Goal: Task Accomplishment & Management: Use online tool/utility

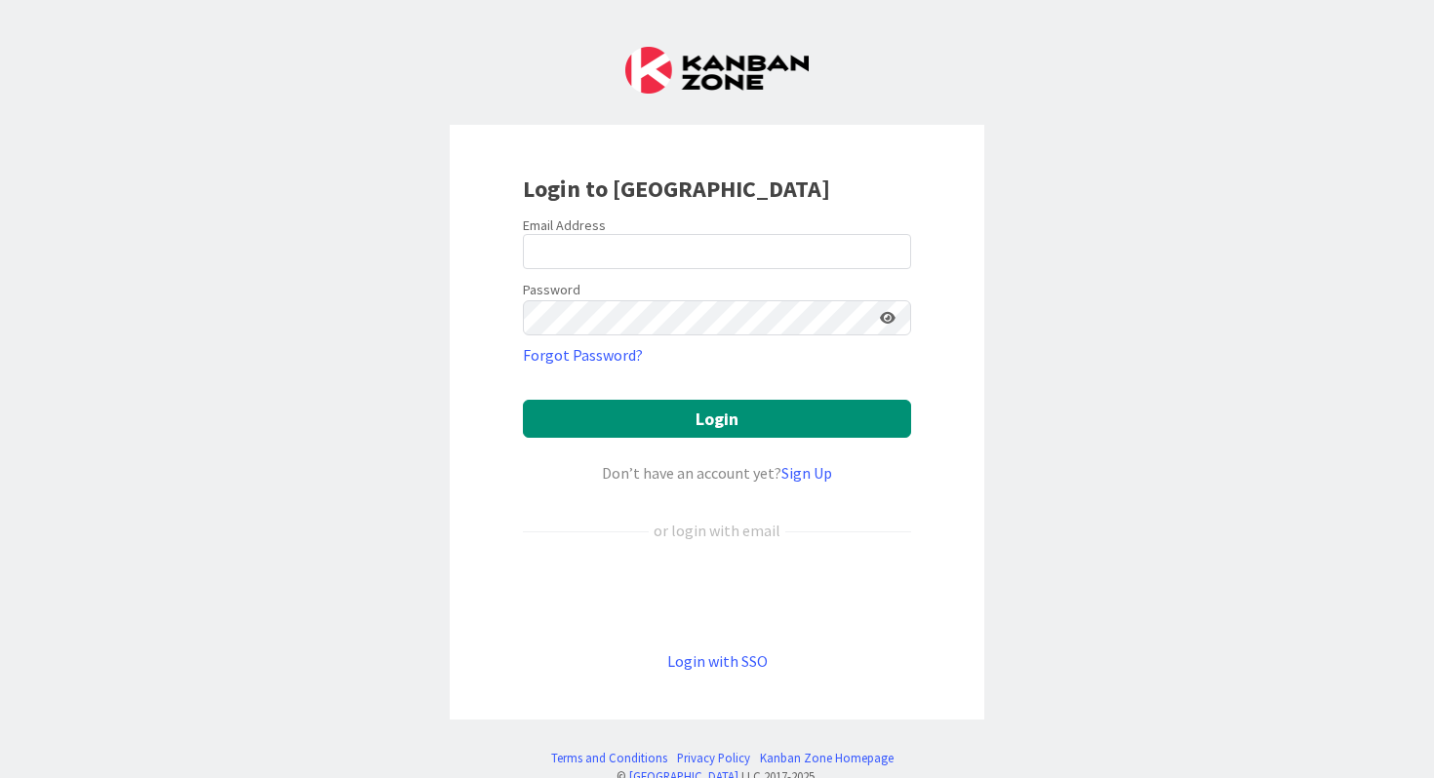
click at [603, 280] on div "Password" at bounding box center [717, 306] width 388 height 59
click at [617, 265] on input "email" at bounding box center [717, 251] width 388 height 35
type input "[EMAIL_ADDRESS][PERSON_NAME][DOMAIN_NAME]"
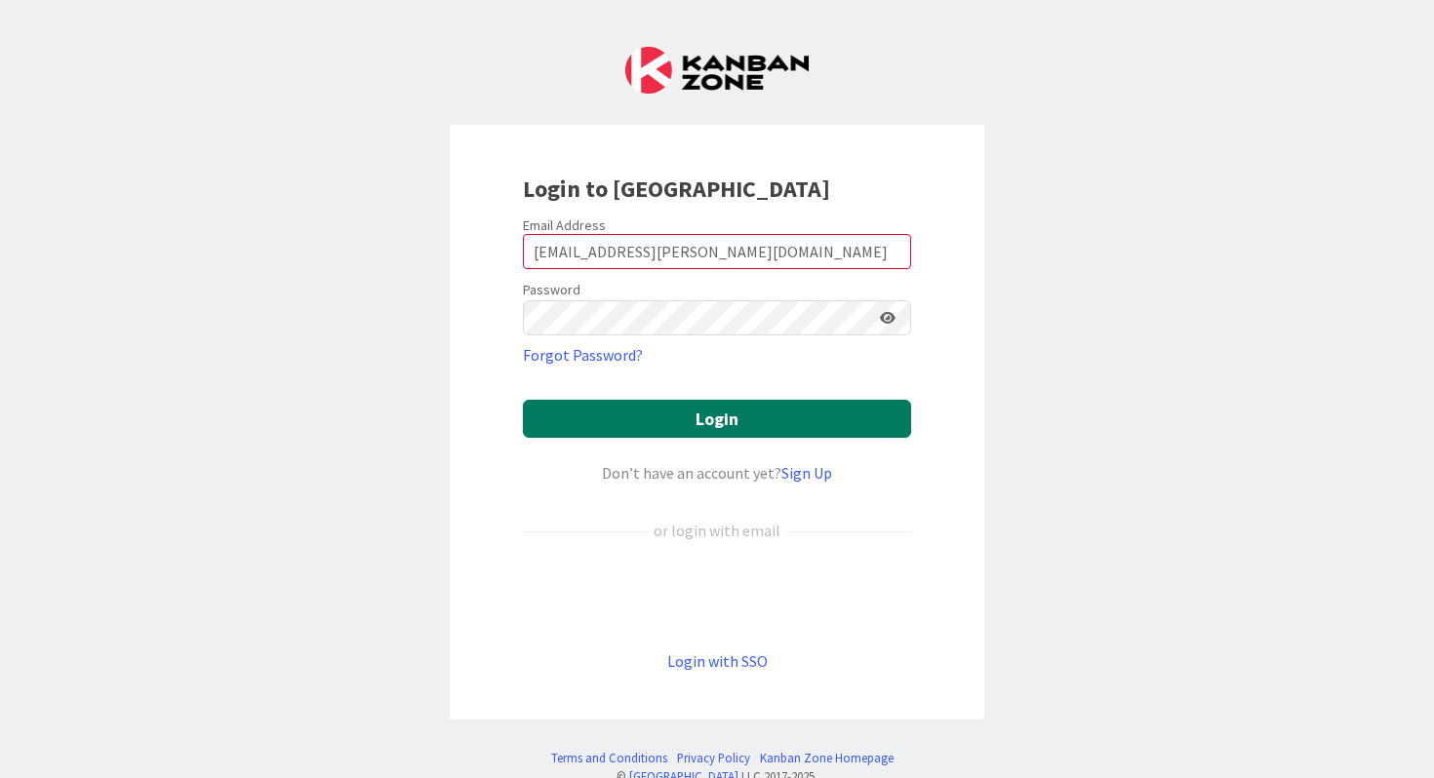
click at [671, 406] on button "Login" at bounding box center [717, 419] width 388 height 38
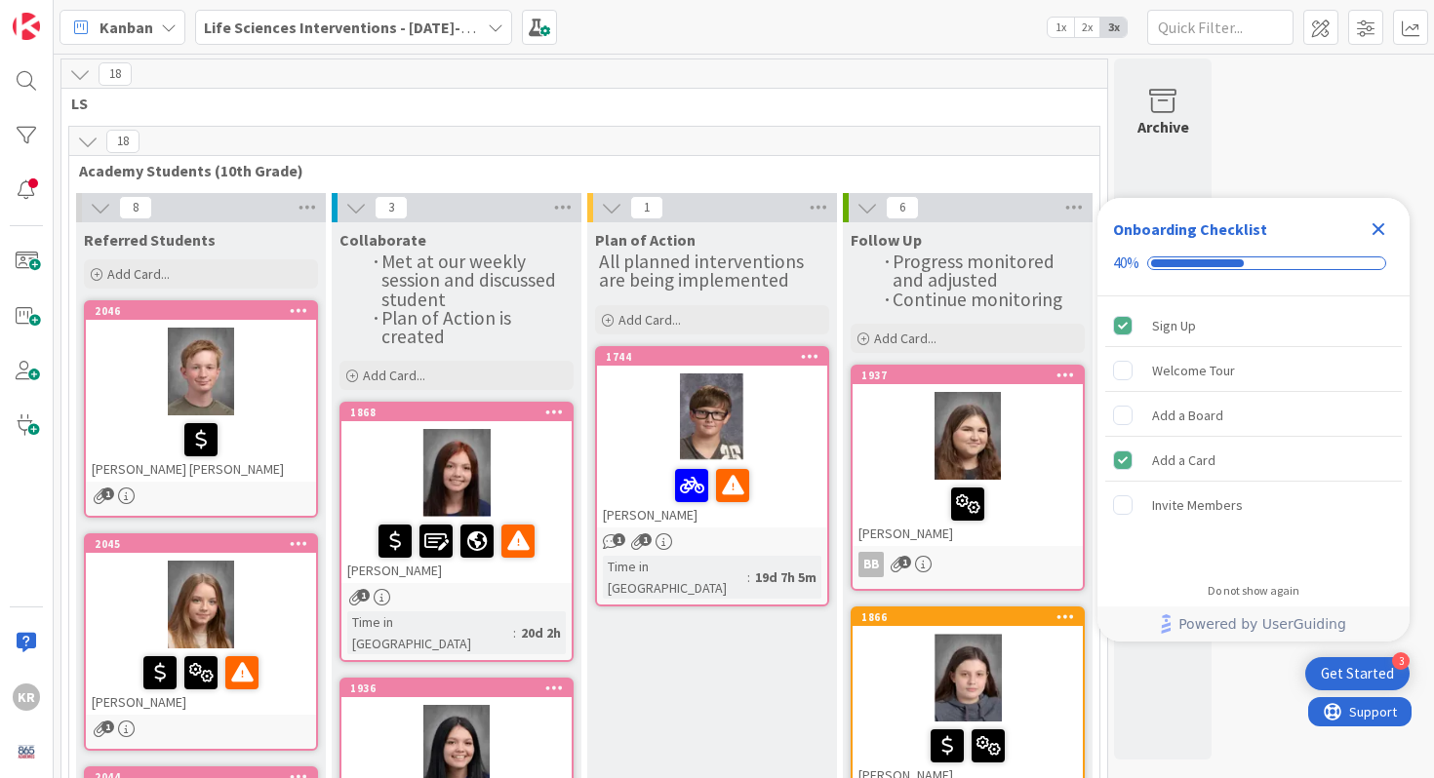
click at [1013, 223] on icon "Close Checklist" at bounding box center [1378, 229] width 23 height 23
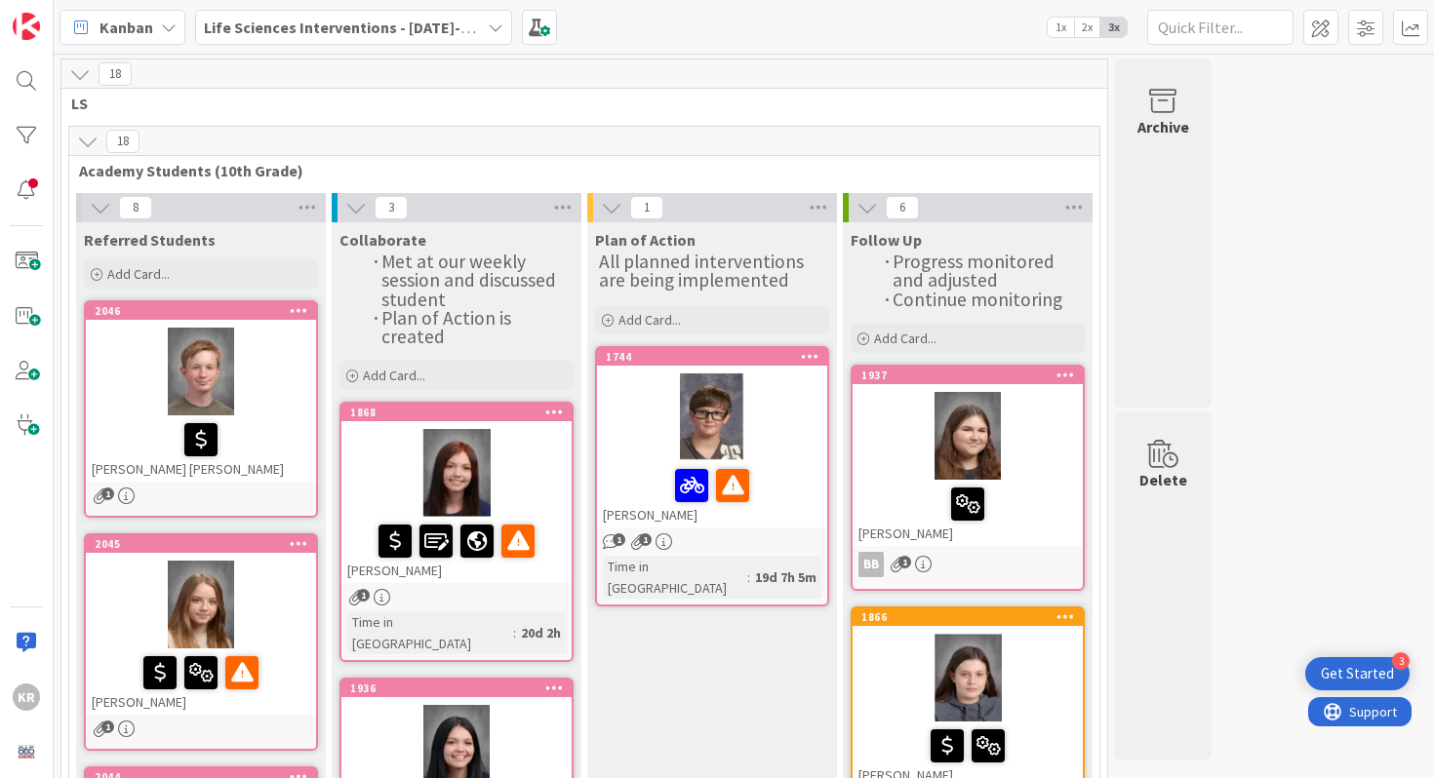
click at [792, 397] on div at bounding box center [712, 418] width 230 height 88
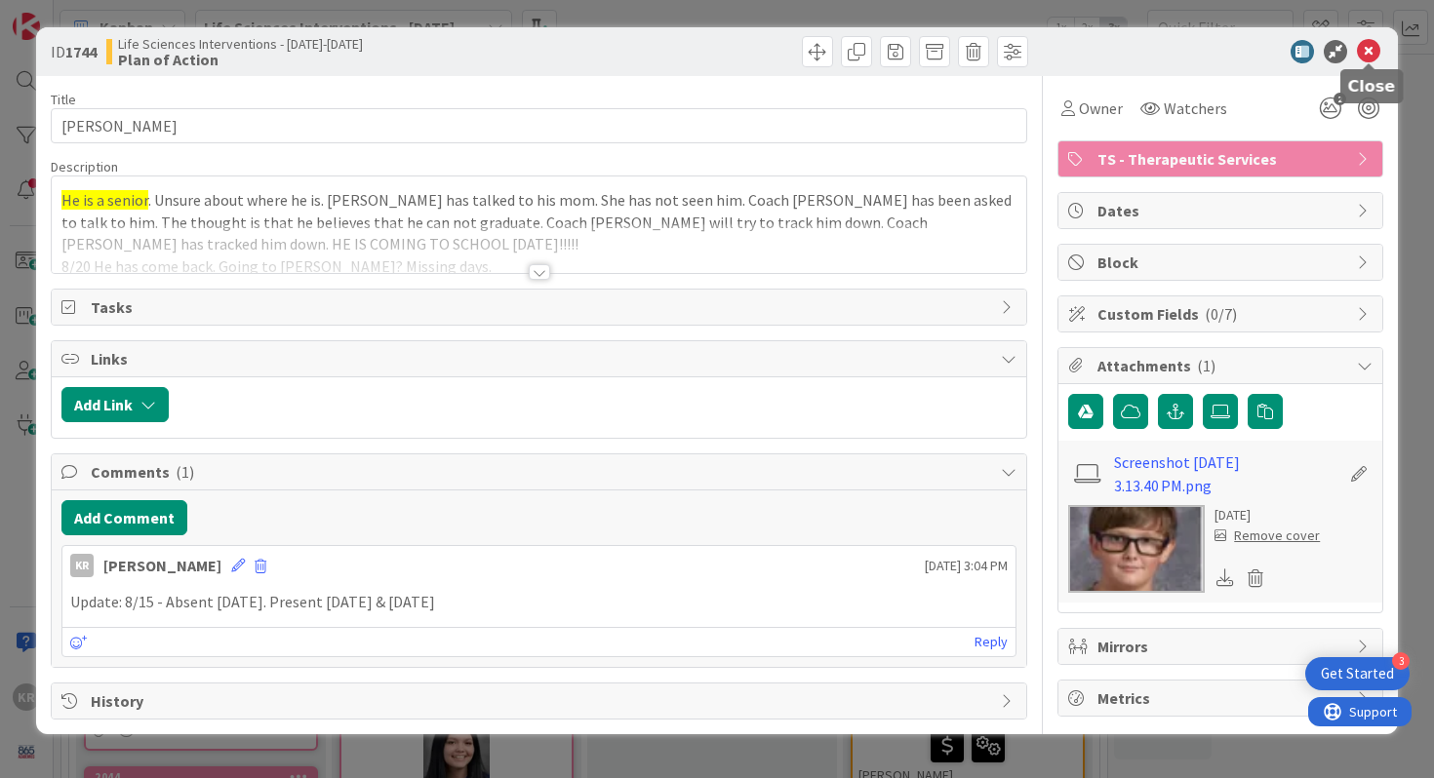
click at [1013, 49] on icon at bounding box center [1368, 51] width 23 height 23
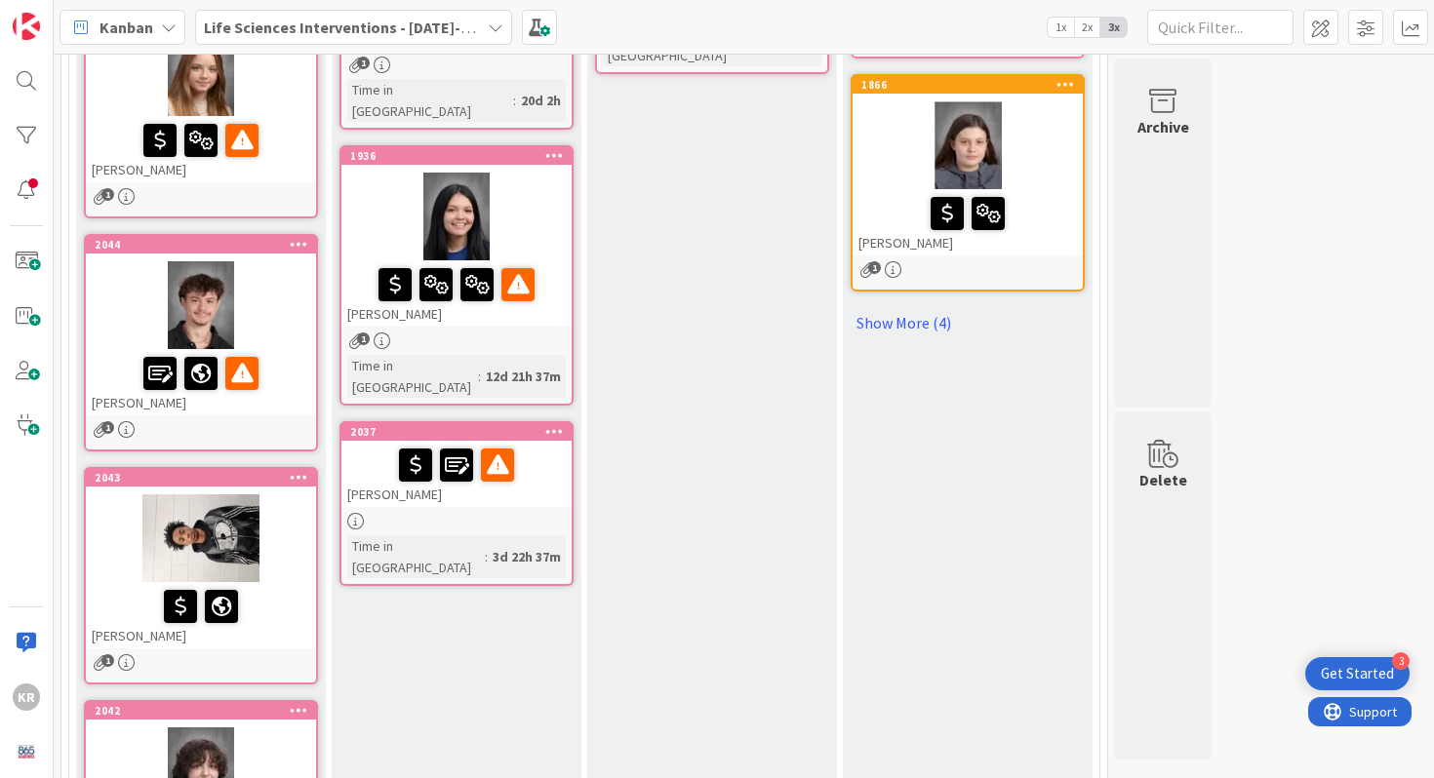
click at [544, 445] on div at bounding box center [456, 465] width 219 height 41
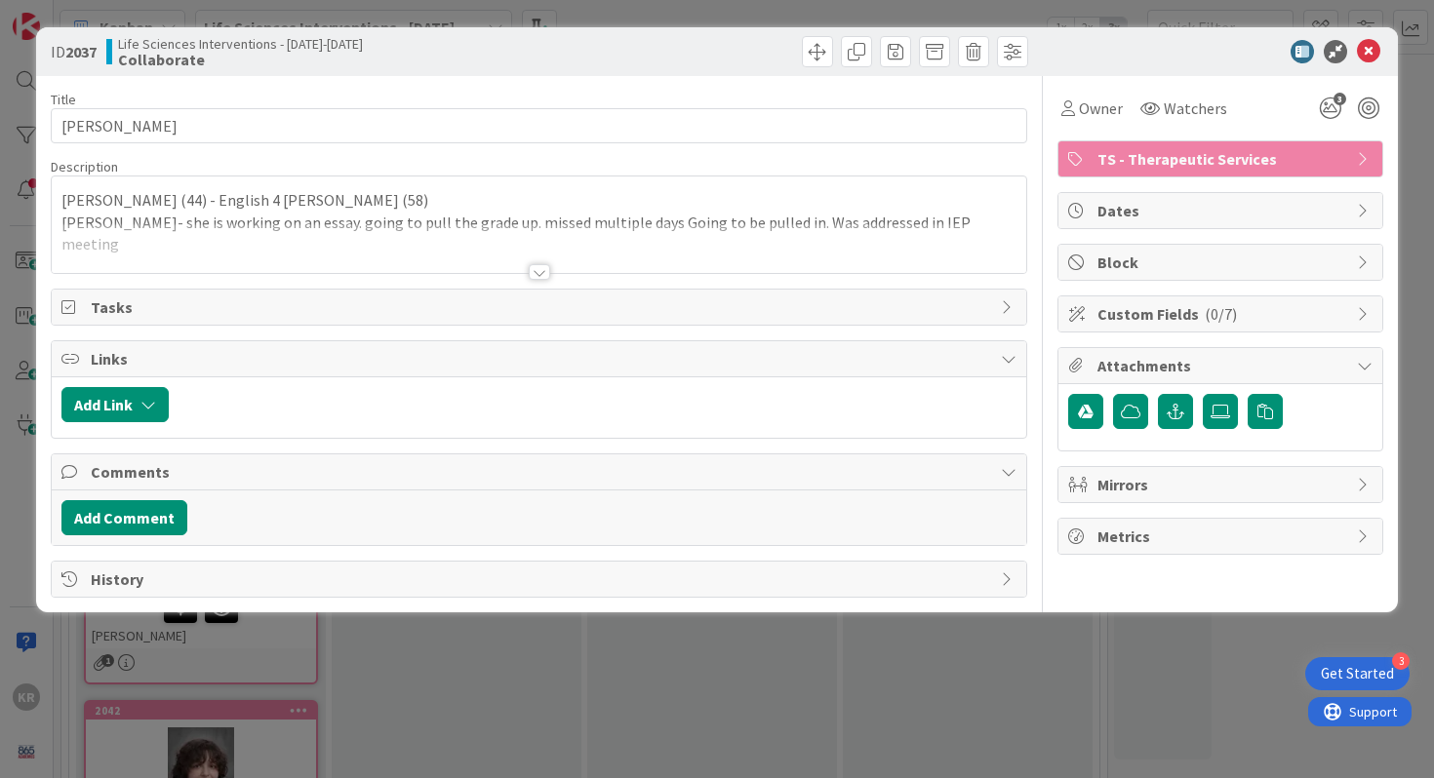
click at [551, 285] on div "Title 12 / 128 [PERSON_NAME] Description [PERSON_NAME] (44) - English 4 [PERSON…" at bounding box center [539, 337] width 977 height 522
click at [544, 265] on div at bounding box center [539, 272] width 21 height 16
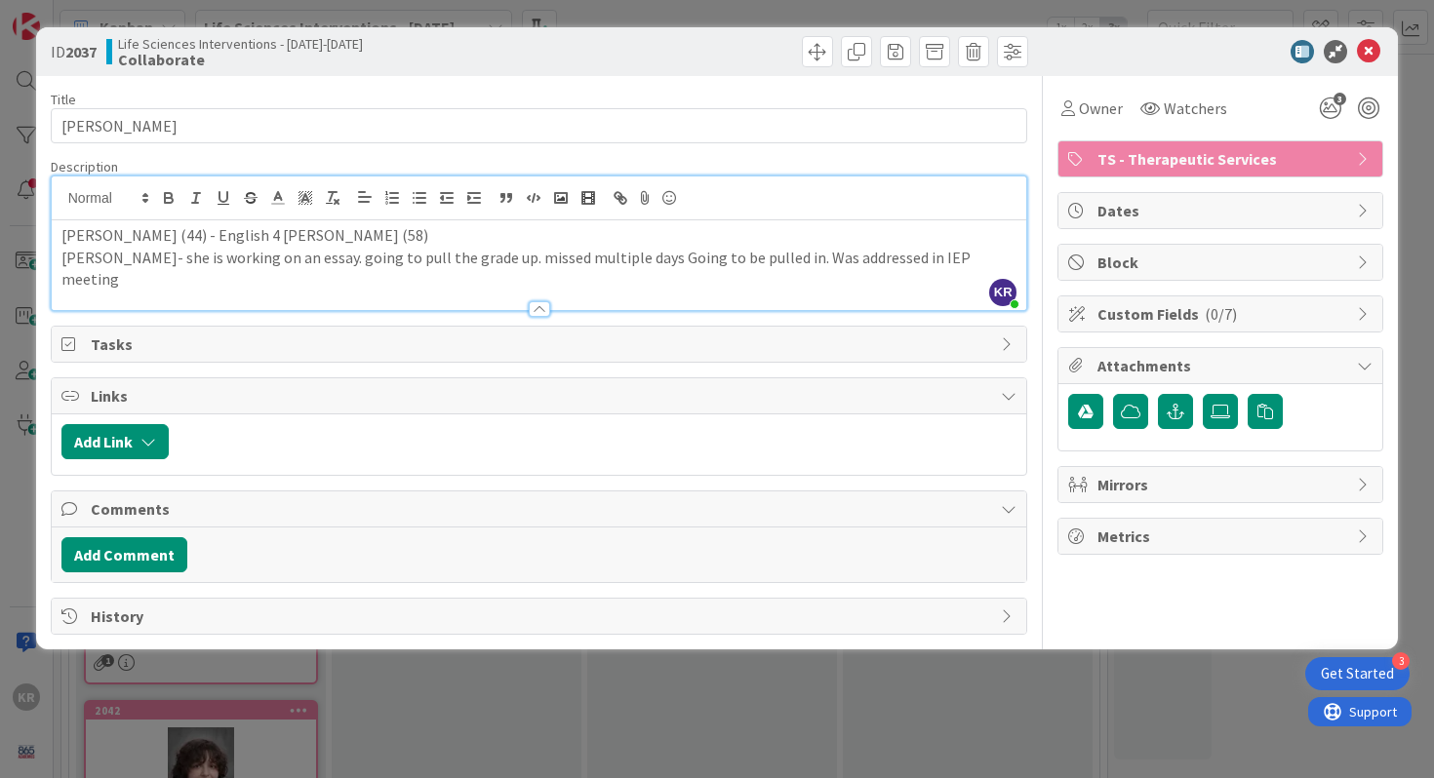
click at [535, 693] on div "ID 2037 Life Sciences Interventions - [DATE]-[DATE] Collaborate Title 12 / 128 …" at bounding box center [717, 389] width 1434 height 778
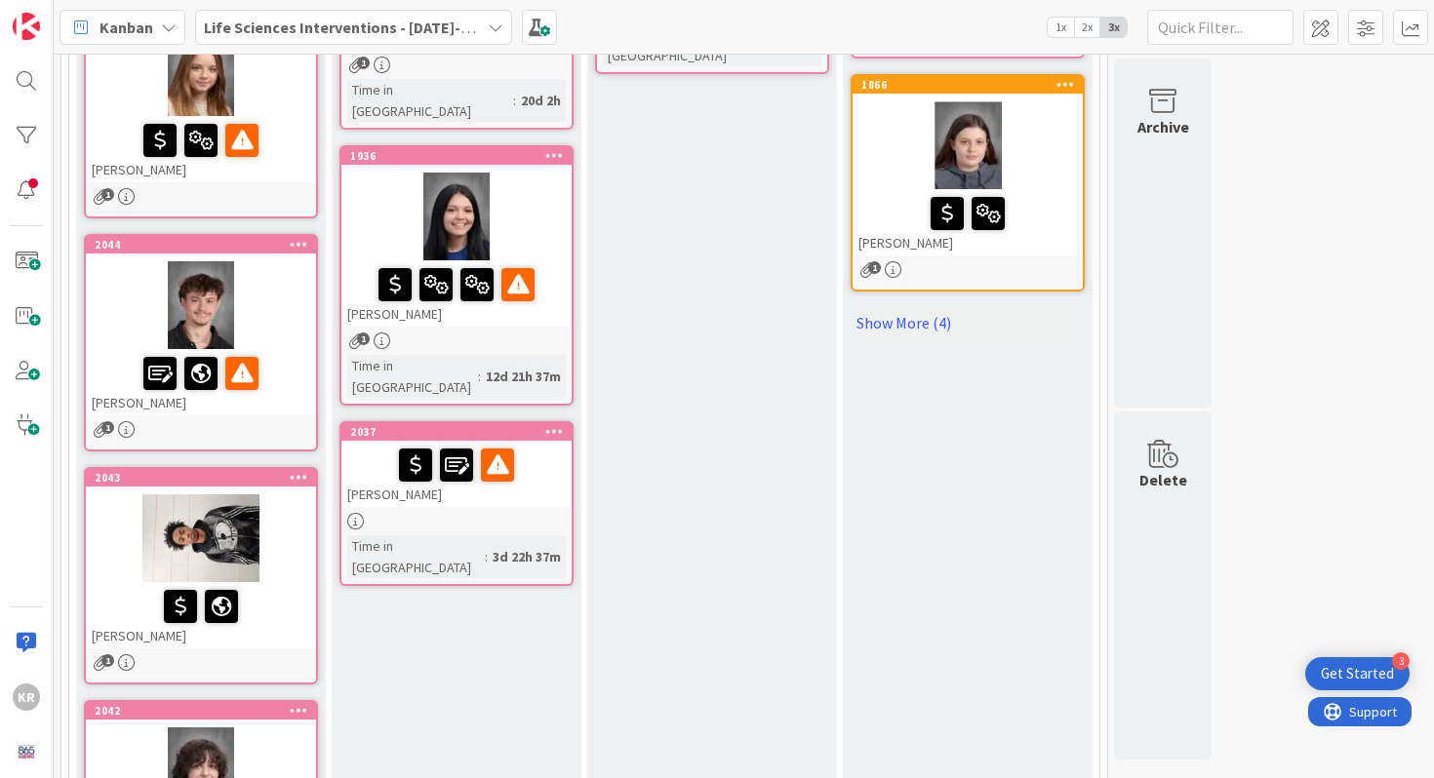
click at [520, 513] on div at bounding box center [456, 521] width 230 height 17
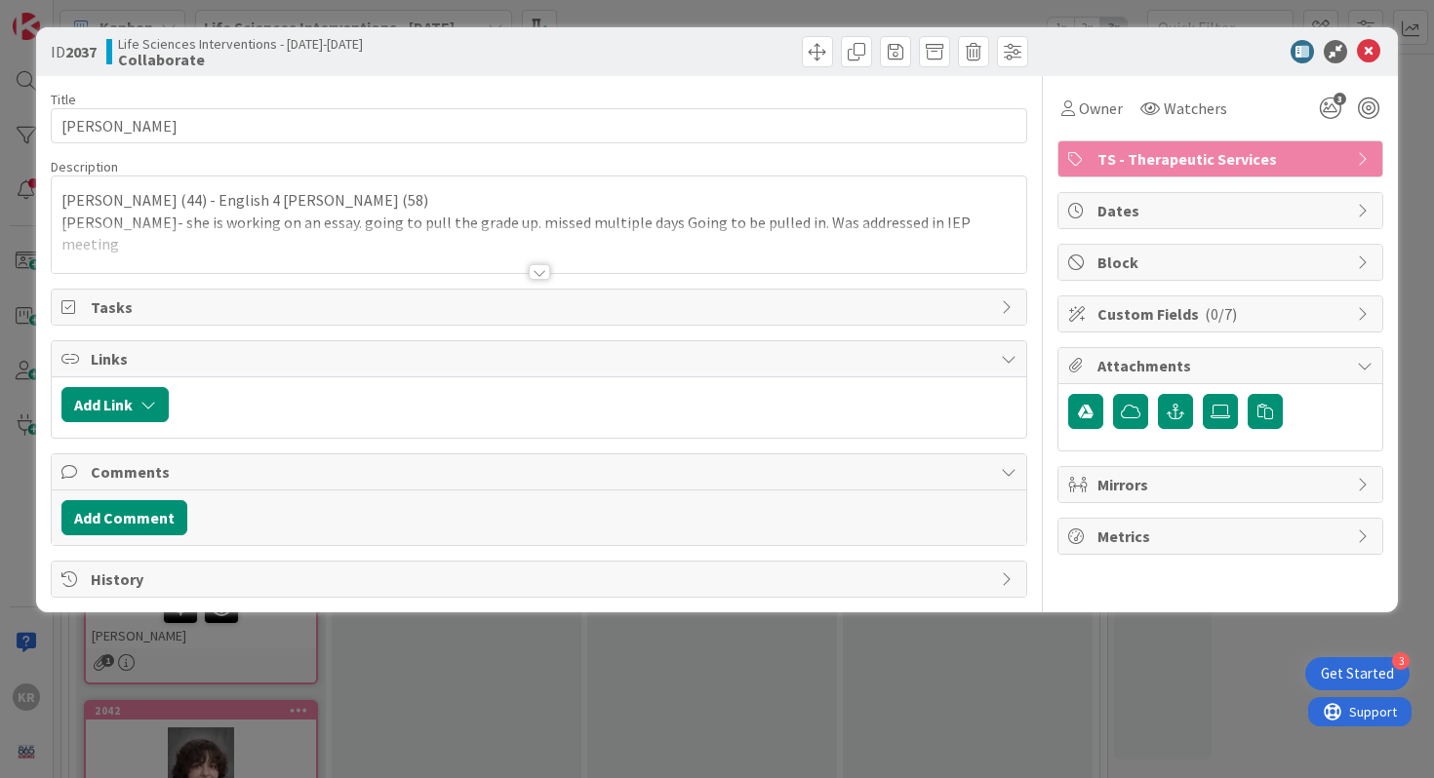
click at [509, 641] on div "ID 2037 Life Sciences Interventions - [DATE]-[DATE] Collaborate Title 12 / 128 …" at bounding box center [717, 389] width 1434 height 778
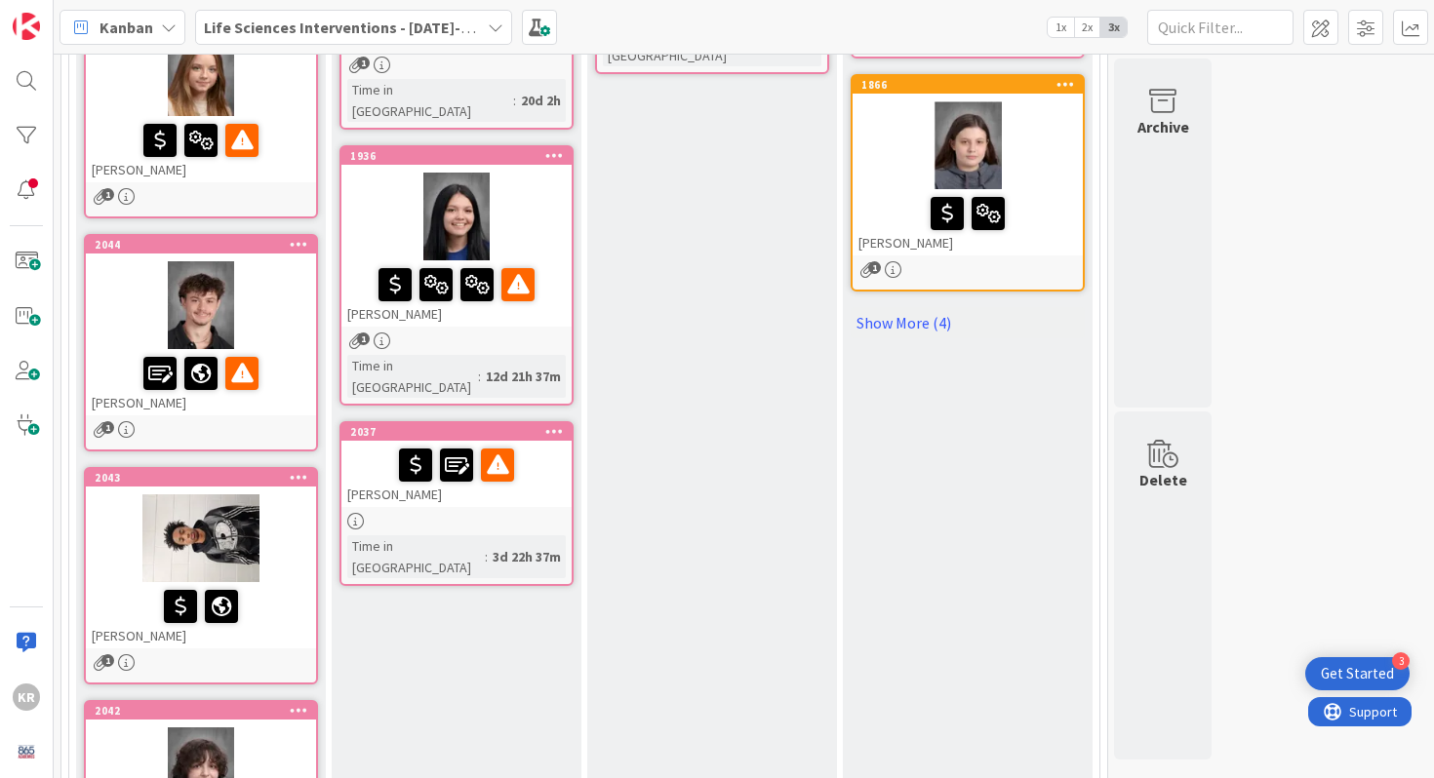
click at [530, 445] on div at bounding box center [456, 465] width 219 height 41
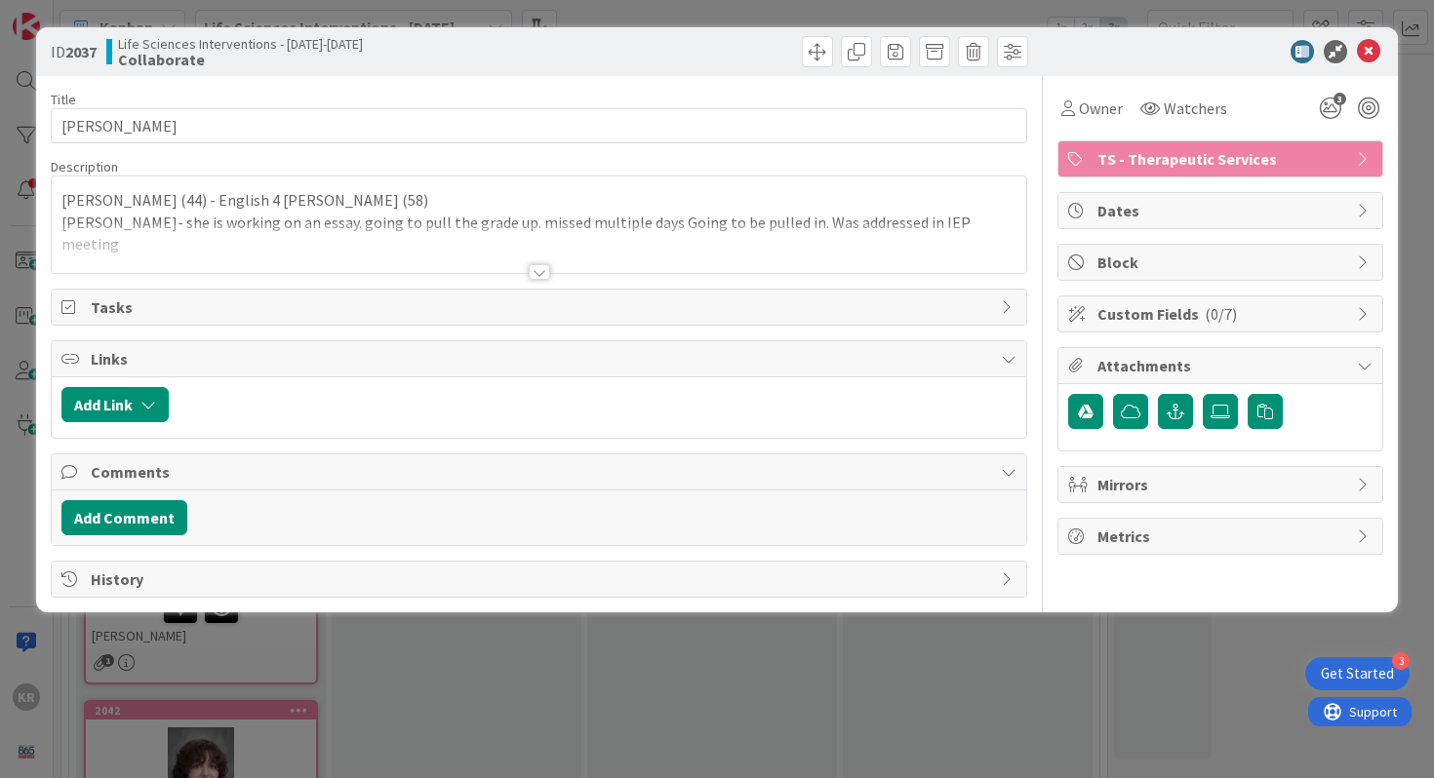
click at [535, 260] on div at bounding box center [540, 248] width 976 height 50
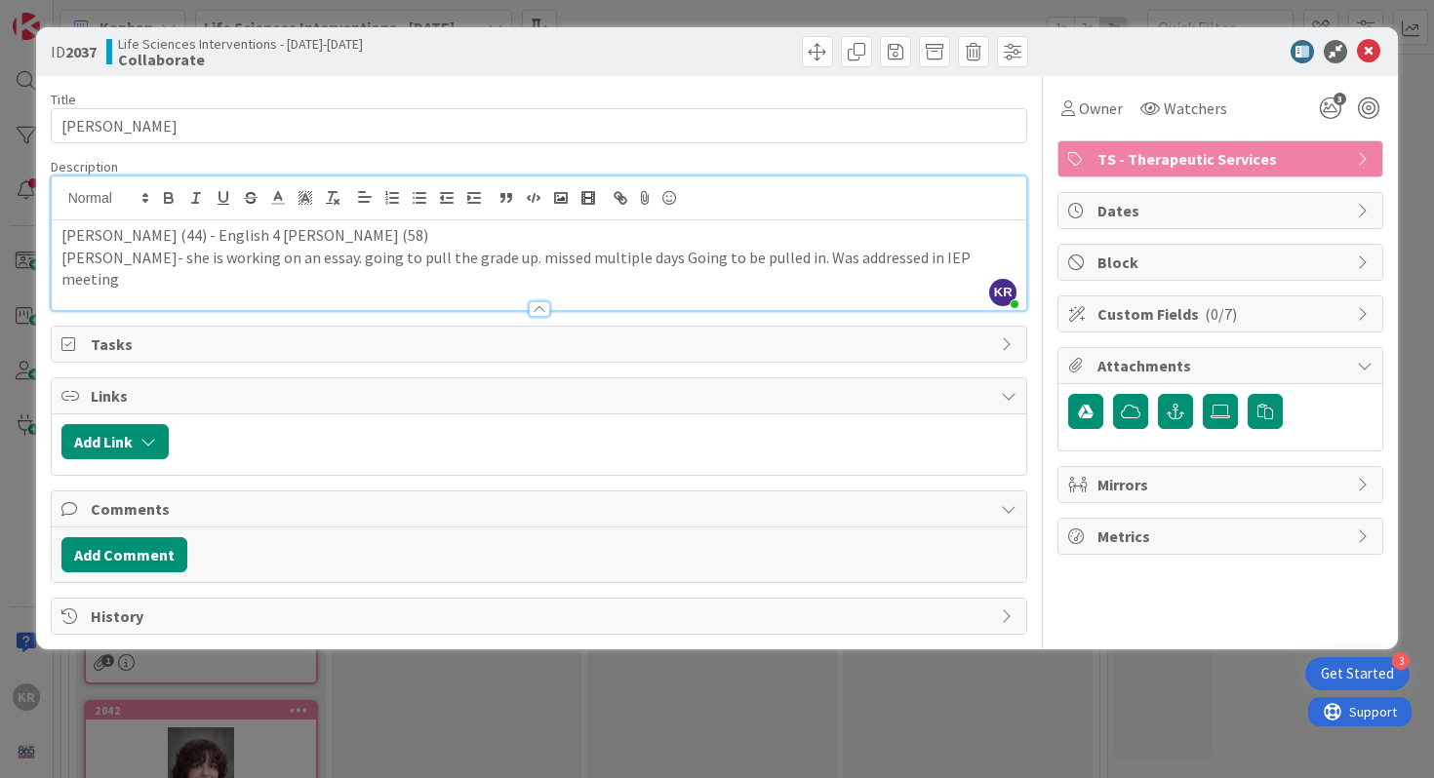
click at [465, 667] on div "ID 2037 Life Sciences Interventions - [DATE]-[DATE] Collaborate Title 12 / 128 …" at bounding box center [717, 389] width 1434 height 778
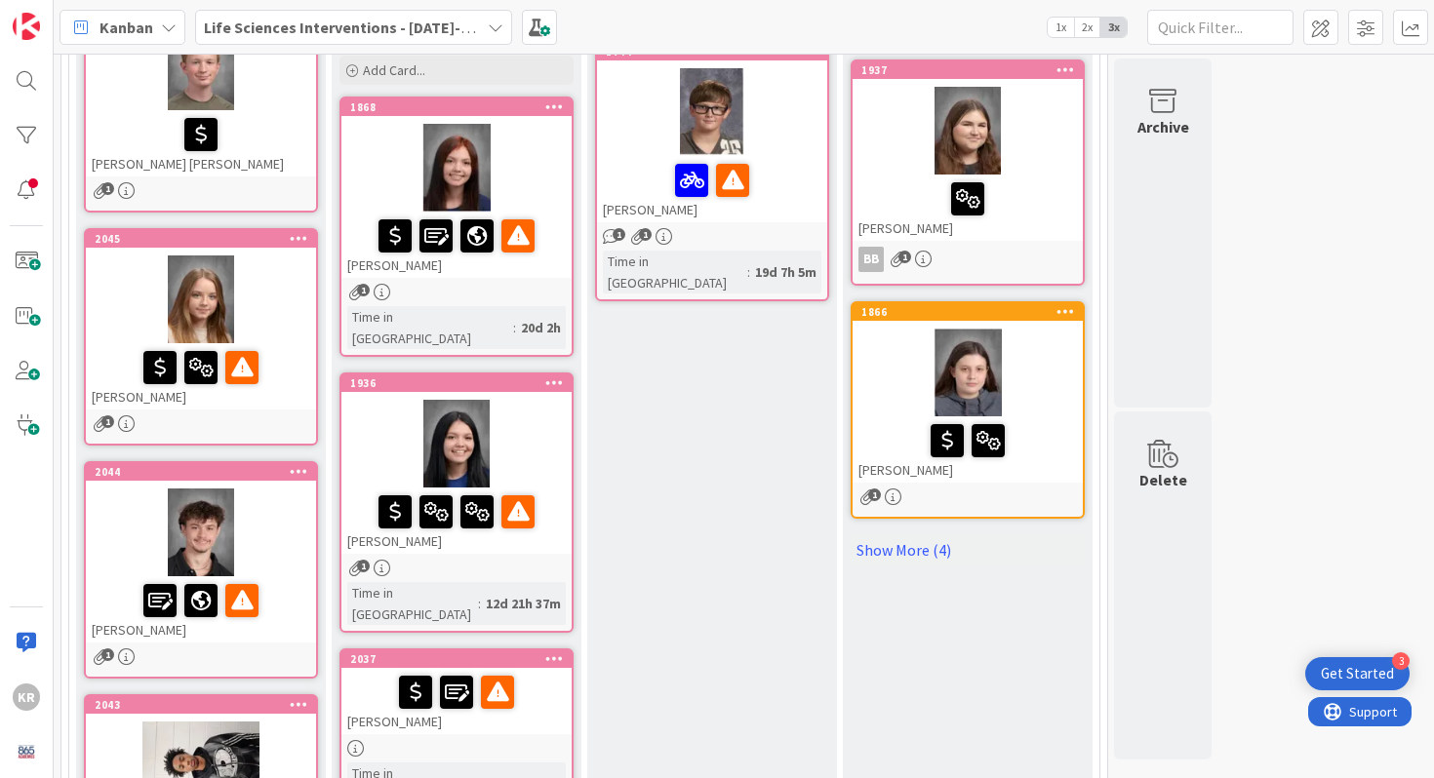
scroll to position [129, 0]
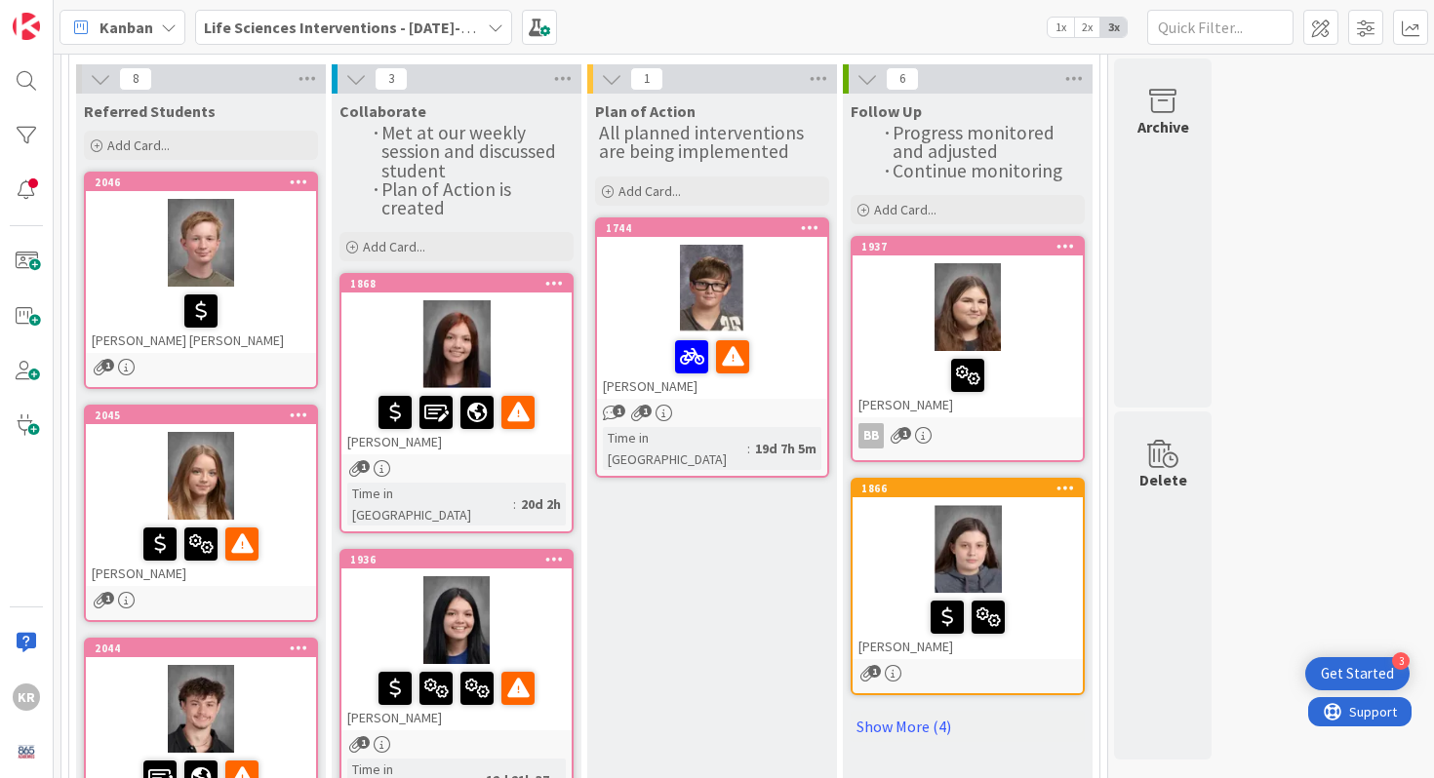
click at [294, 339] on div "[PERSON_NAME] [PERSON_NAME]" at bounding box center [201, 320] width 230 height 66
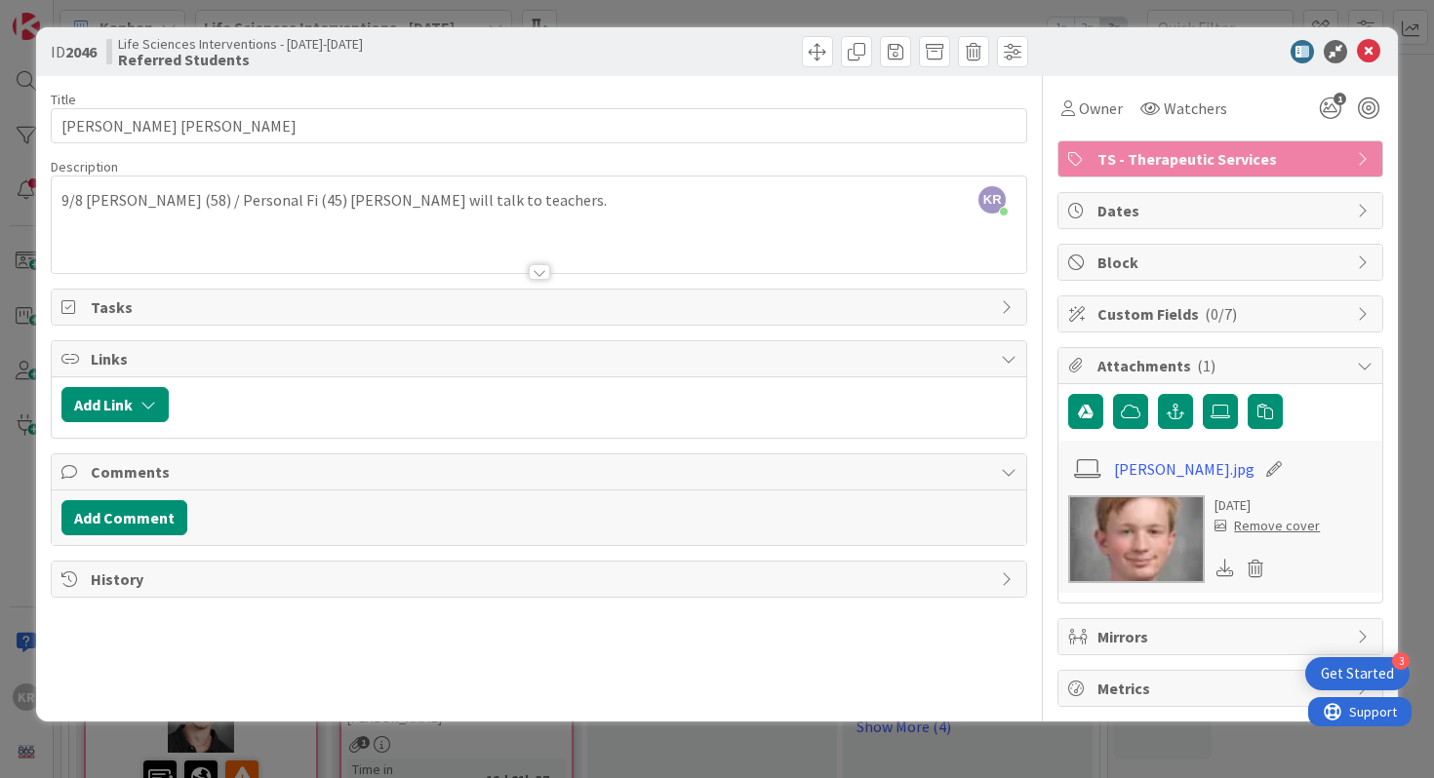
click at [23, 379] on div "ID 2046 Life Sciences Interventions - [DATE]-[DATE] Referred Students Title 14 …" at bounding box center [717, 389] width 1434 height 778
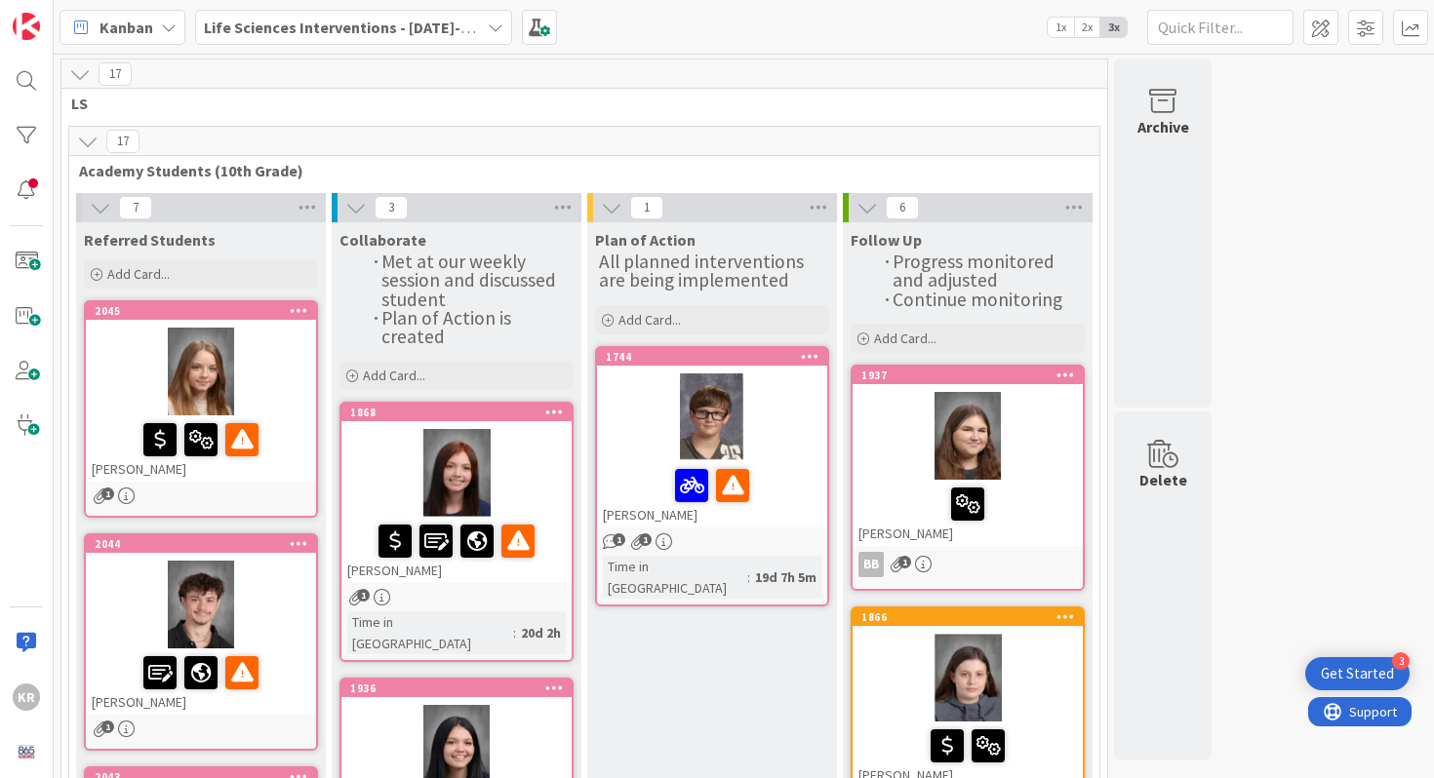
click at [283, 465] on div "[PERSON_NAME]" at bounding box center [201, 449] width 230 height 66
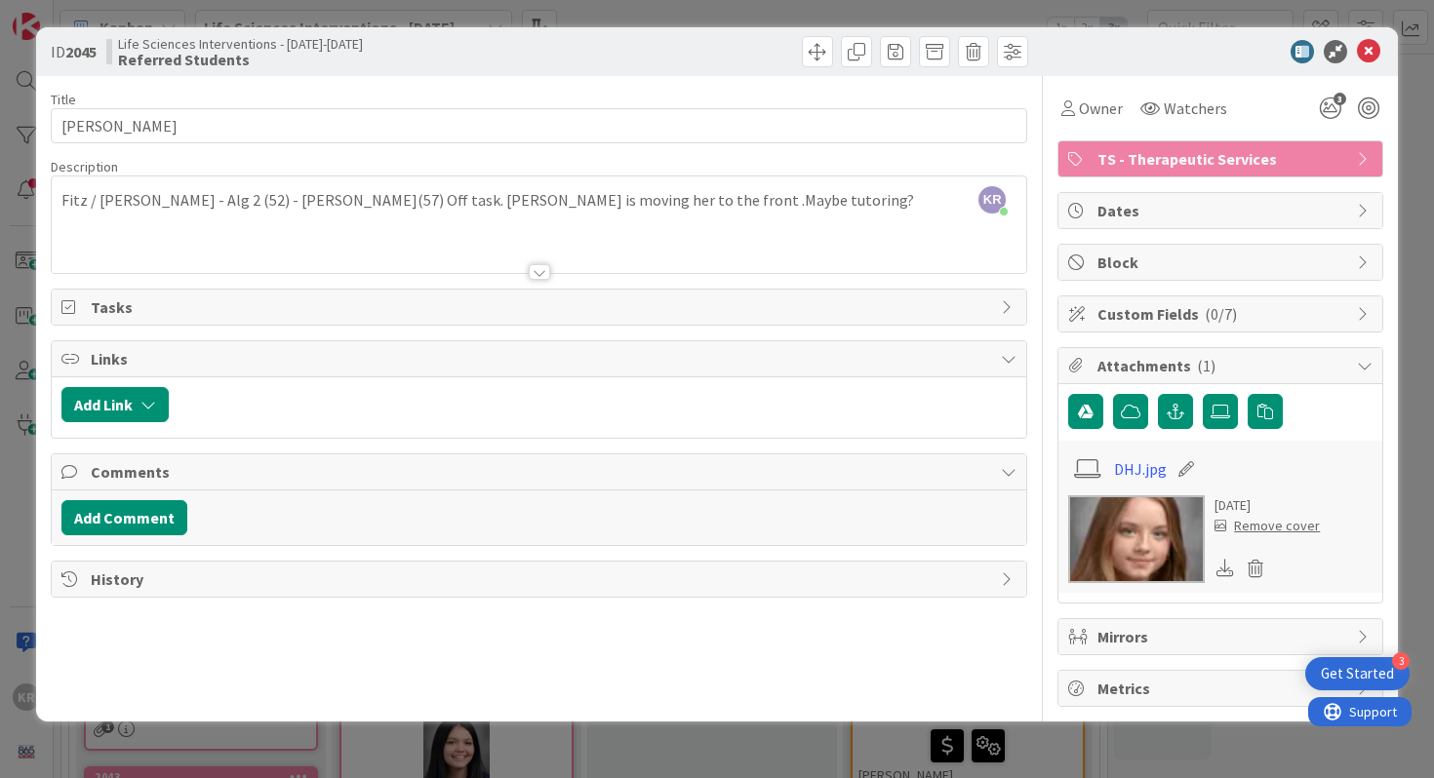
click at [18, 498] on div "ID 2045 Life Sciences Interventions - [DATE]-[DATE] Referred Students Title 18 …" at bounding box center [717, 389] width 1434 height 778
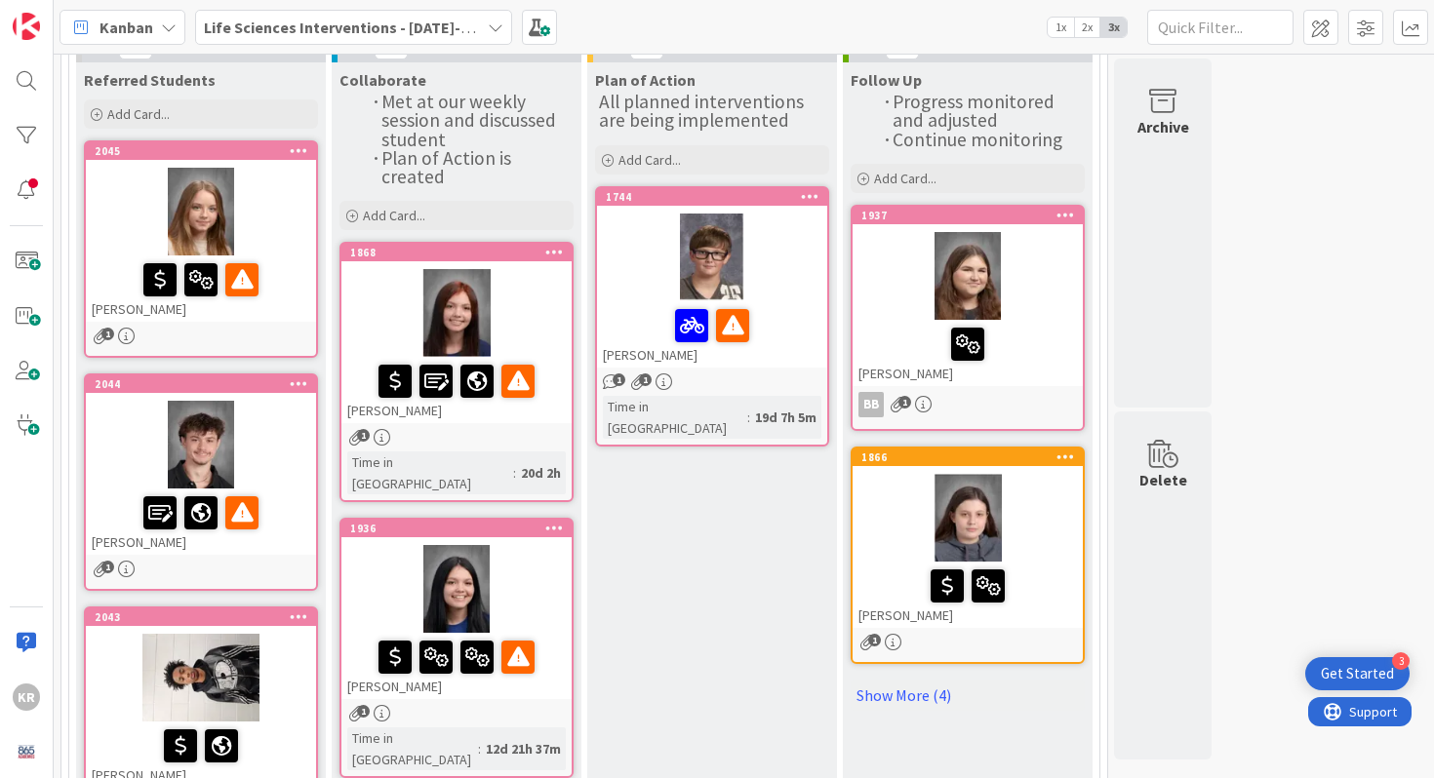
click at [293, 450] on div at bounding box center [201, 445] width 230 height 88
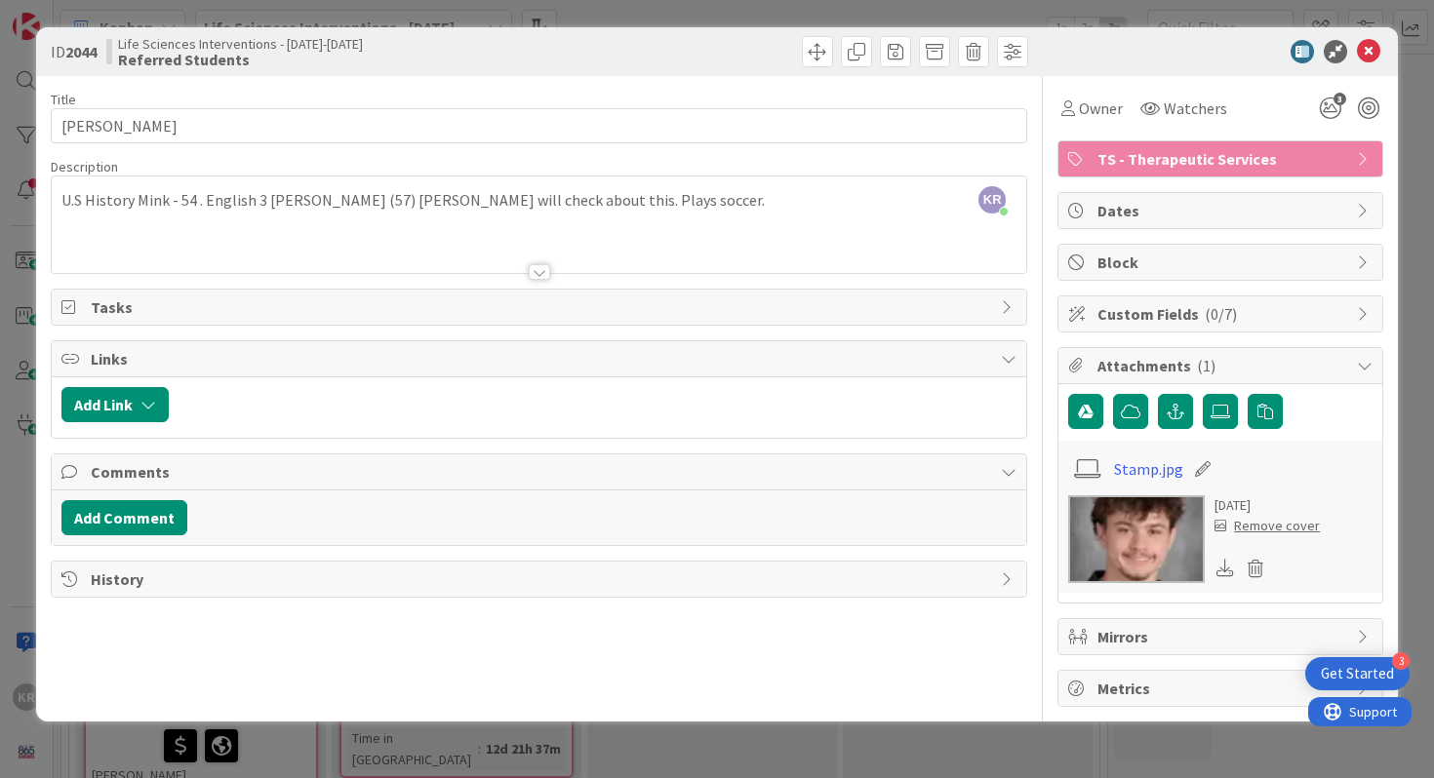
click at [48, 532] on div "ID 2044 Life Sciences Interventions - [DATE]-[DATE] Referred Students Title 15 …" at bounding box center [717, 374] width 1363 height 695
click at [14, 576] on div "ID 2044 Life Sciences Interventions - [DATE]-[DATE] Referred Students Title 15 …" at bounding box center [717, 389] width 1434 height 778
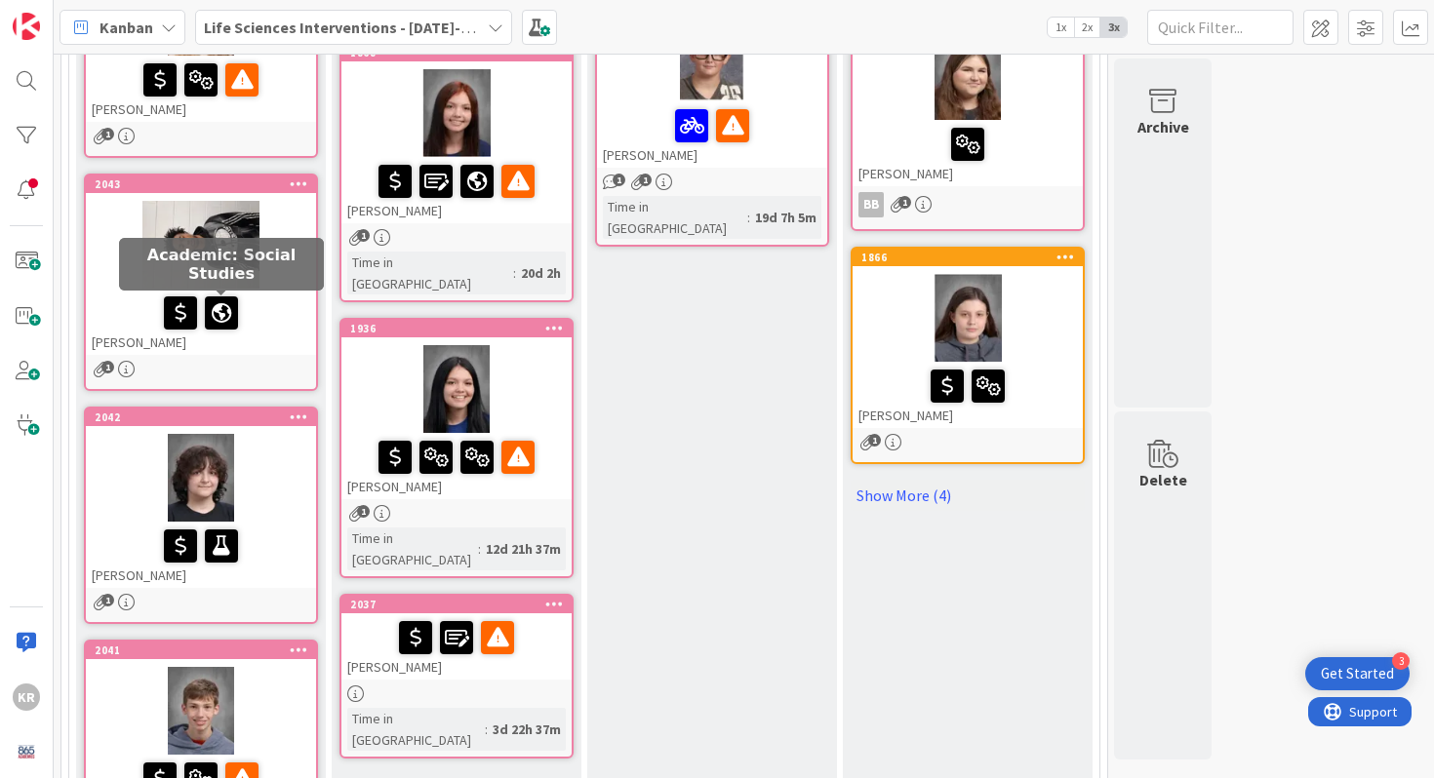
click at [234, 365] on div "1" at bounding box center [201, 369] width 230 height 17
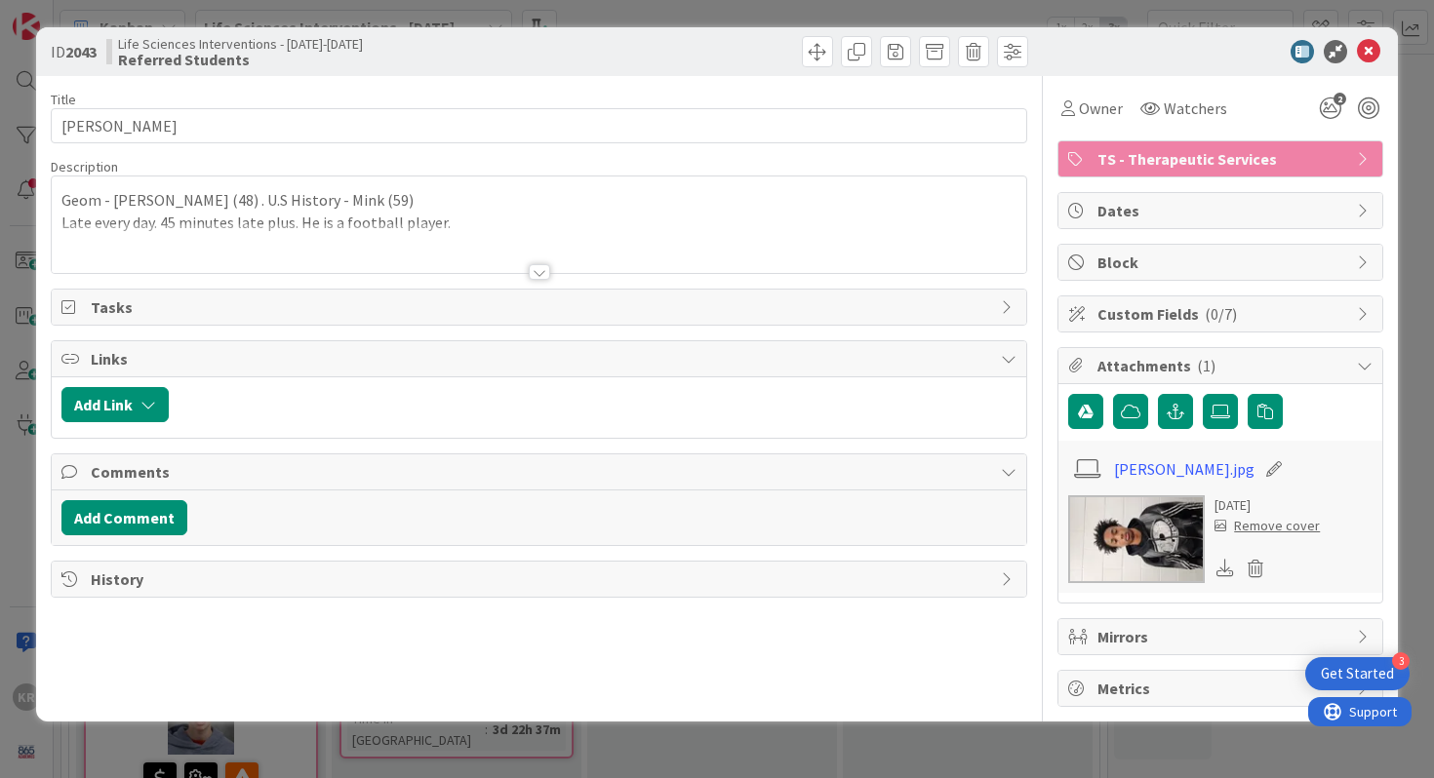
click at [0, 383] on div "ID 2043 Life Sciences Interventions - [DATE]-[DATE] Referred Students Title 10 …" at bounding box center [717, 389] width 1434 height 778
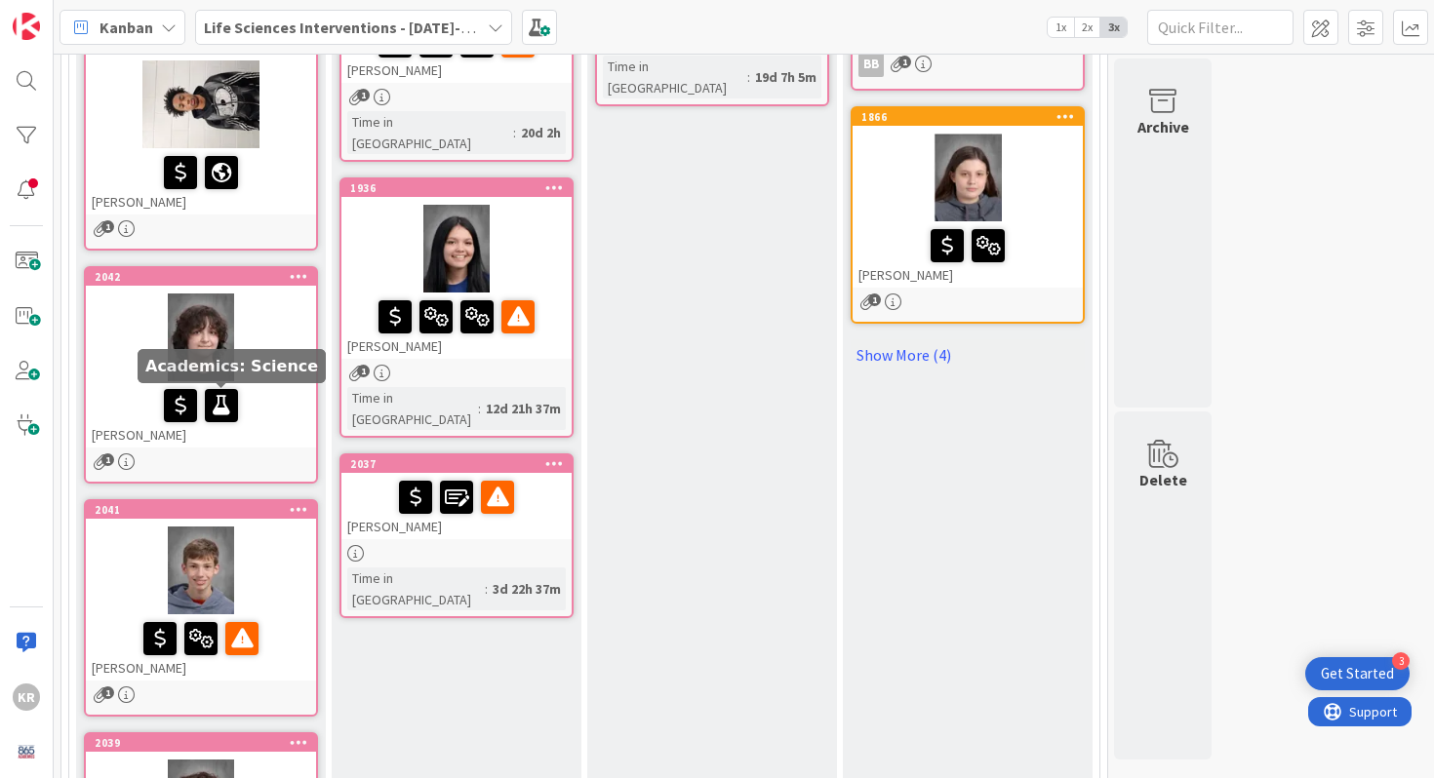
click at [271, 368] on div at bounding box center [201, 338] width 230 height 88
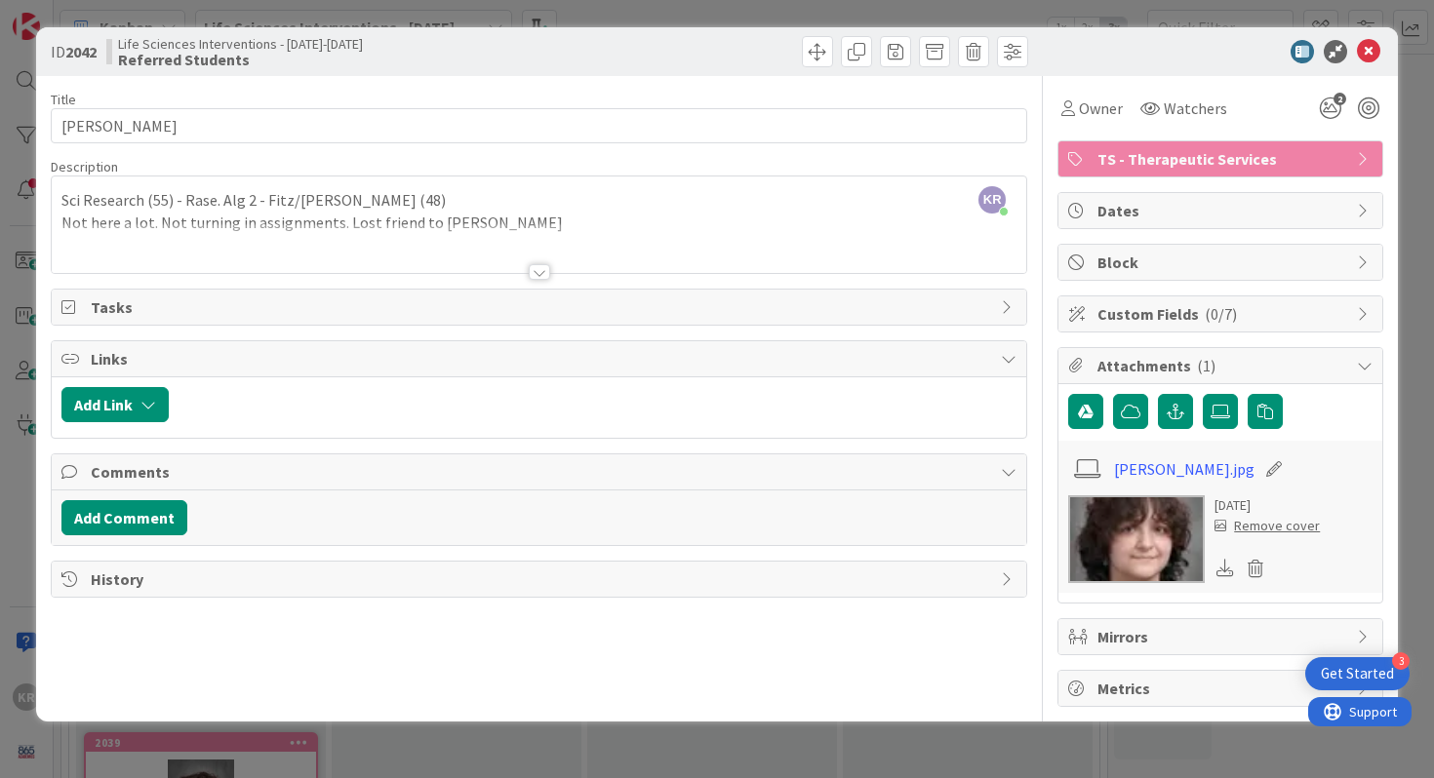
click at [0, 512] on div "ID 2042 Life Sciences Interventions - [DATE]-[DATE] Referred Students Title 13 …" at bounding box center [717, 389] width 1434 height 778
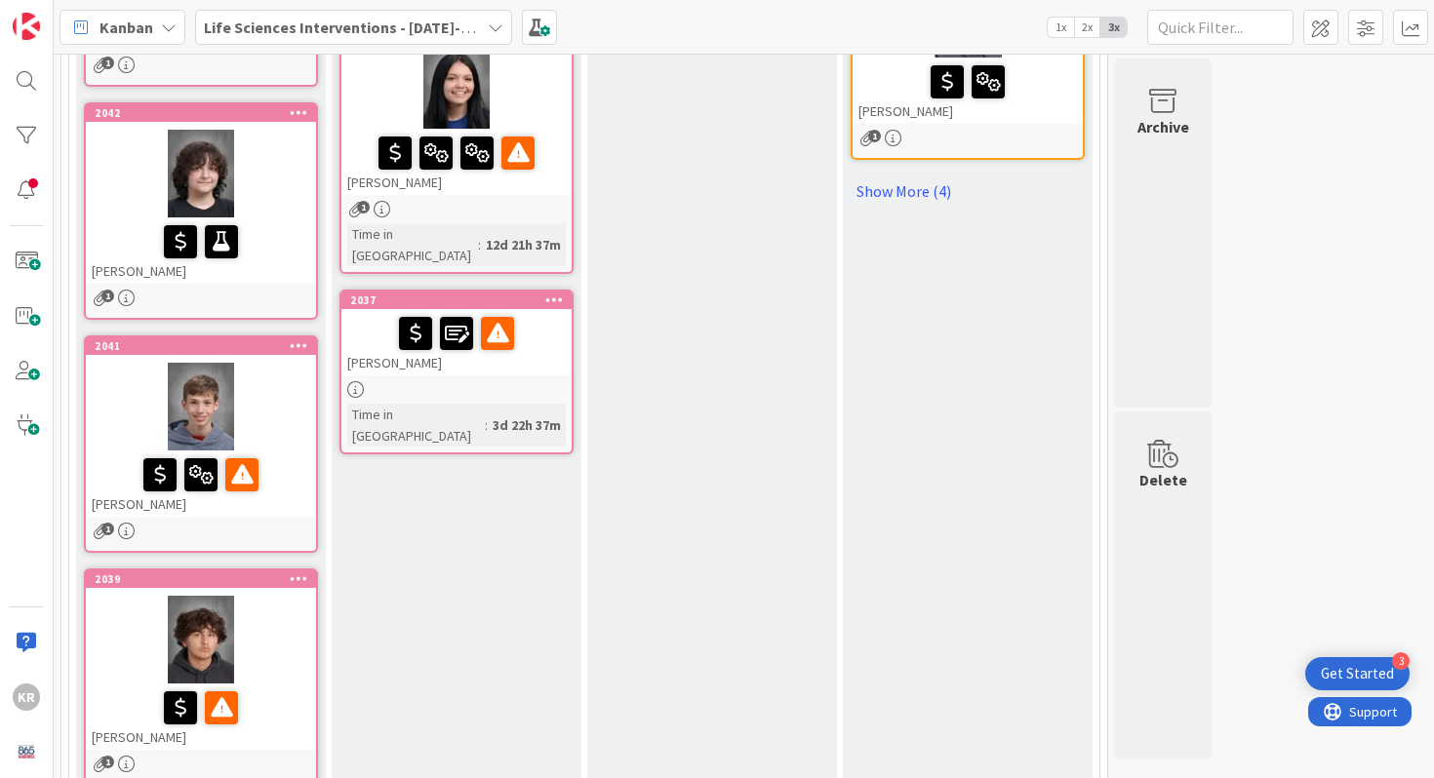
click at [293, 439] on div at bounding box center [201, 407] width 230 height 88
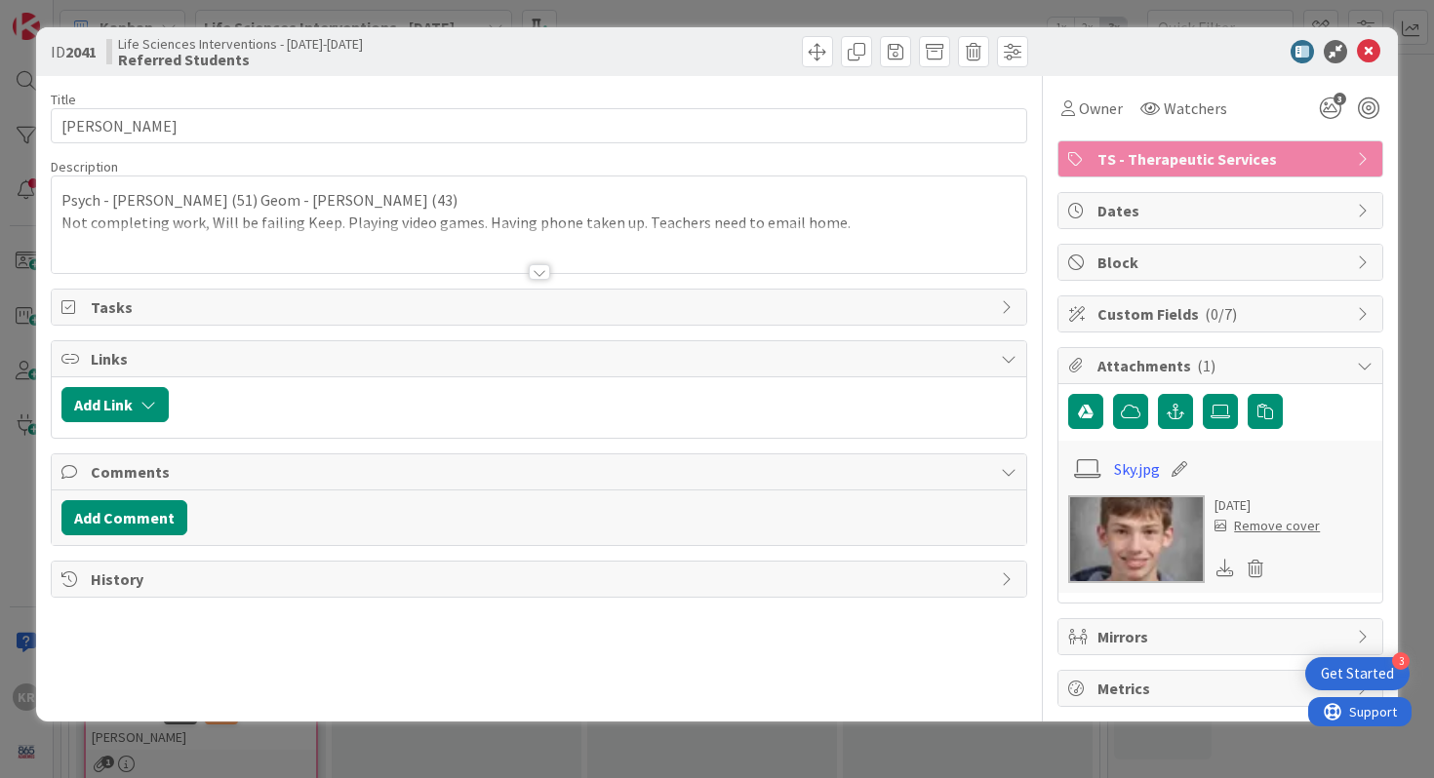
click at [532, 279] on div at bounding box center [539, 272] width 21 height 16
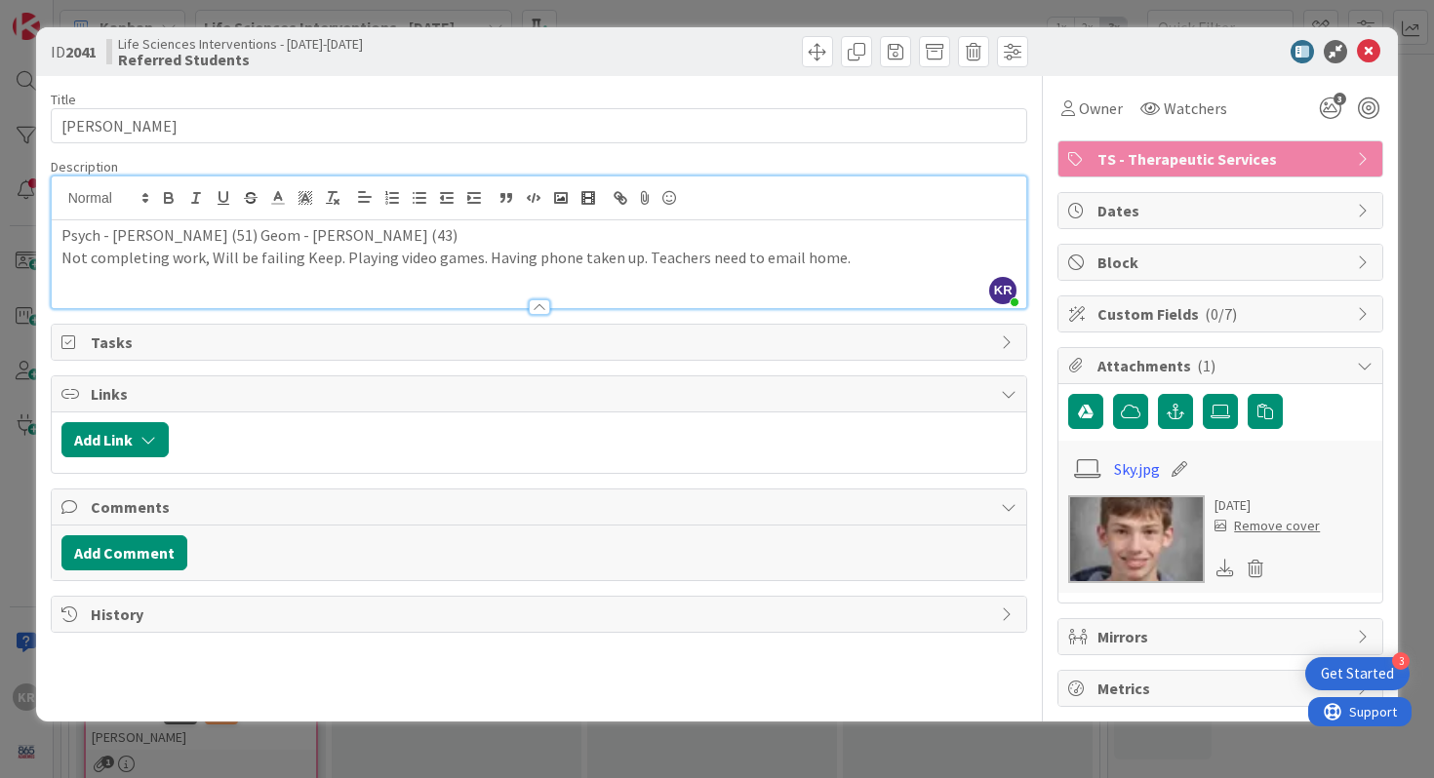
click at [9, 562] on div "ID 2041 Life Sciences Interventions - [DATE]-[DATE] Referred Students Title 15 …" at bounding box center [717, 389] width 1434 height 778
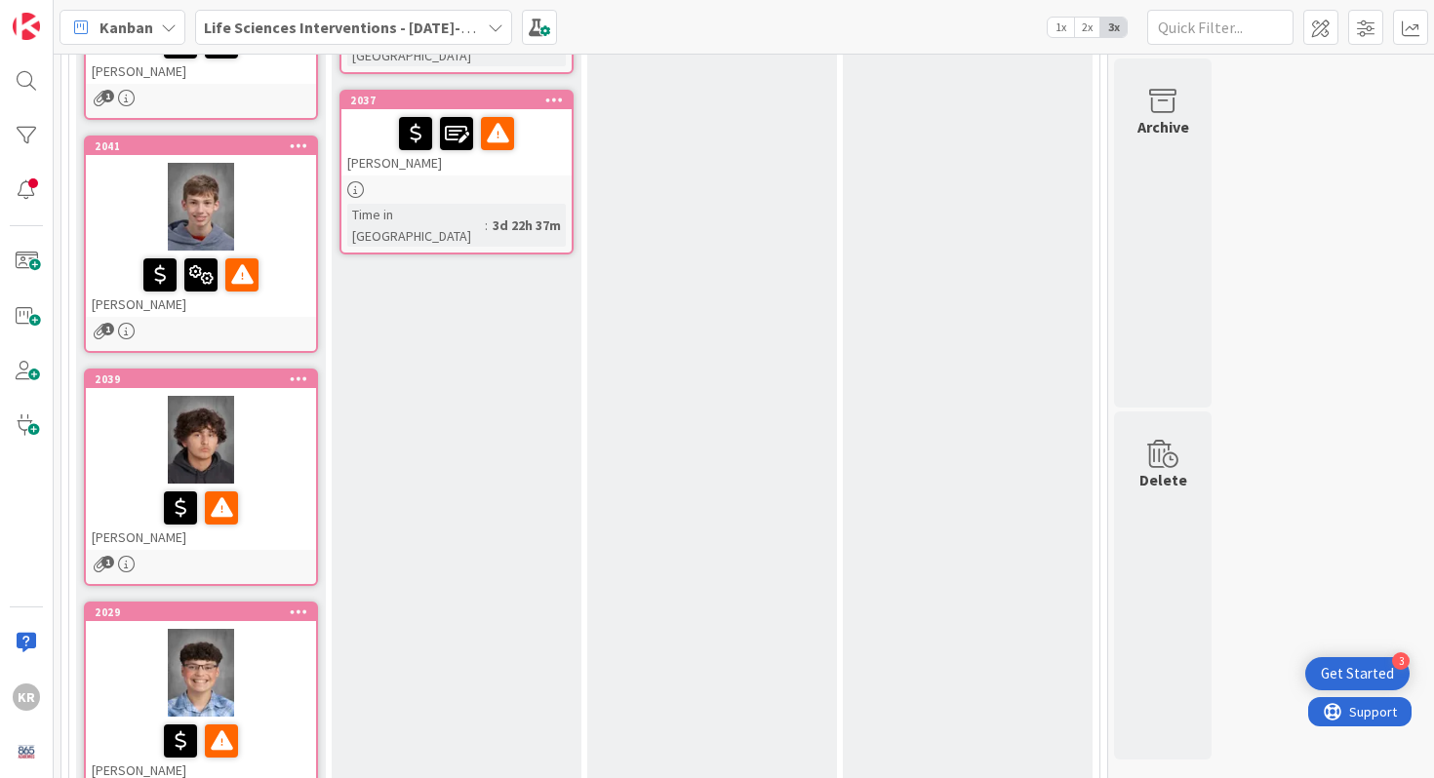
click at [279, 471] on div at bounding box center [201, 440] width 230 height 88
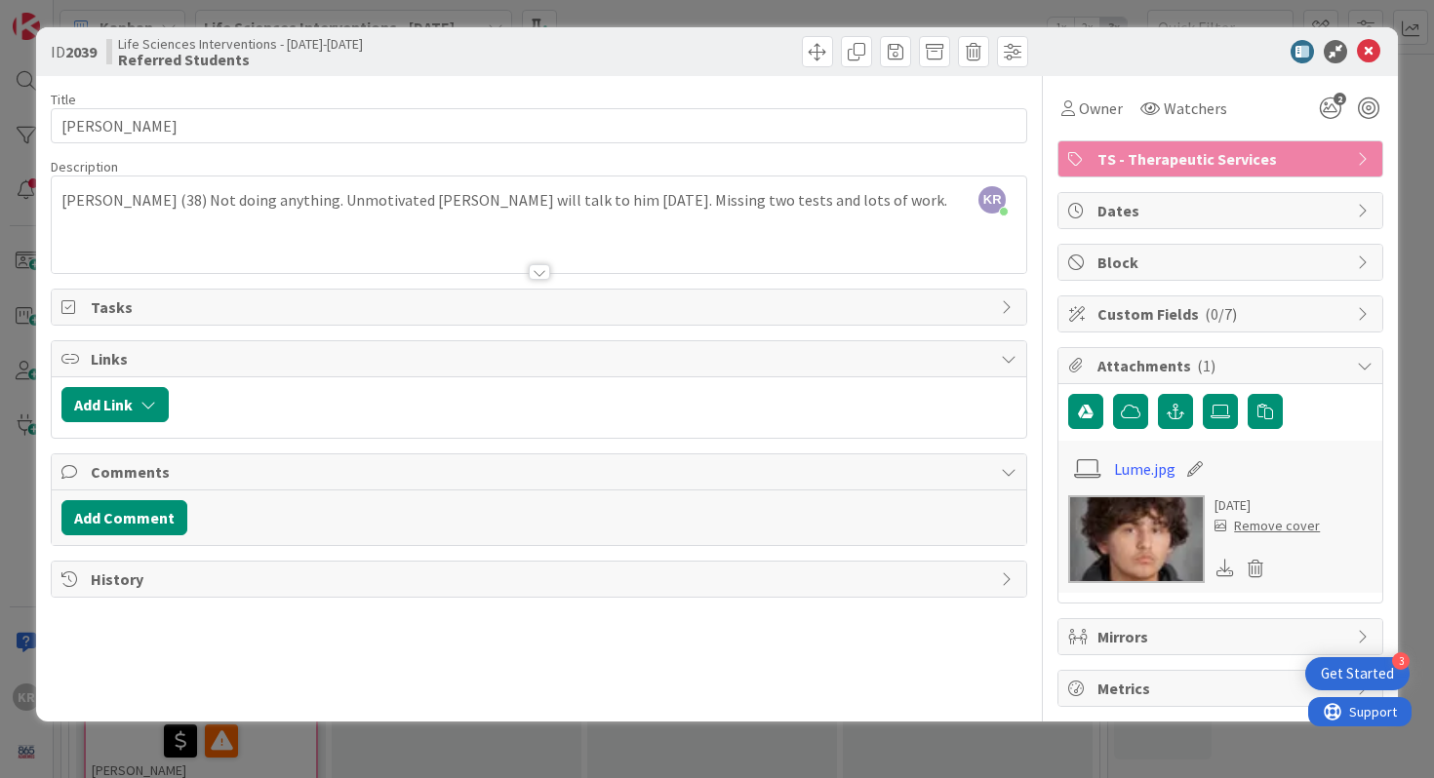
click at [19, 599] on div "ID 2039 Life Sciences Interventions - [DATE]-[DATE] Referred Students Title 12 …" at bounding box center [717, 389] width 1434 height 778
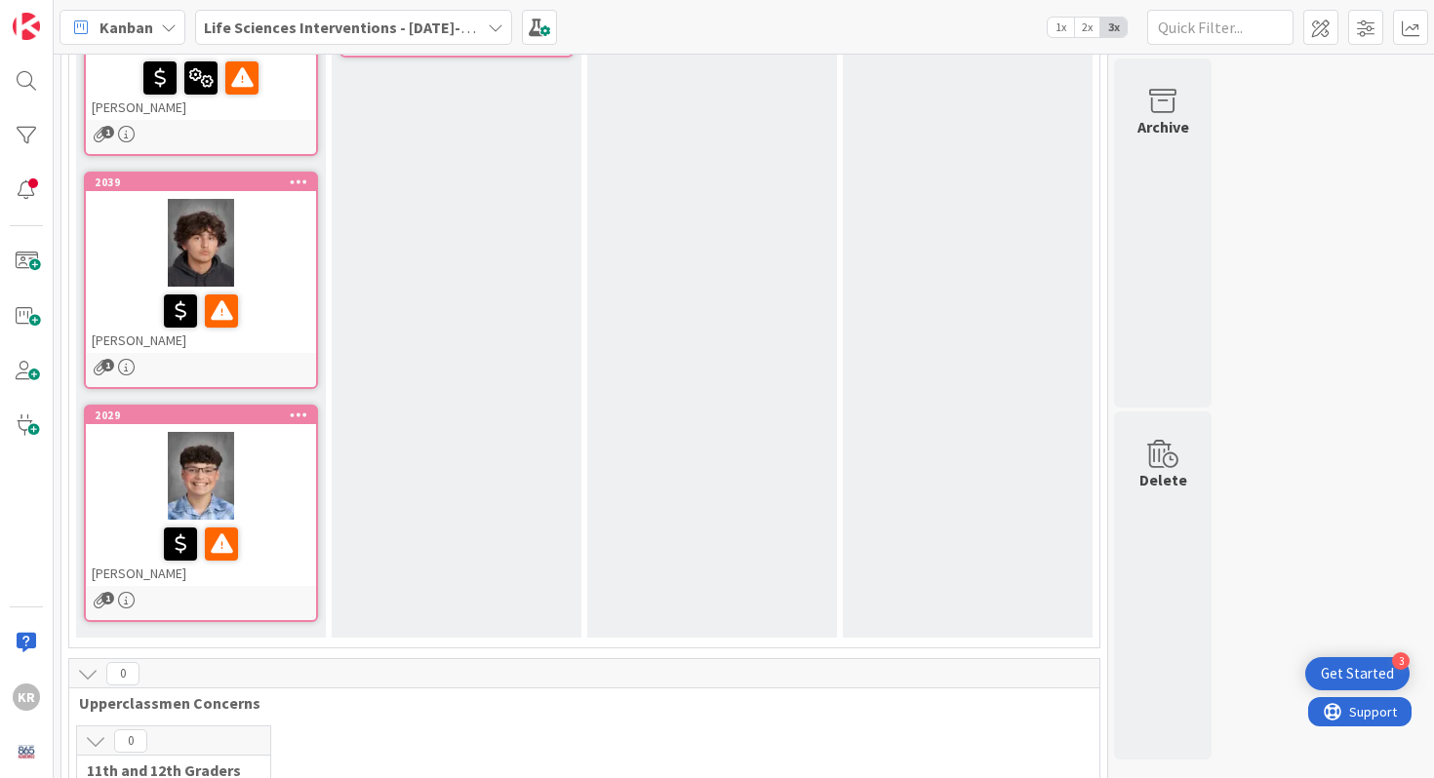
click at [271, 480] on div at bounding box center [201, 476] width 230 height 88
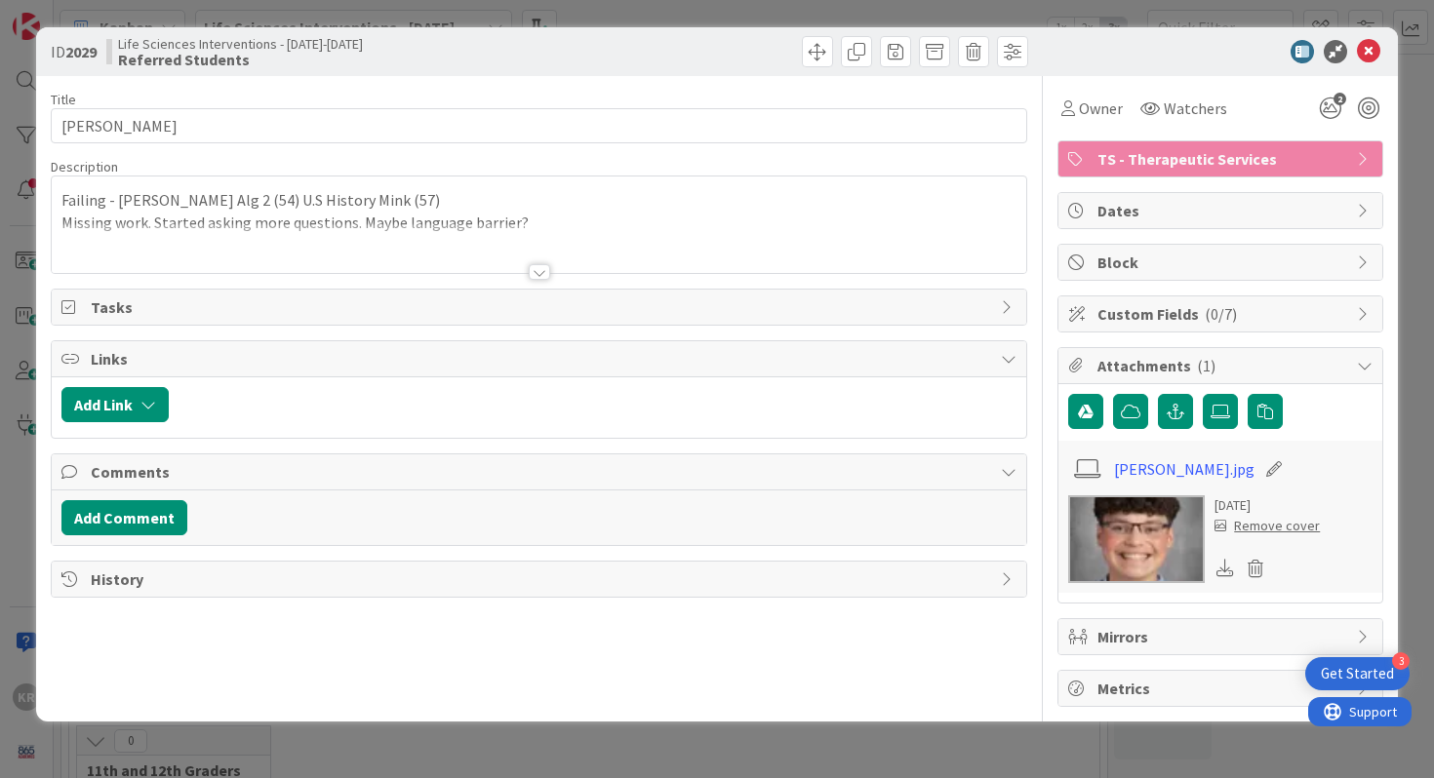
click at [543, 266] on div at bounding box center [539, 272] width 21 height 16
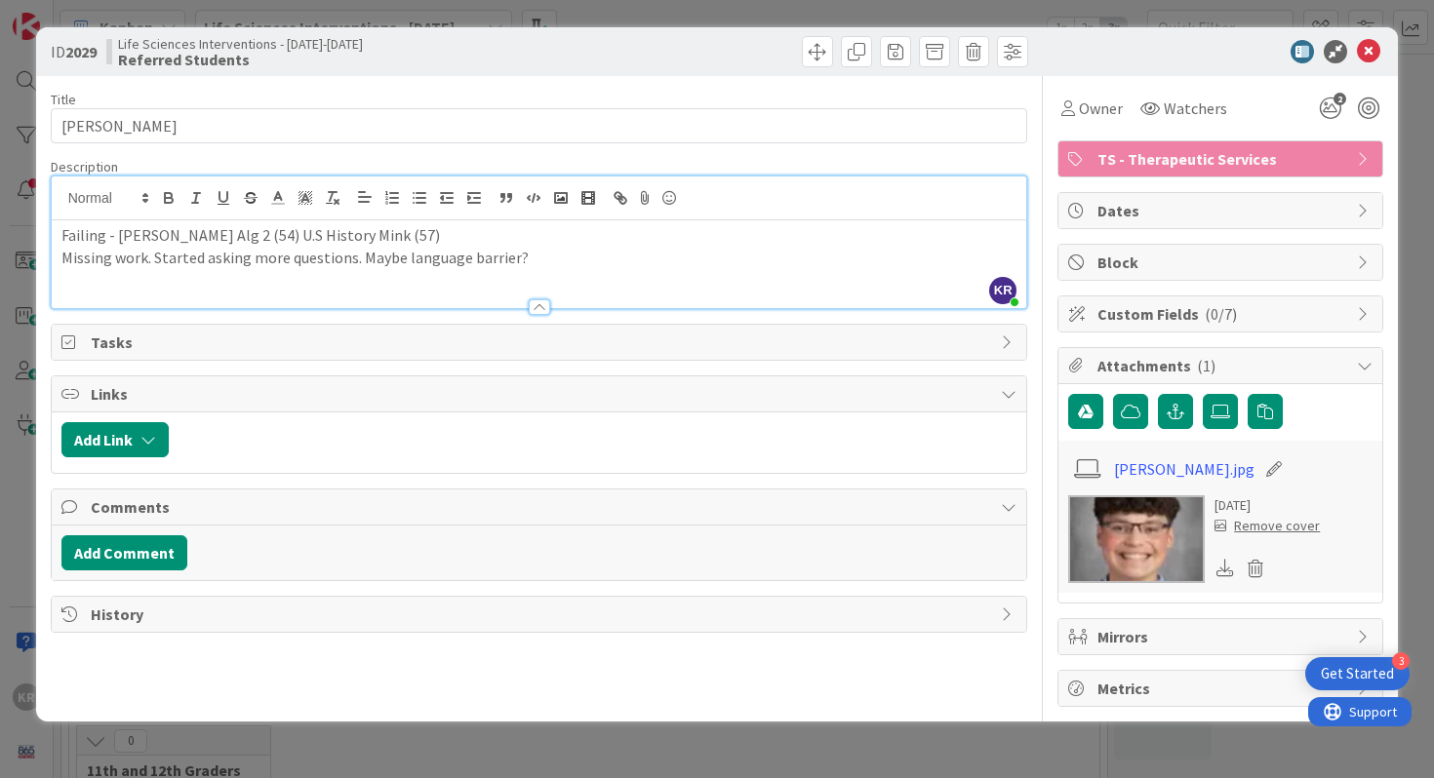
click at [12, 550] on div "ID 2029 Life Sciences Interventions - [DATE]-[DATE] Referred Students Title 14 …" at bounding box center [717, 389] width 1434 height 778
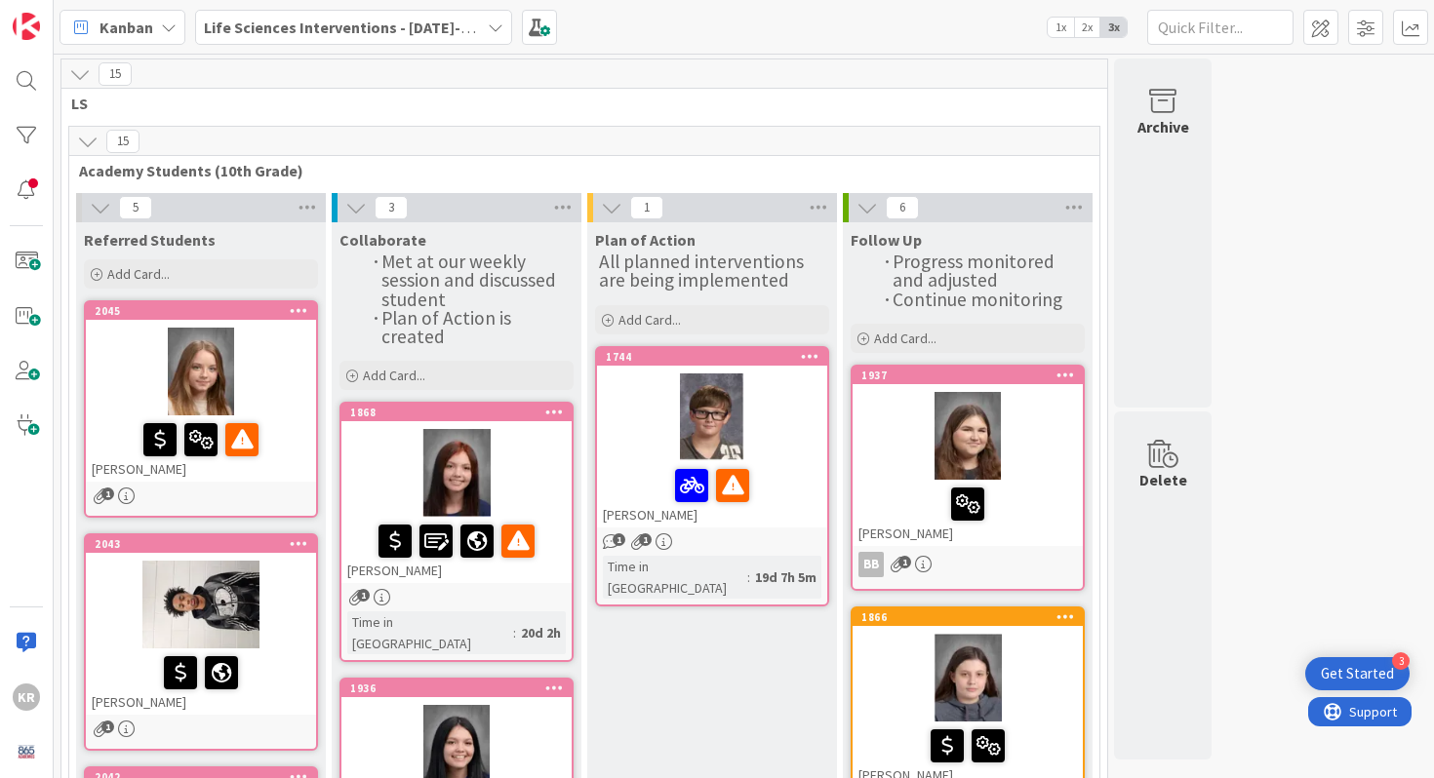
drag, startPoint x: 275, startPoint y: 465, endPoint x: 635, endPoint y: 5, distance: 584.4
click at [18, 265] on span at bounding box center [26, 261] width 39 height 39
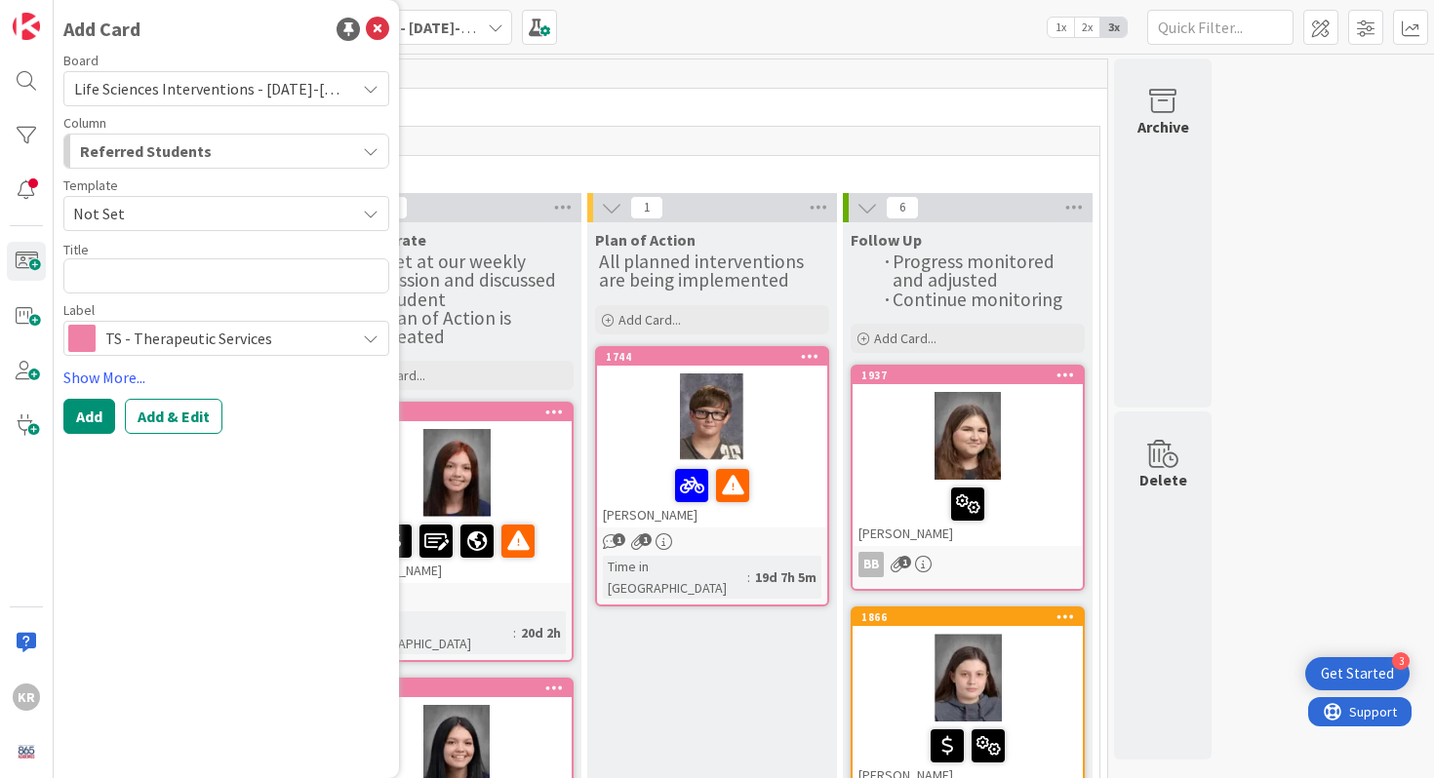
click at [248, 260] on textarea at bounding box center [226, 276] width 326 height 35
type textarea "x"
type textarea "J"
type textarea "x"
type textarea "[PERSON_NAME]"
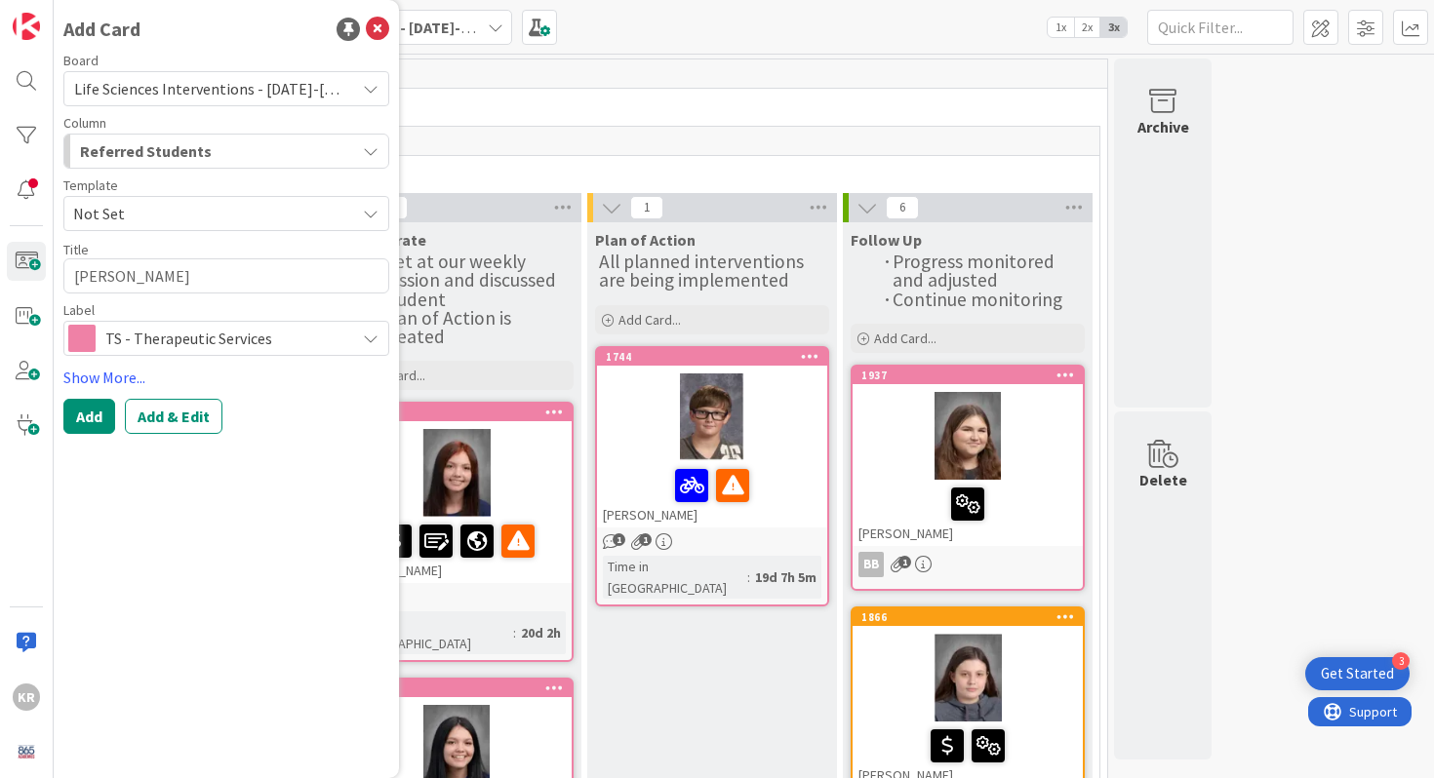
type textarea "x"
type textarea "Jam"
type textarea "x"
type textarea "[PERSON_NAME]"
type textarea "x"
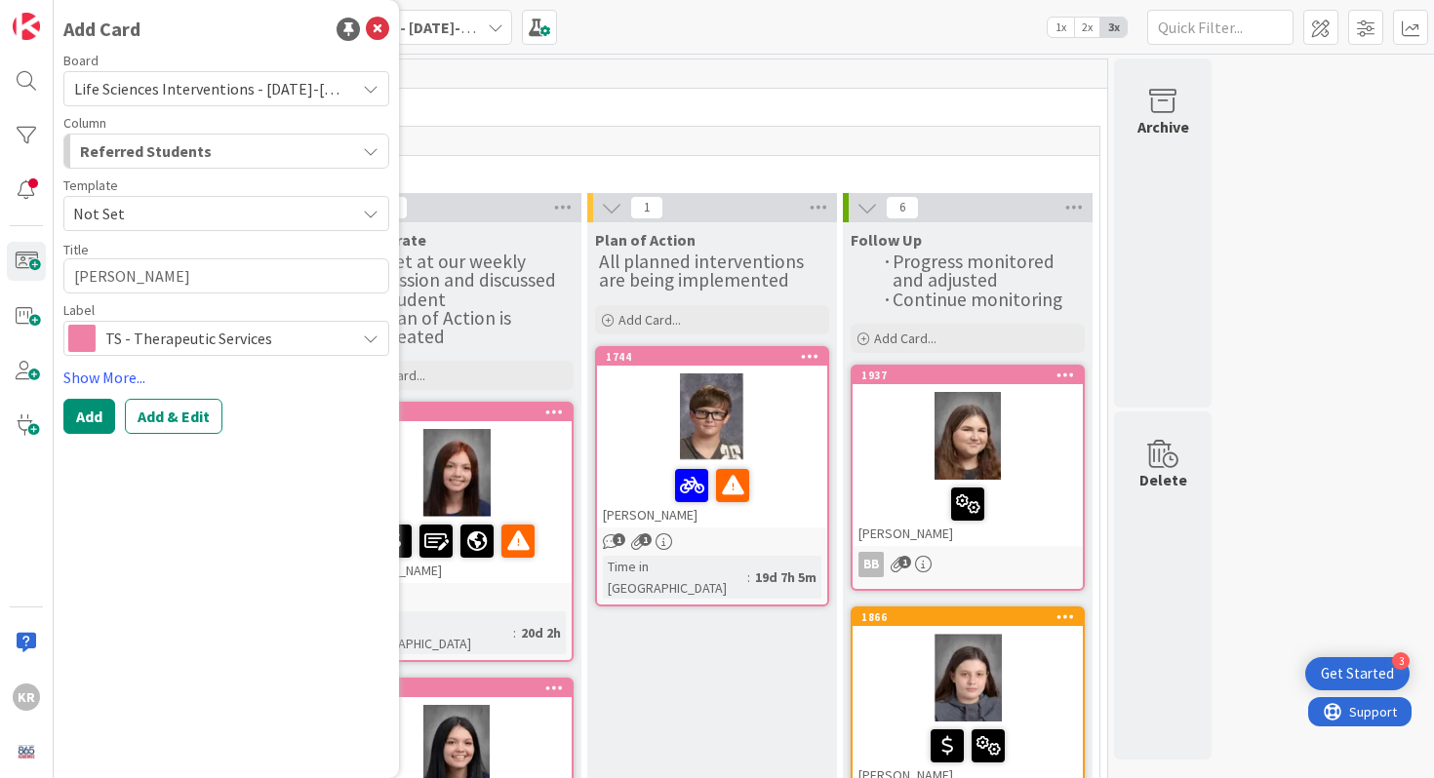
type textarea "[PERSON_NAME]"
type textarea "x"
type textarea "[PERSON_NAME]"
type textarea "x"
type textarea "[PERSON_NAME] S"
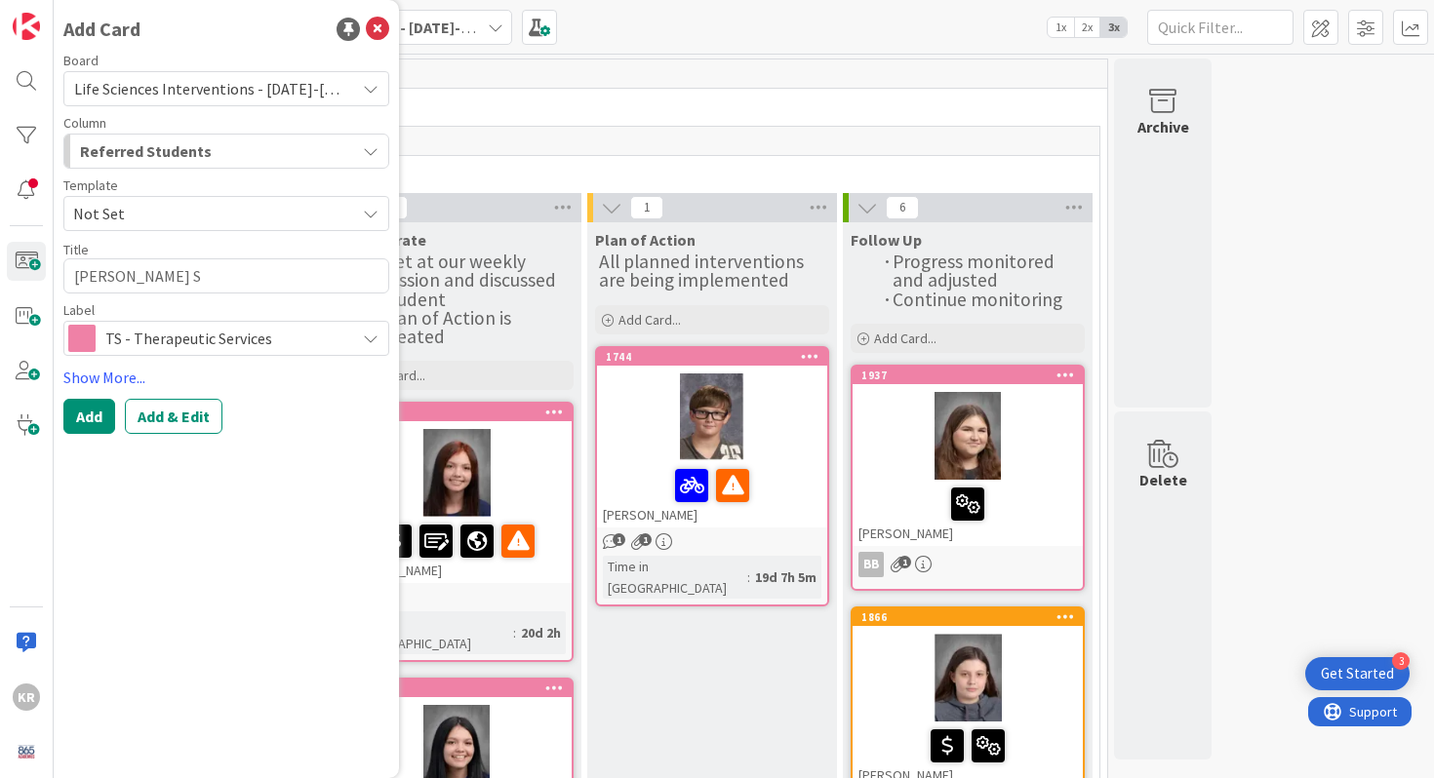
type textarea "x"
type textarea "[PERSON_NAME]"
type textarea "x"
type textarea "[PERSON_NAME]"
type textarea "x"
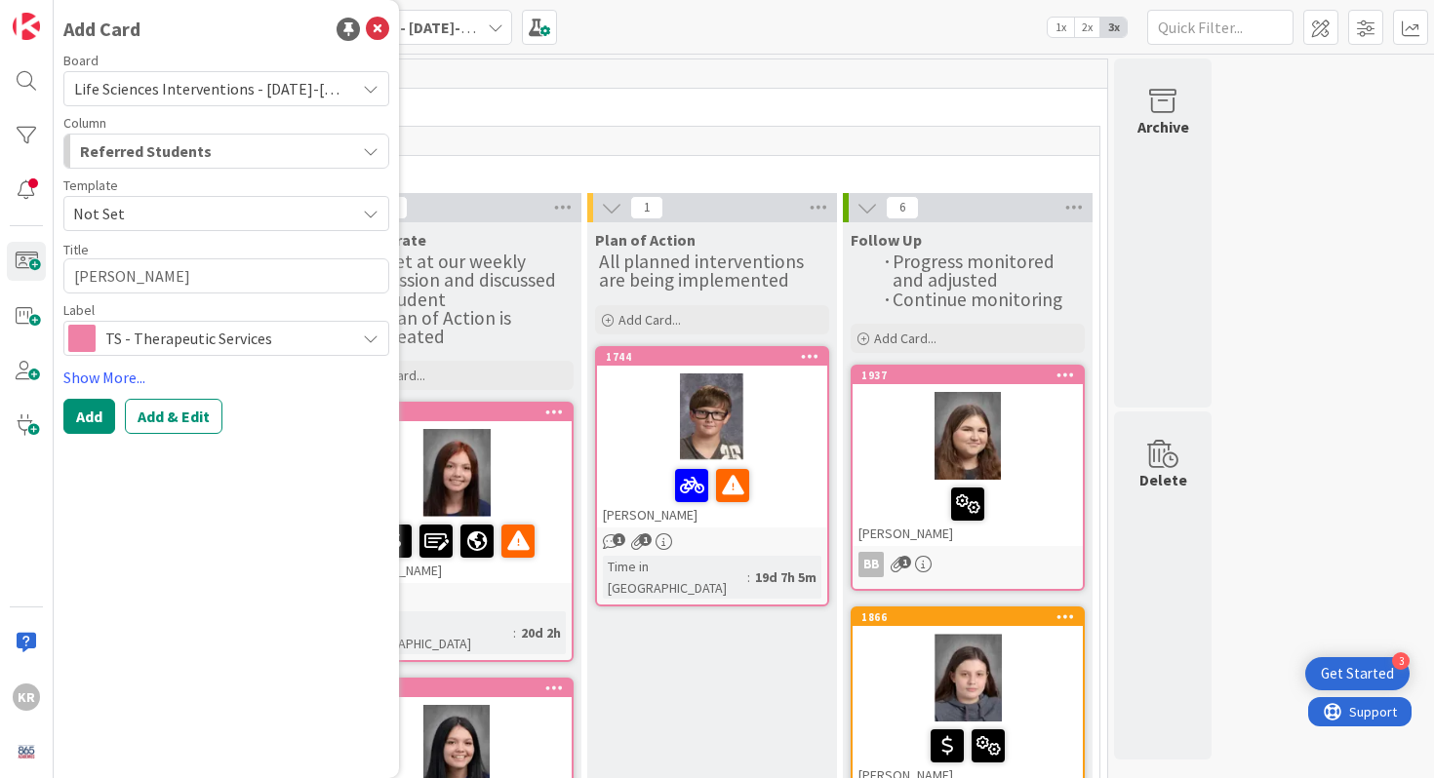
type textarea "[PERSON_NAME]"
type textarea "x"
type textarea "[PERSON_NAME]"
type textarea "x"
type textarea "[PERSON_NAME]"
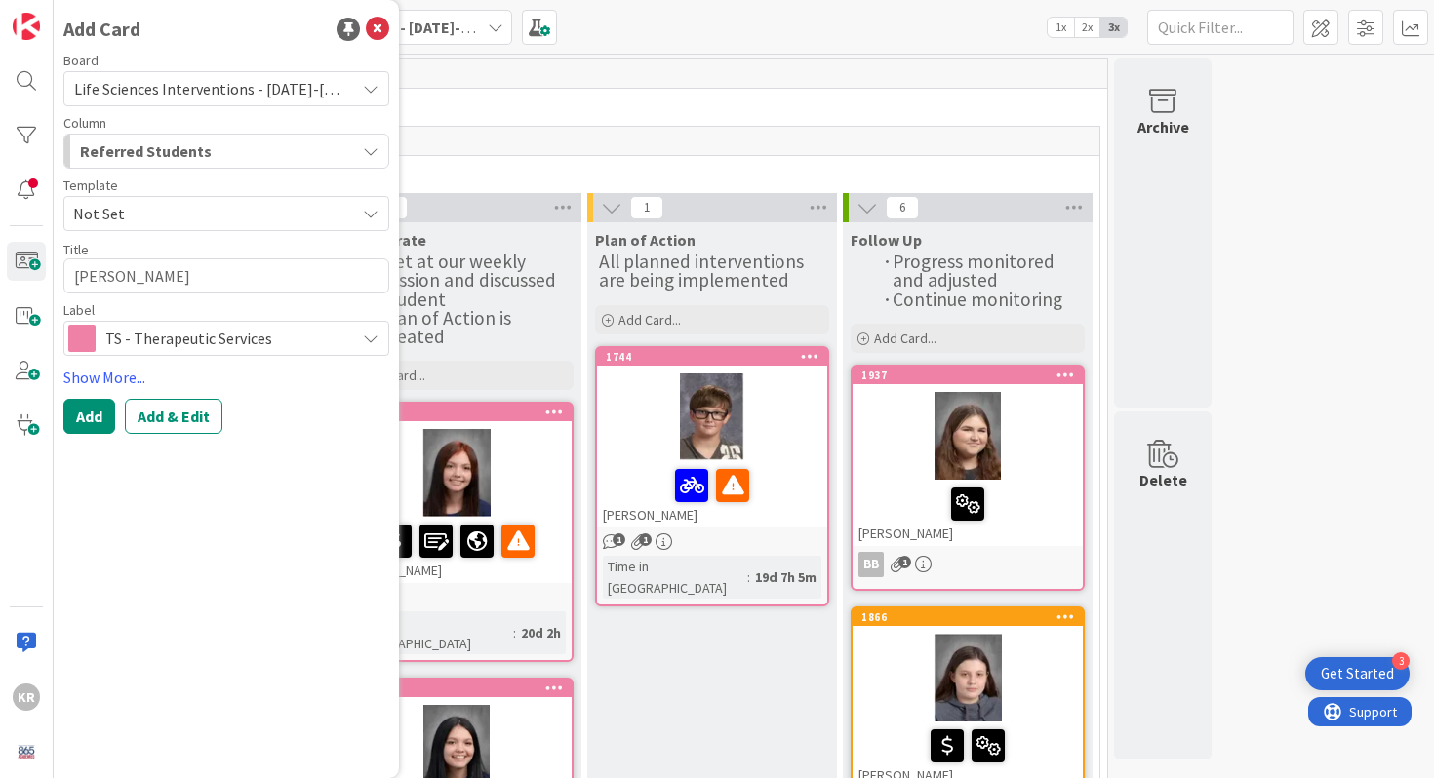
type textarea "x"
type textarea "[PERSON_NAME]"
type textarea "x"
type textarea "[PERSON_NAME]"
click at [147, 284] on textarea "[PERSON_NAME]" at bounding box center [226, 276] width 326 height 35
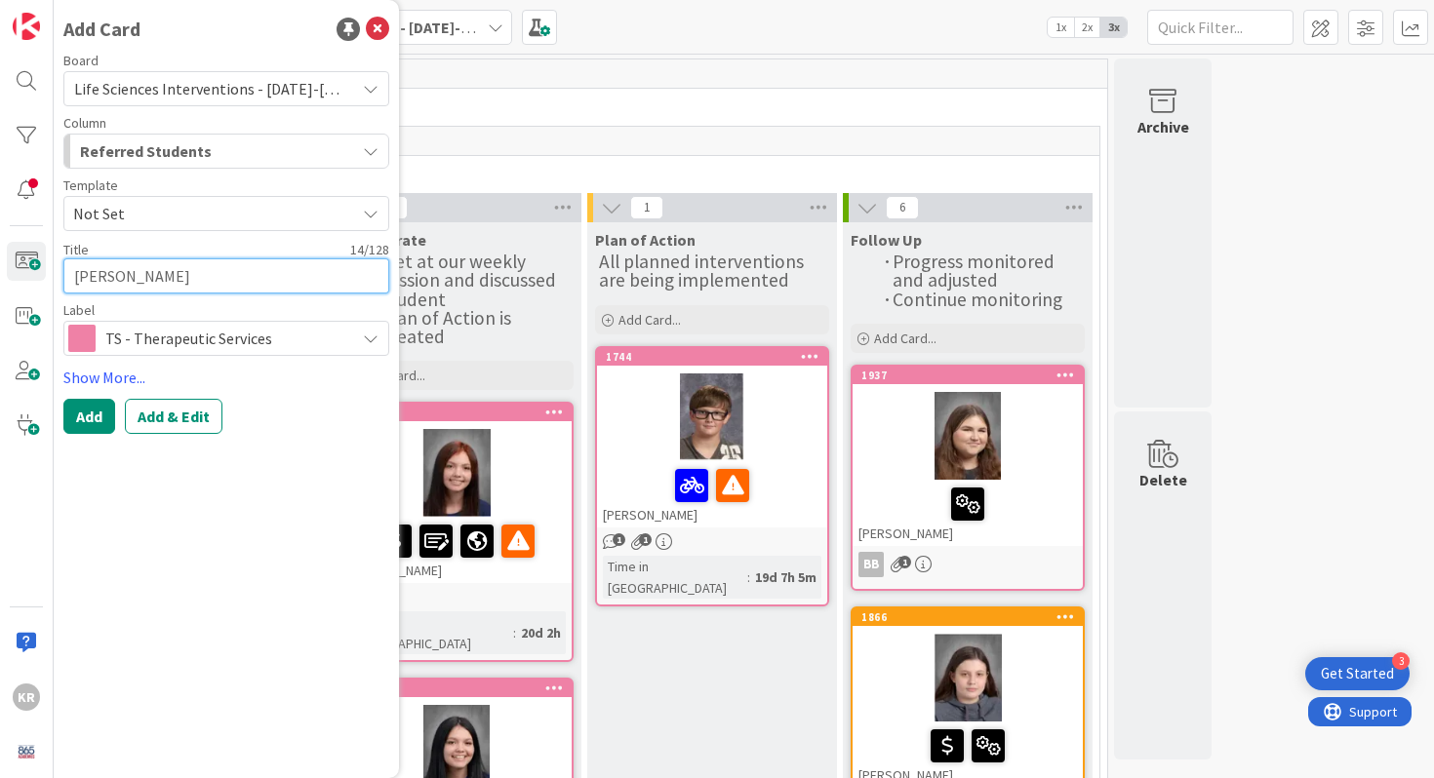
click at [147, 284] on textarea "[PERSON_NAME]" at bounding box center [226, 276] width 326 height 35
type textarea "x"
type textarea "[PERSON_NAME] S"
type textarea "x"
type textarea "[PERSON_NAME]"
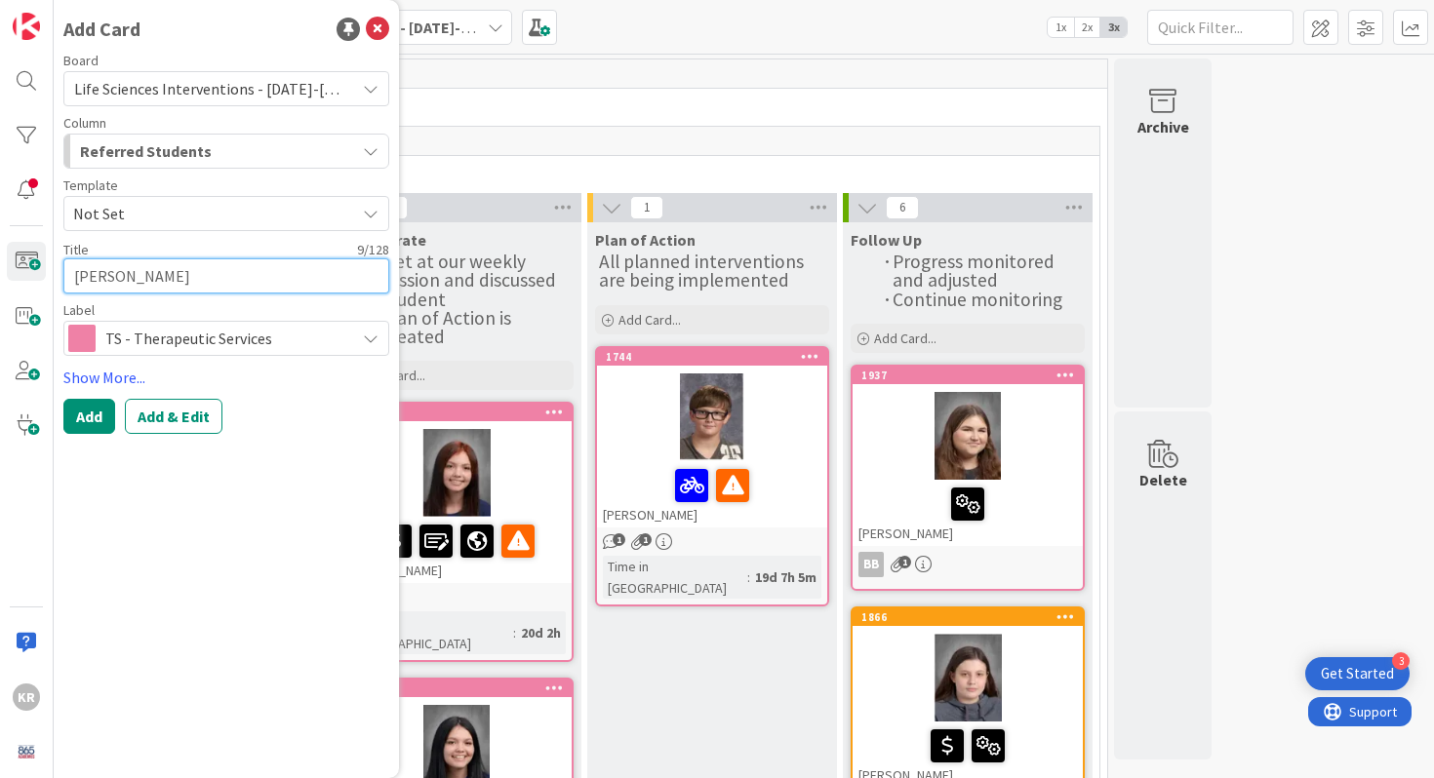
type textarea "x"
type textarea "[PERSON_NAME]"
type textarea "x"
type textarea "[PERSON_NAME]"
type textarea "x"
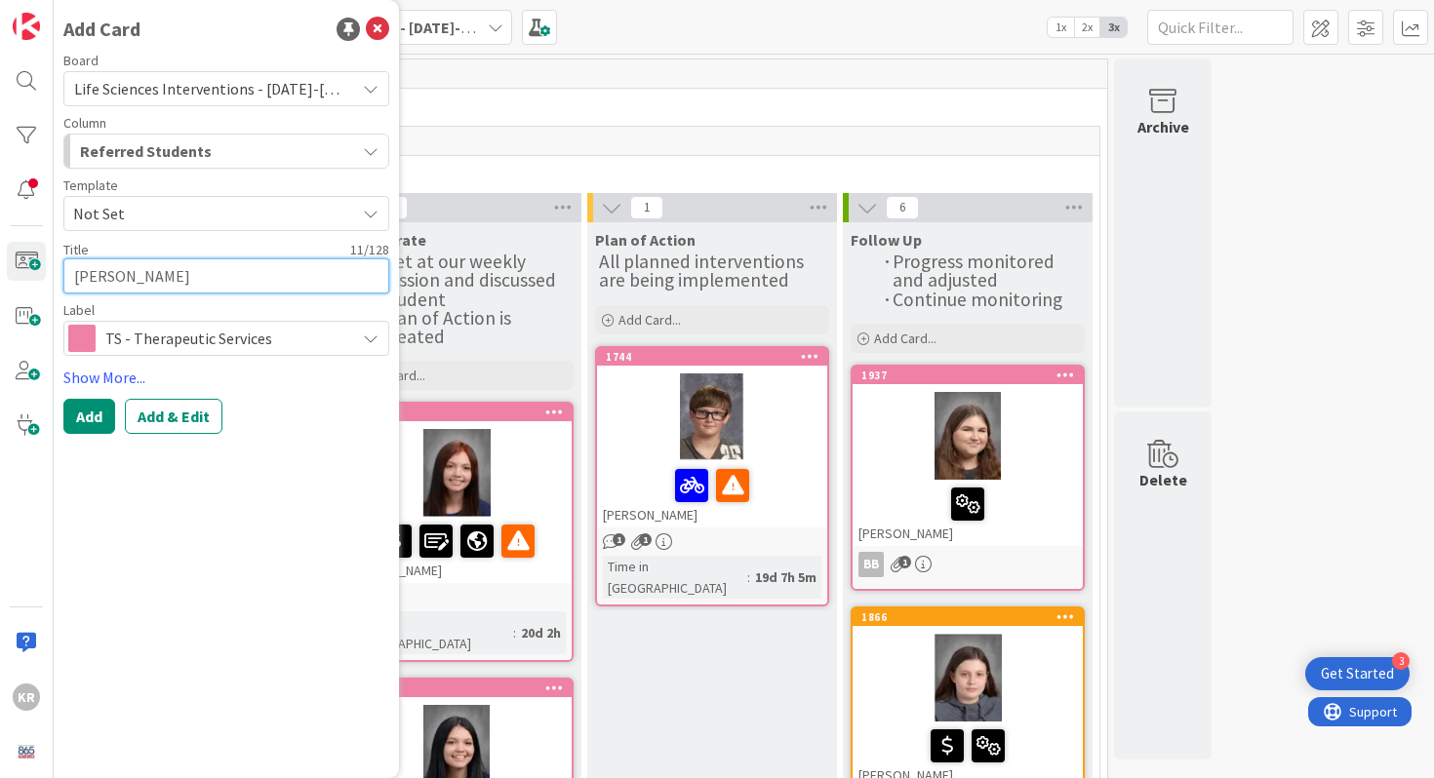
type textarea "[PERSON_NAME]"
type textarea "x"
type textarea "[PERSON_NAME]"
type textarea "x"
type textarea "[PERSON_NAME]"
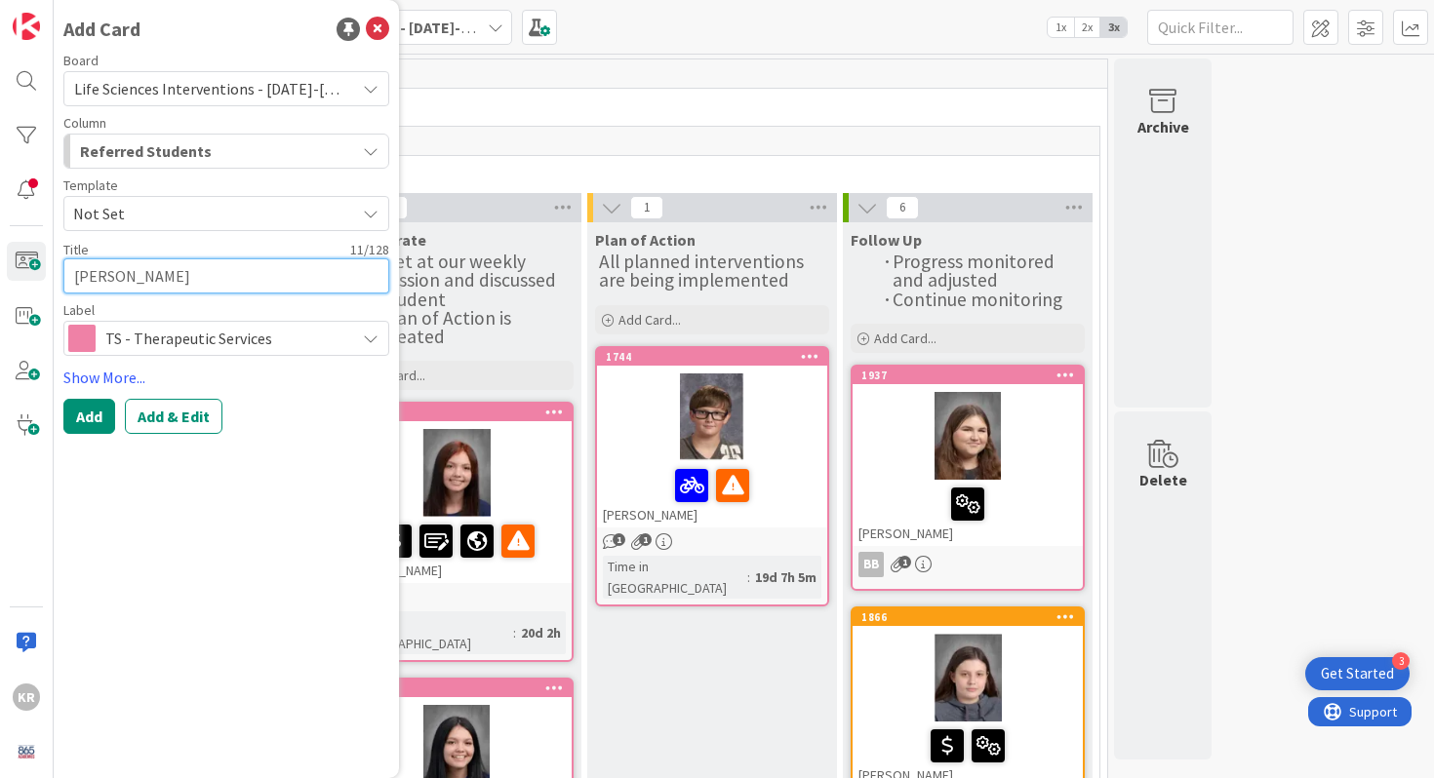
type textarea "x"
type textarea "[PERSON_NAME]"
click at [246, 161] on div "Referred Students" at bounding box center [215, 151] width 280 height 31
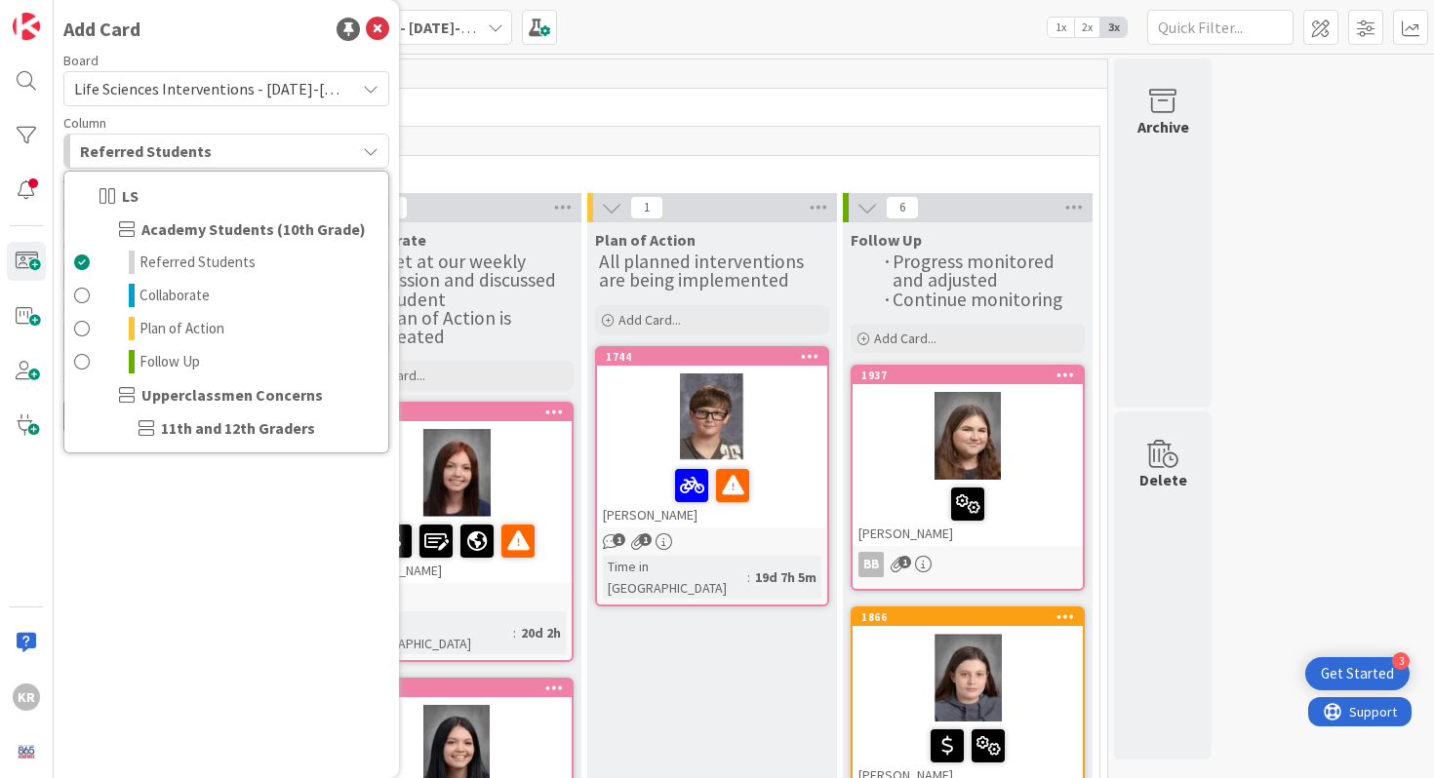
click at [247, 156] on div "Referred Students" at bounding box center [215, 151] width 280 height 31
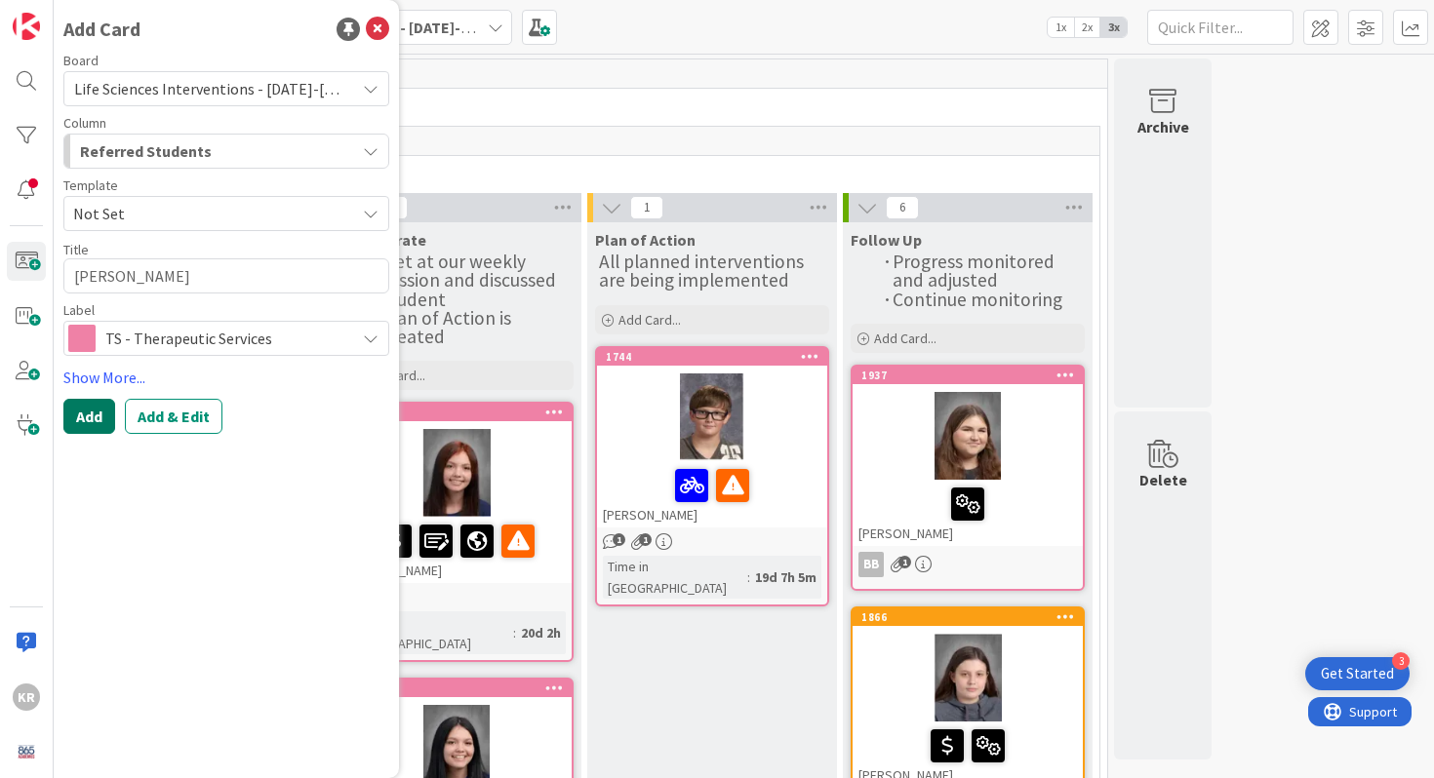
click at [91, 415] on button "Add" at bounding box center [89, 416] width 52 height 35
click at [115, 378] on link "Show More..." at bounding box center [226, 377] width 326 height 23
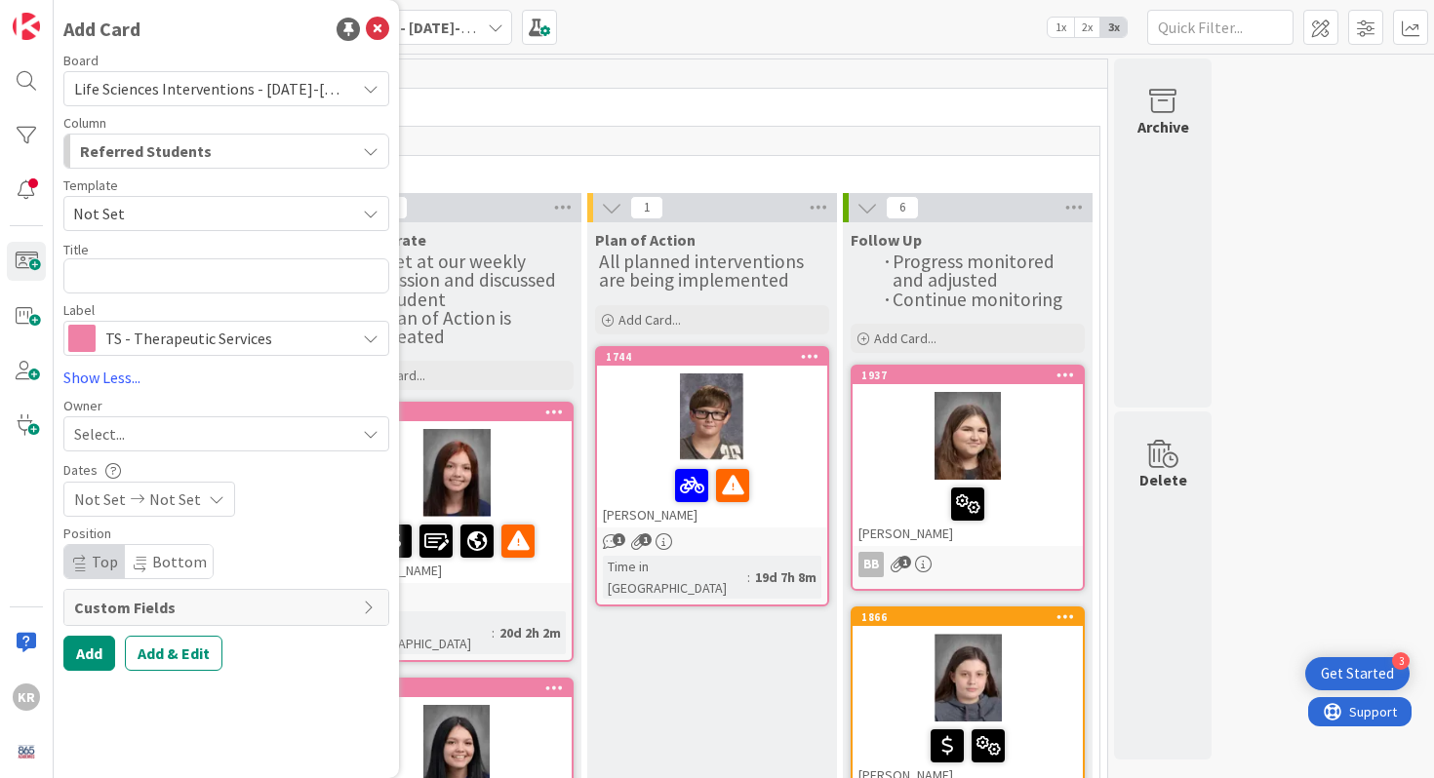
click at [626, 174] on span "Academy Students (10th Grade)" at bounding box center [577, 171] width 996 height 20
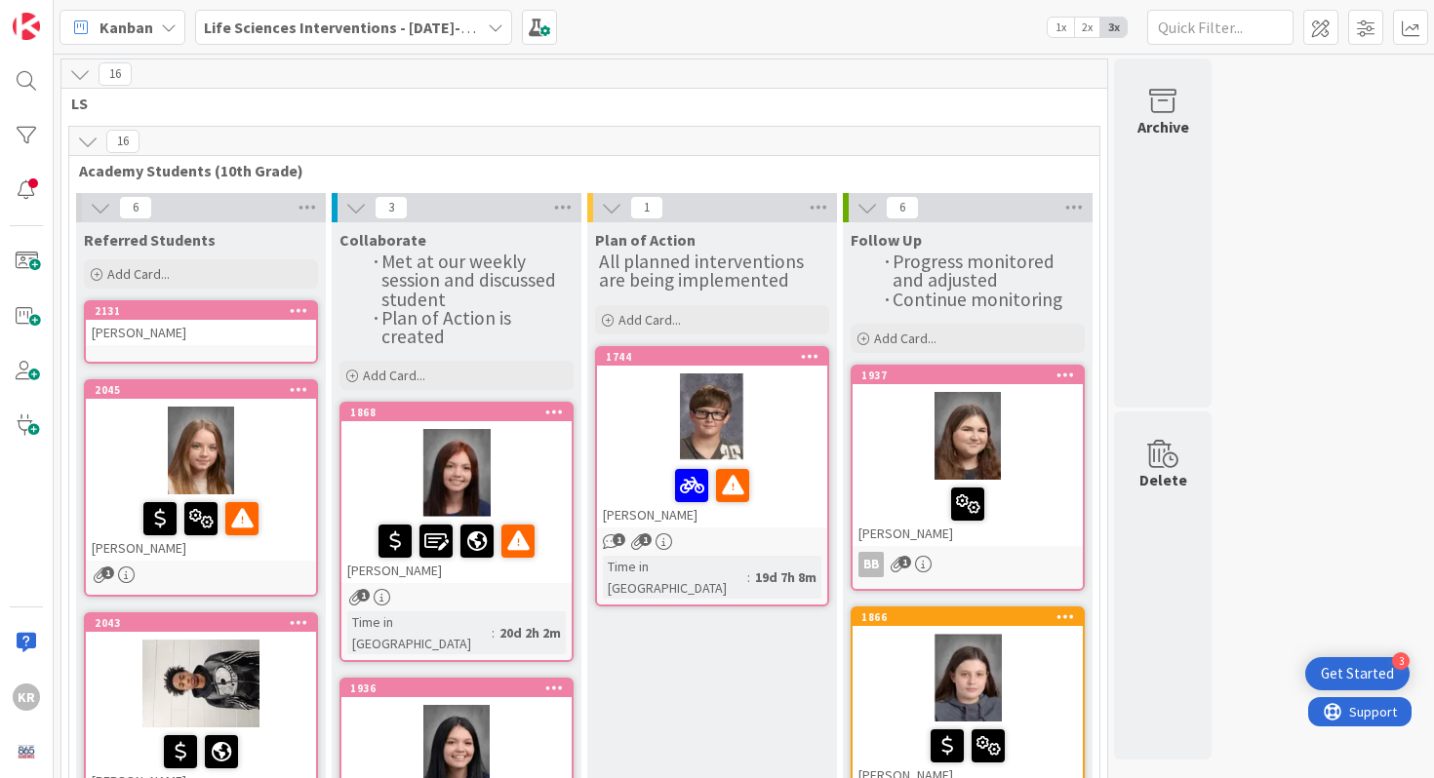
click at [265, 337] on div "[PERSON_NAME]" at bounding box center [201, 332] width 230 height 25
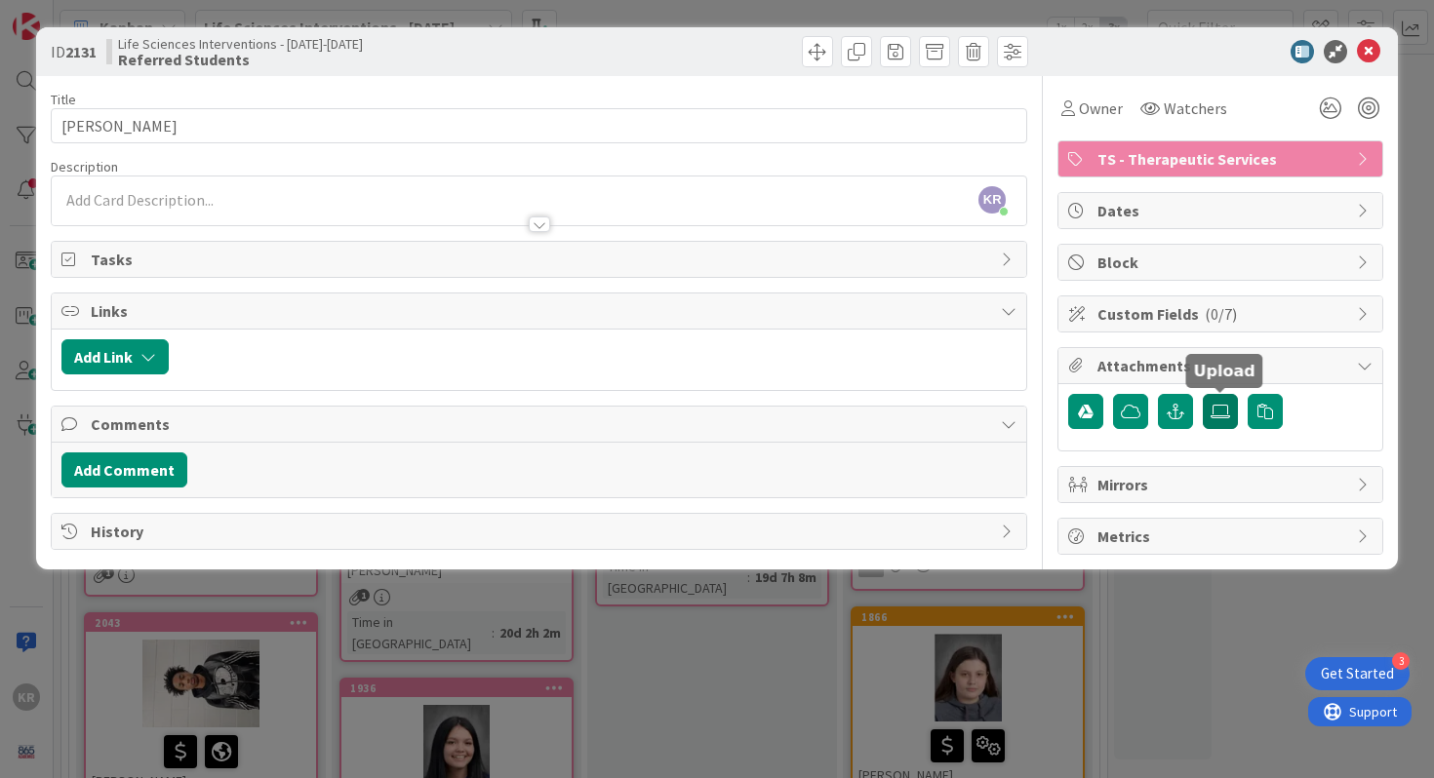
click at [1013, 408] on label at bounding box center [1220, 411] width 35 height 35
click at [1013, 394] on input "file" at bounding box center [1203, 394] width 0 height 0
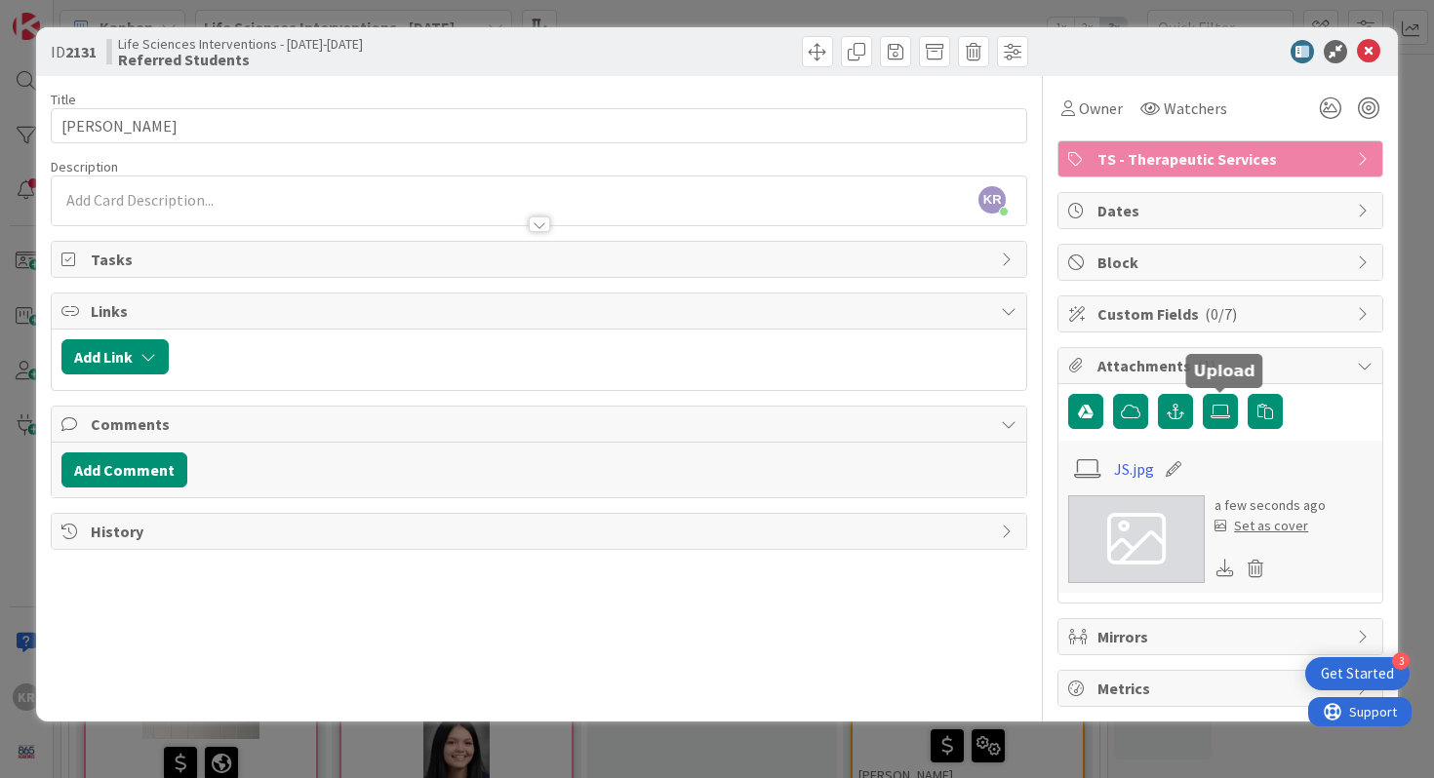
click at [1013, 526] on div "Set as cover" at bounding box center [1262, 526] width 94 height 20
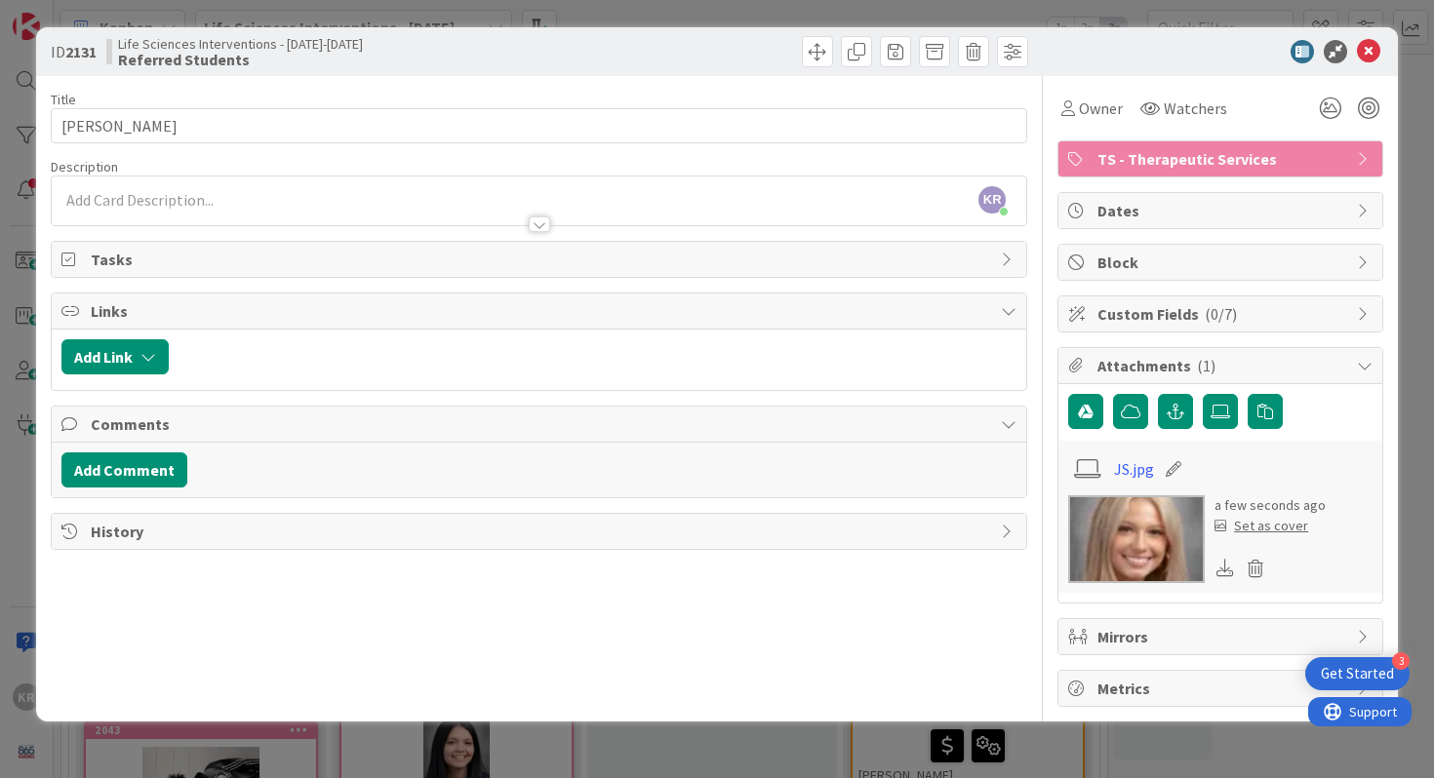
click at [1013, 532] on div "Set as cover" at bounding box center [1262, 526] width 94 height 20
click at [532, 178] on div "KR [PERSON_NAME] just joined" at bounding box center [540, 201] width 976 height 49
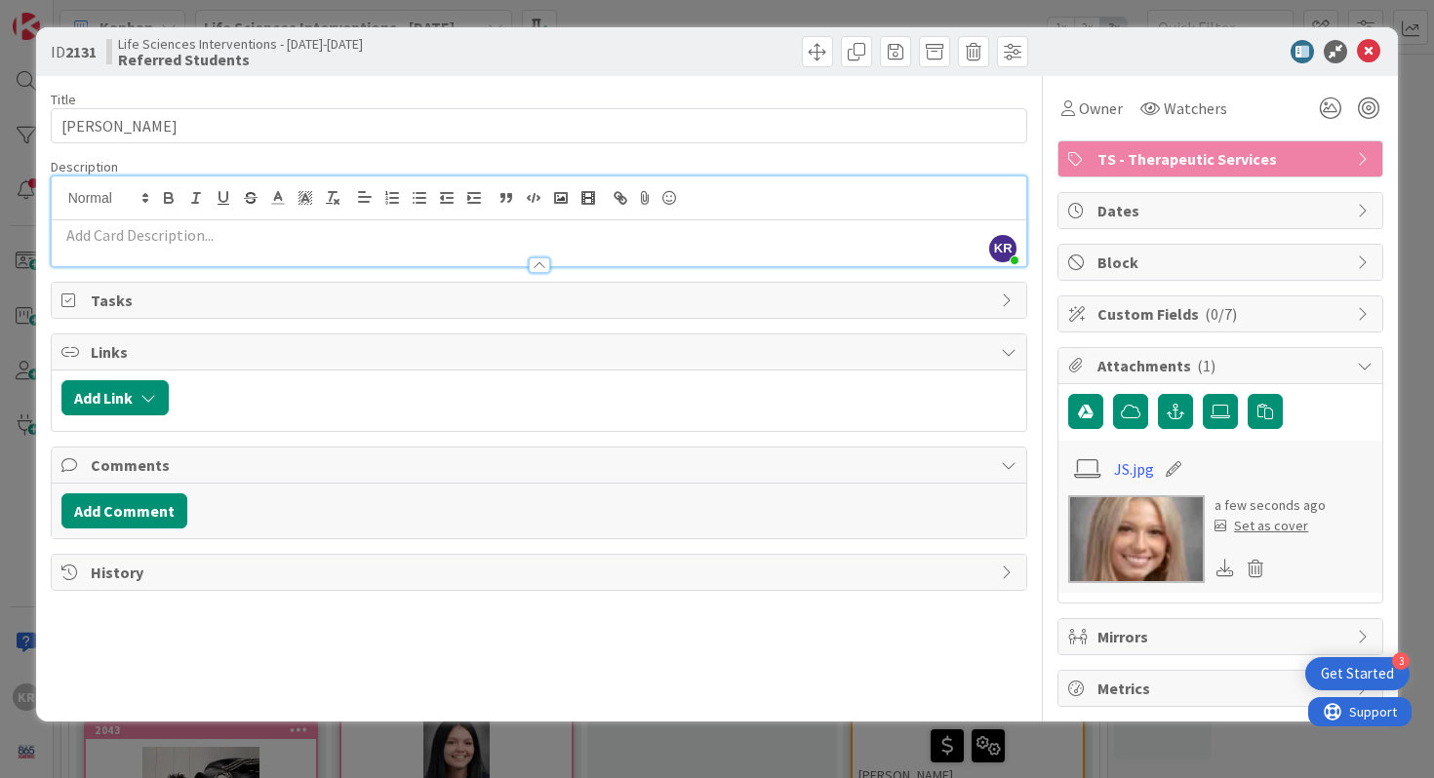
click at [496, 218] on div at bounding box center [540, 199] width 976 height 44
click at [490, 233] on p at bounding box center [539, 235] width 956 height 22
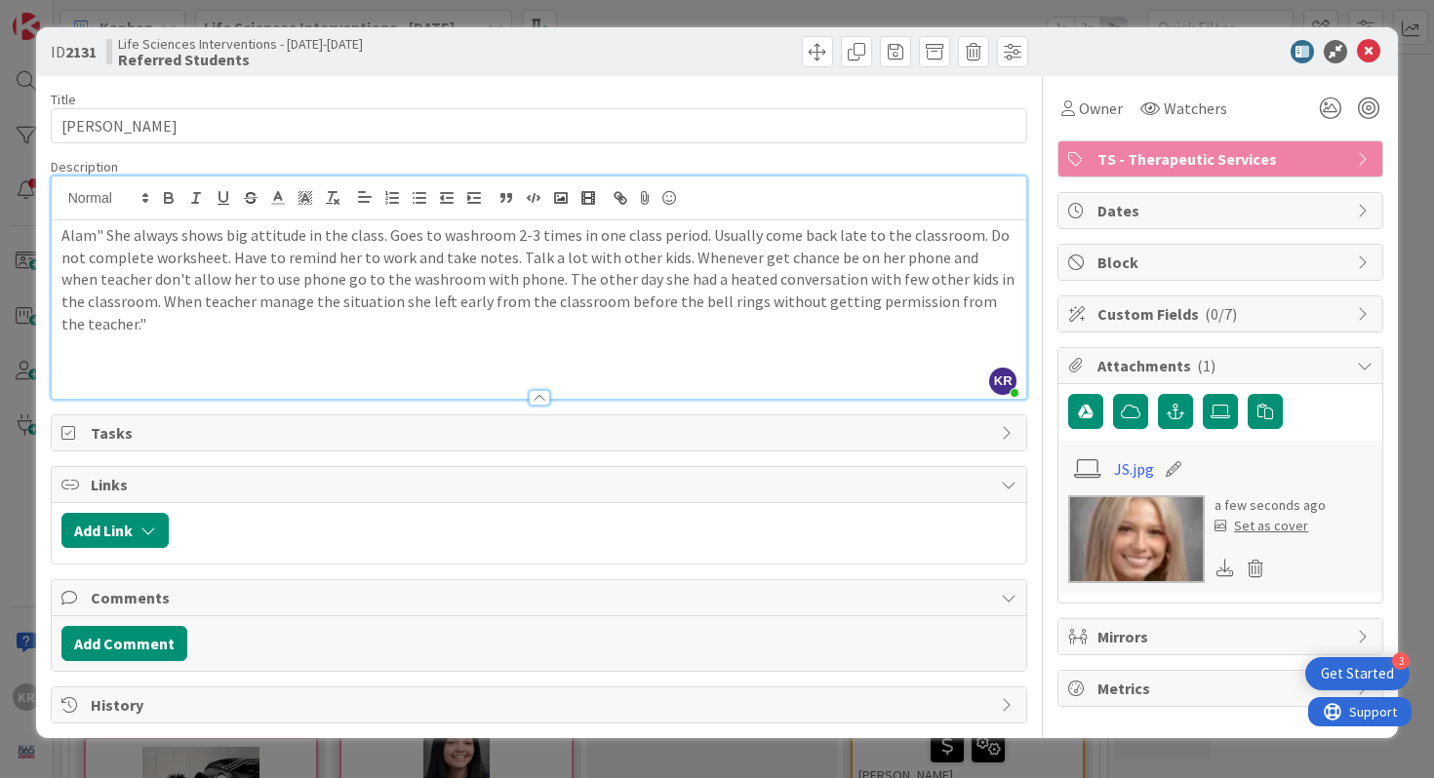
click at [89, 239] on p "Alam" She always shows big attitude in the class. Goes to washroom 2-3 times in…" at bounding box center [539, 279] width 956 height 111
click at [959, 295] on p "Alam: " She always shows big attitude in the class. Goes to washroom 2-3 times …" at bounding box center [539, 279] width 956 height 111
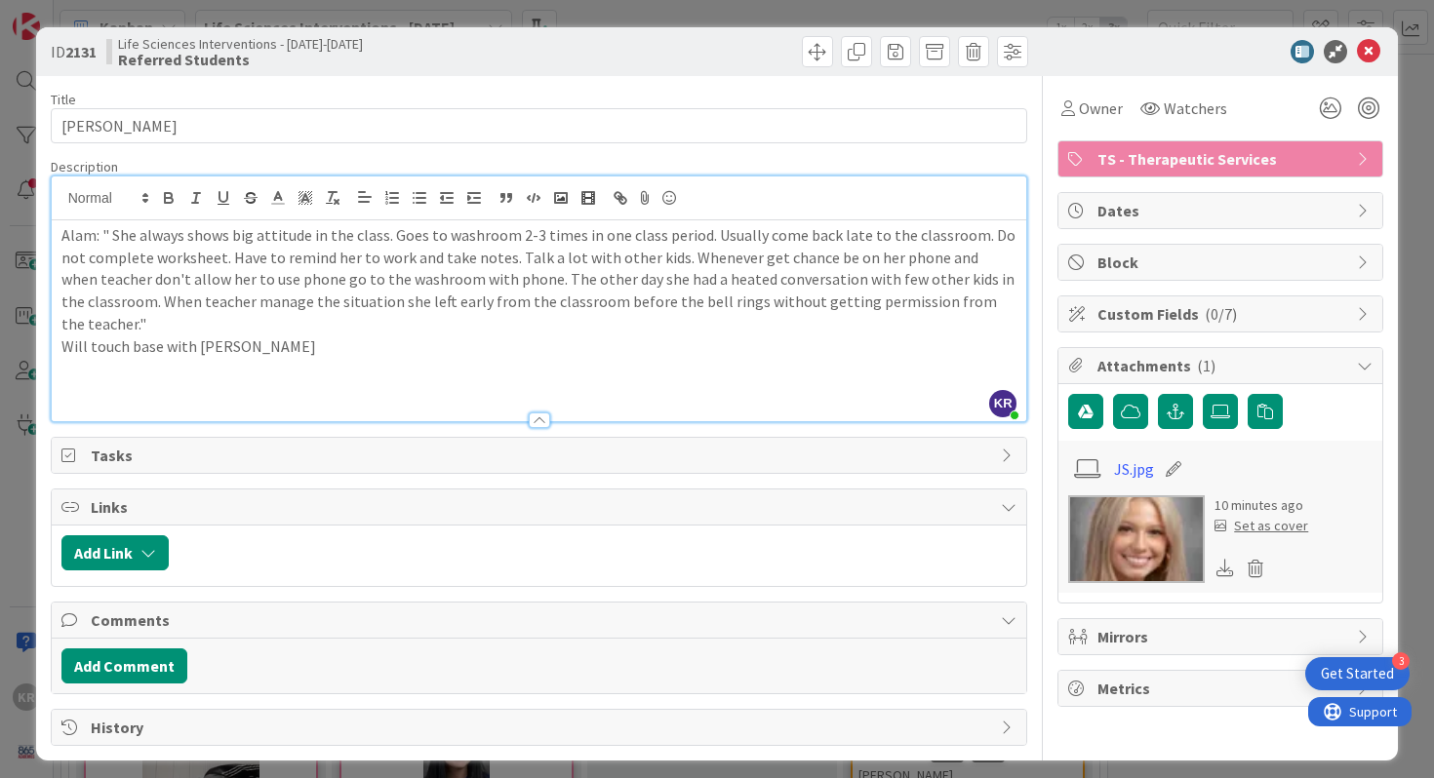
click at [874, 263] on p "Alam: " She always shows big attitude in the class. Goes to washroom 2-3 times …" at bounding box center [539, 279] width 956 height 111
click at [216, 336] on p "Will touch base with [PERSON_NAME]" at bounding box center [539, 347] width 956 height 22
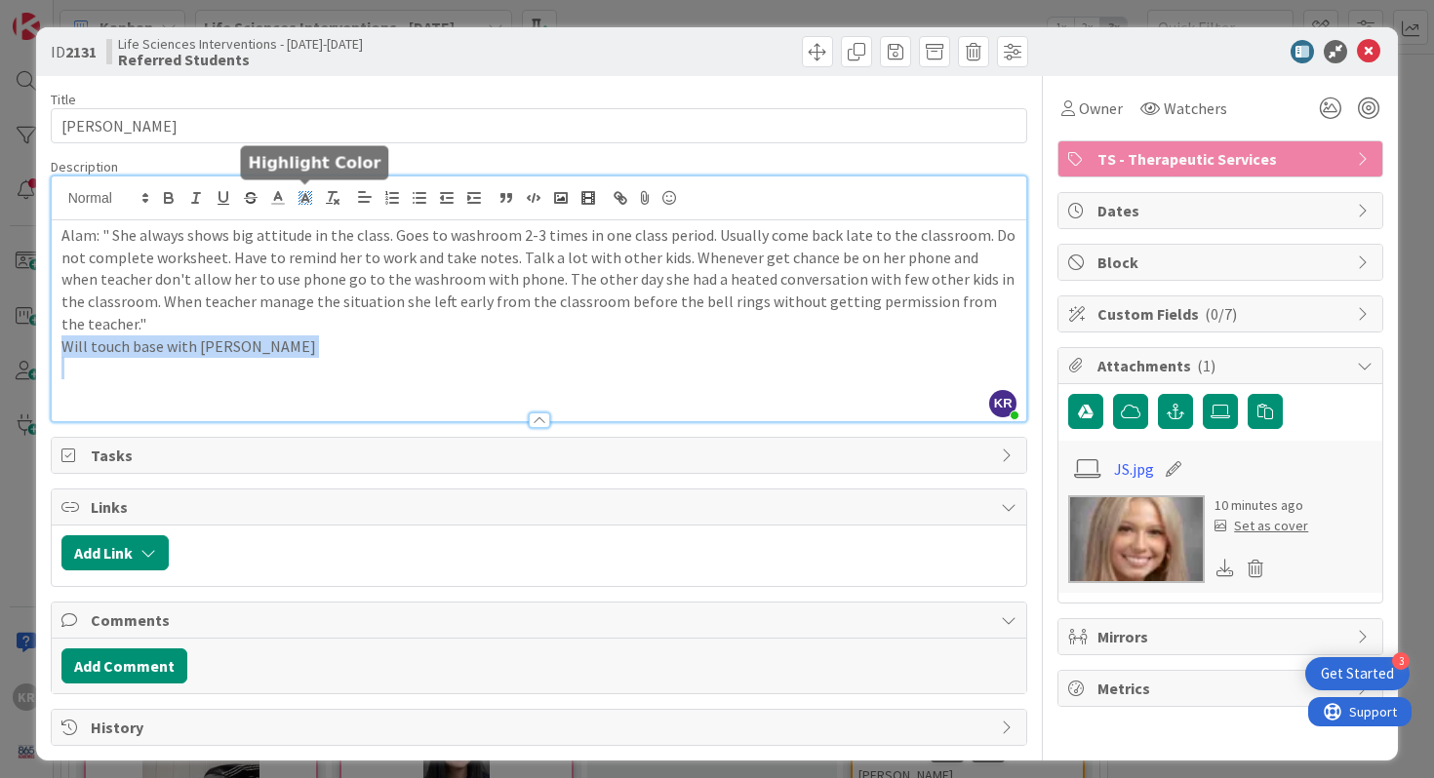
click at [309, 192] on icon at bounding box center [306, 198] width 18 height 18
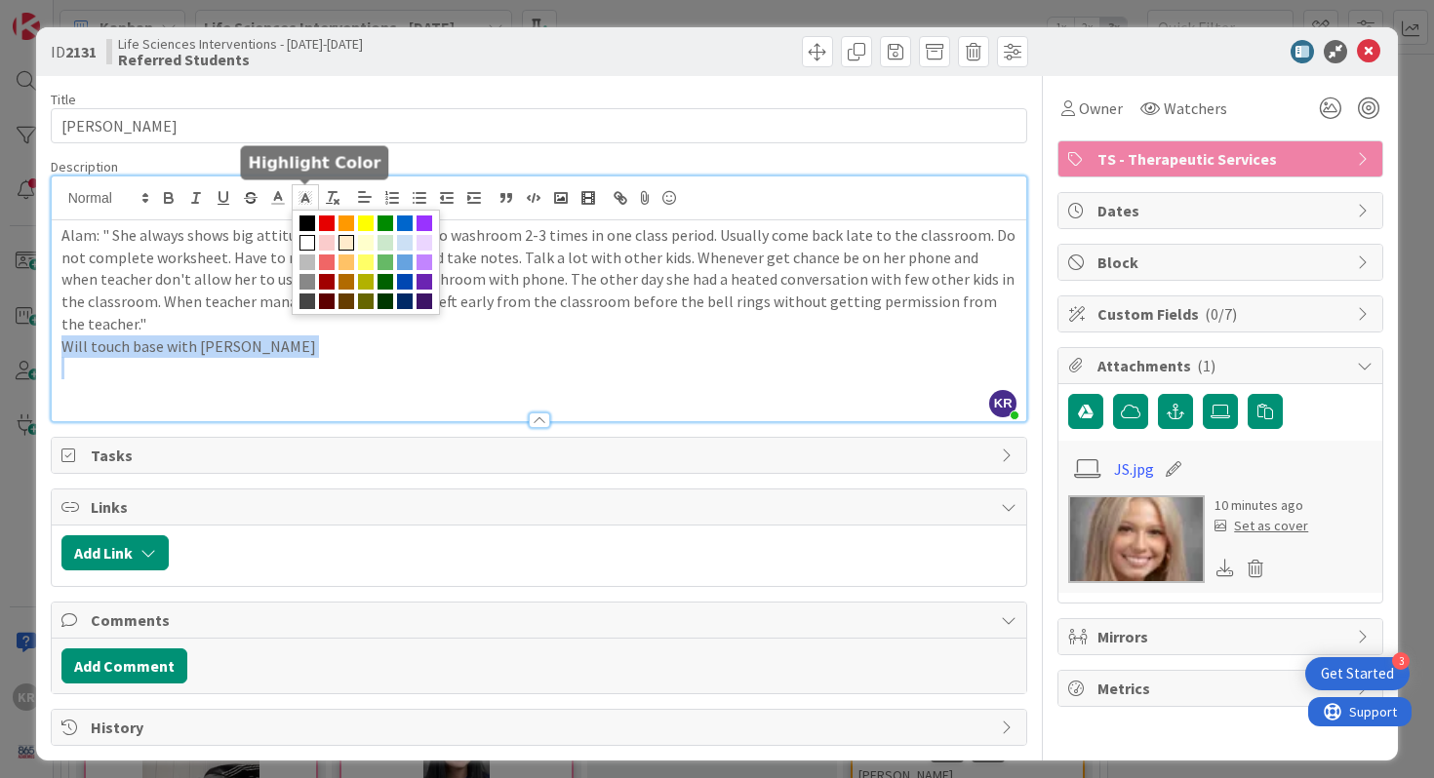
click at [349, 246] on span at bounding box center [346, 243] width 16 height 16
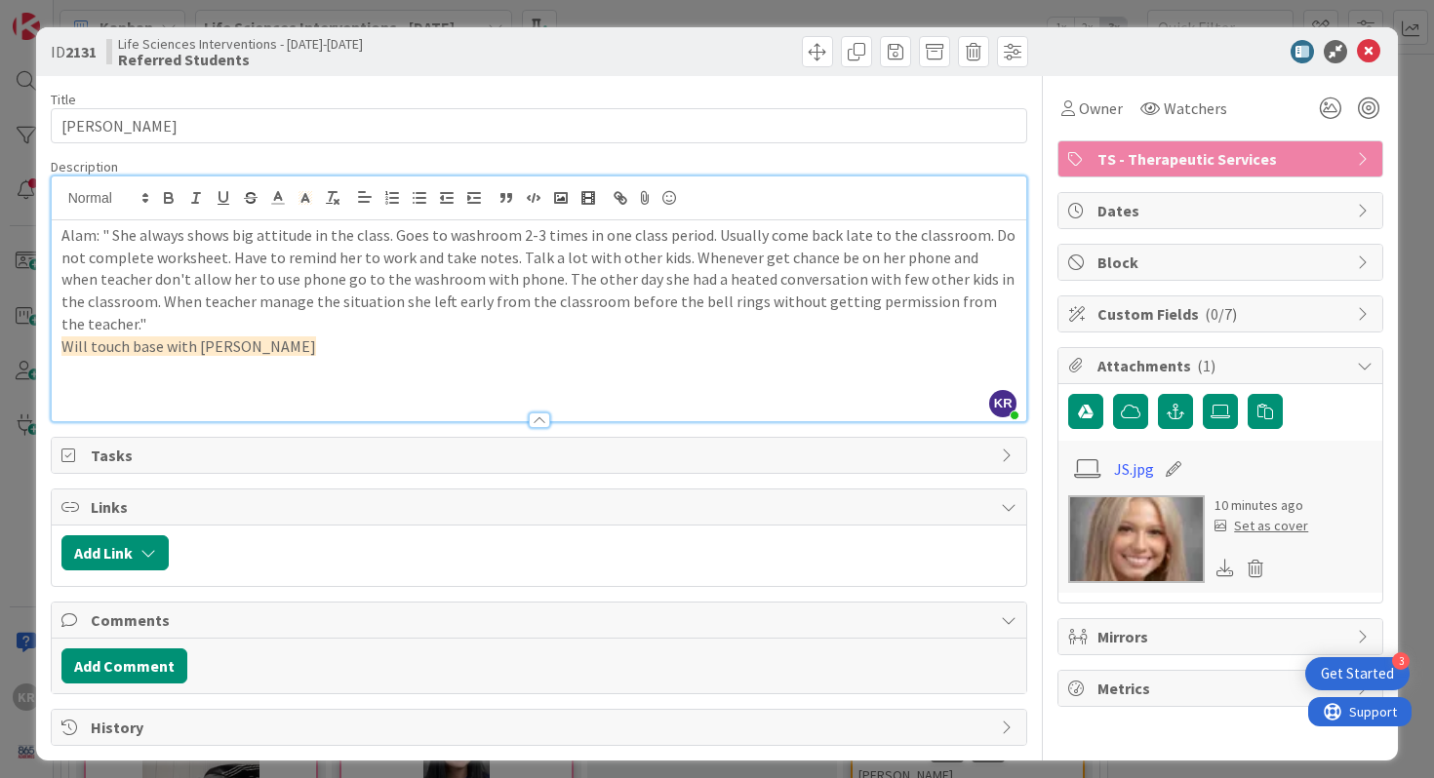
click at [331, 357] on p at bounding box center [539, 368] width 956 height 22
click at [76, 337] on span "Will touch base with [PERSON_NAME]" at bounding box center [188, 347] width 255 height 20
click at [100, 337] on span "Touch base with Alam" at bounding box center [134, 347] width 146 height 20
click at [241, 336] on p "Touched base with [PERSON_NAME]" at bounding box center [539, 347] width 956 height 22
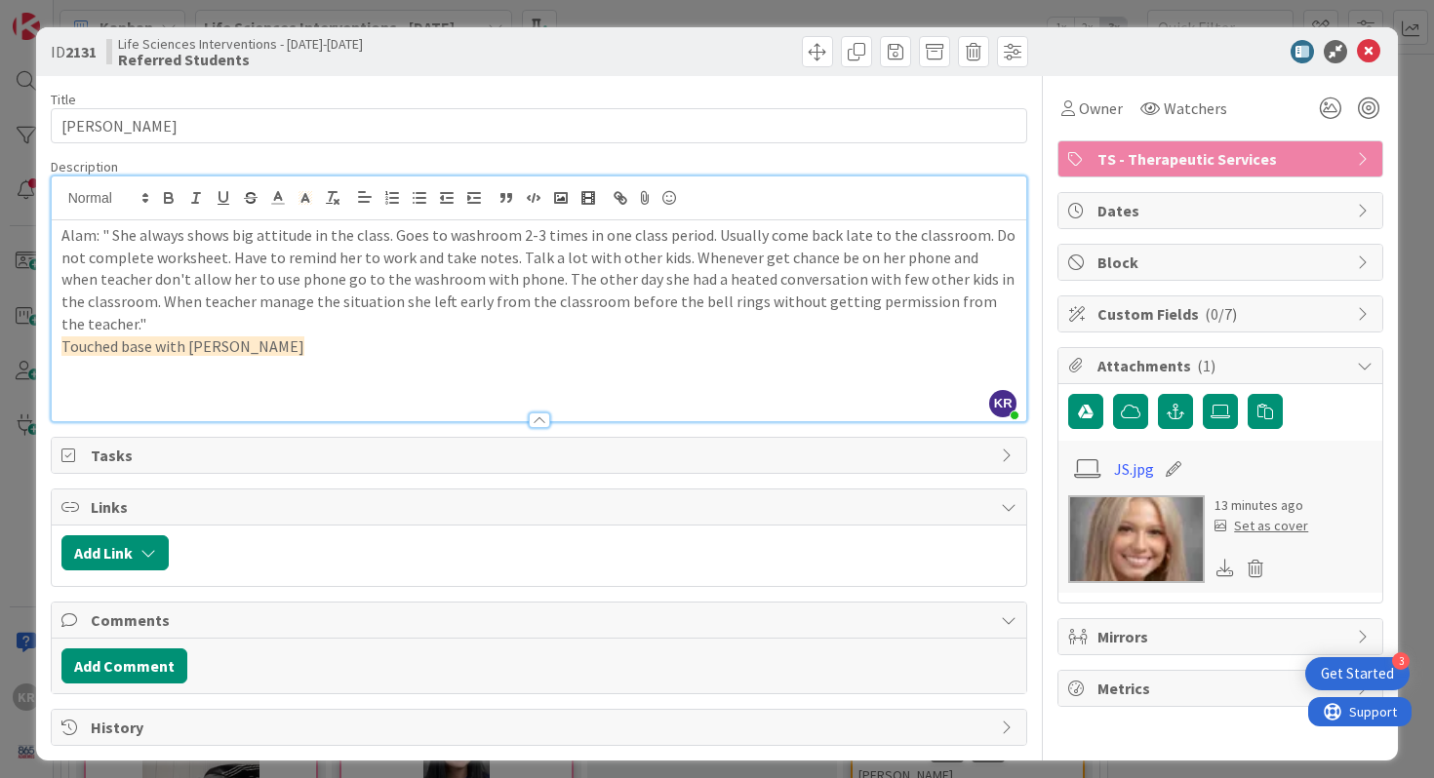
click at [1013, 271] on div "ID 2131 Life Sciences Interventions - [DATE]-[DATE] Referred Students Title 13 …" at bounding box center [717, 389] width 1434 height 778
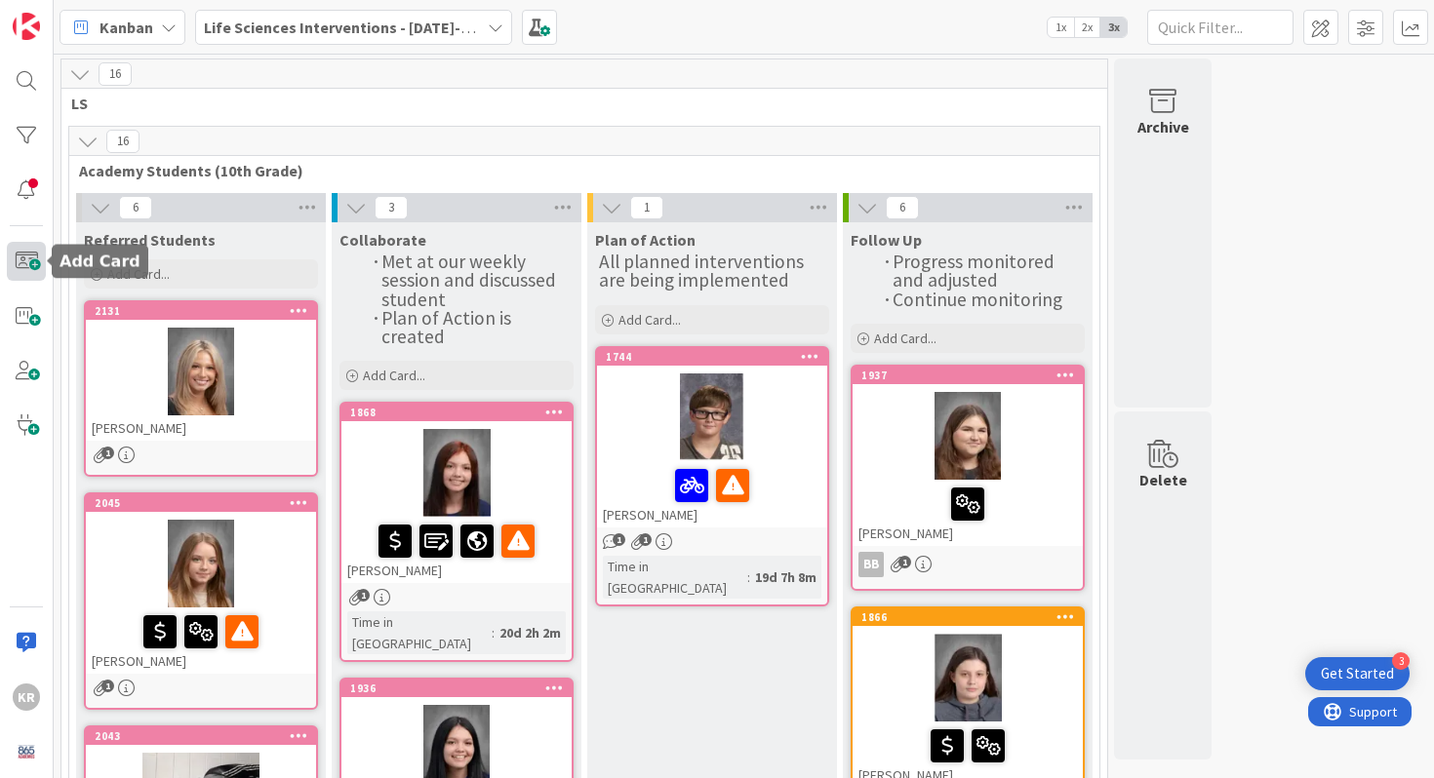
click at [37, 275] on span at bounding box center [26, 261] width 39 height 39
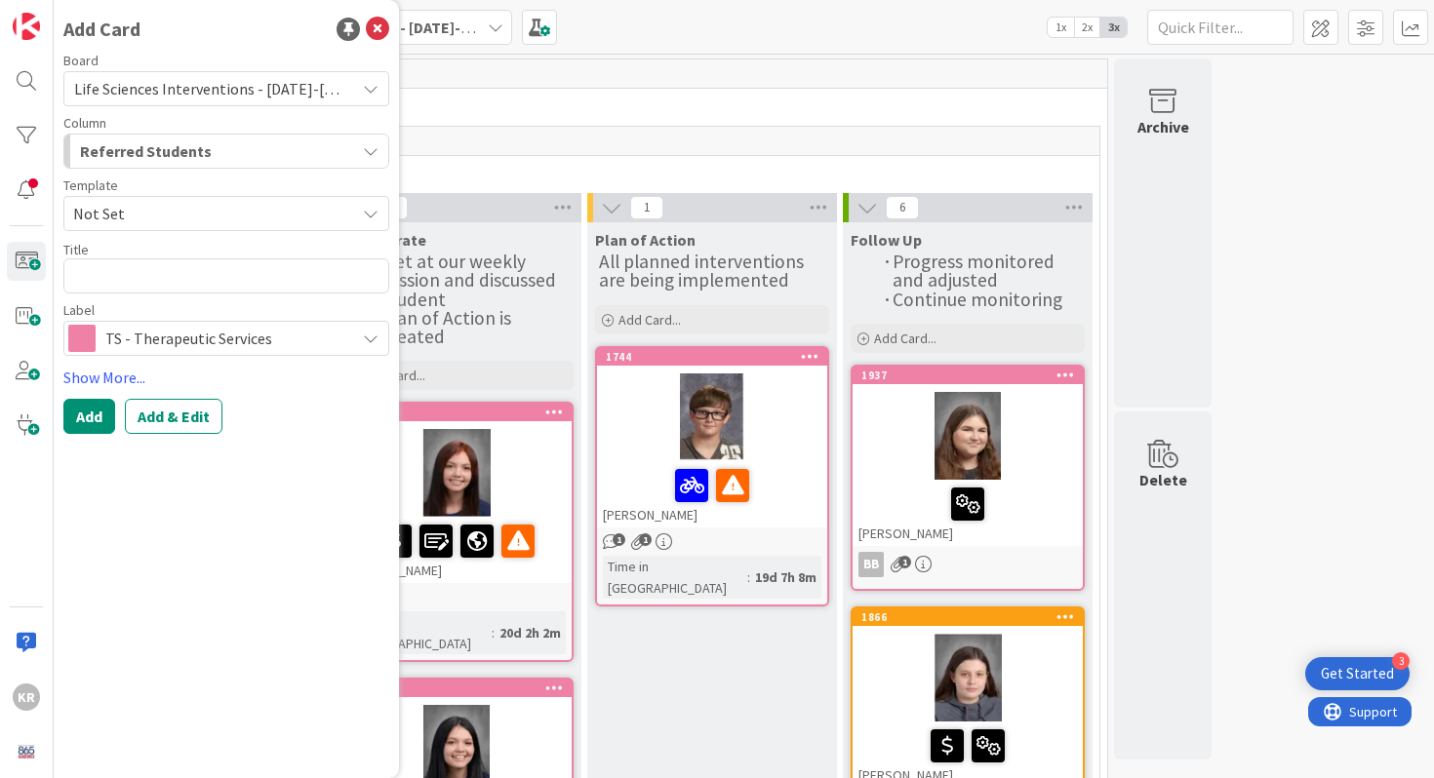
type textarea "x"
type textarea "KAMAURI"
type textarea "x"
type textarea "KAMAURI"
click at [292, 271] on textarea "KAMAURI" at bounding box center [226, 276] width 326 height 35
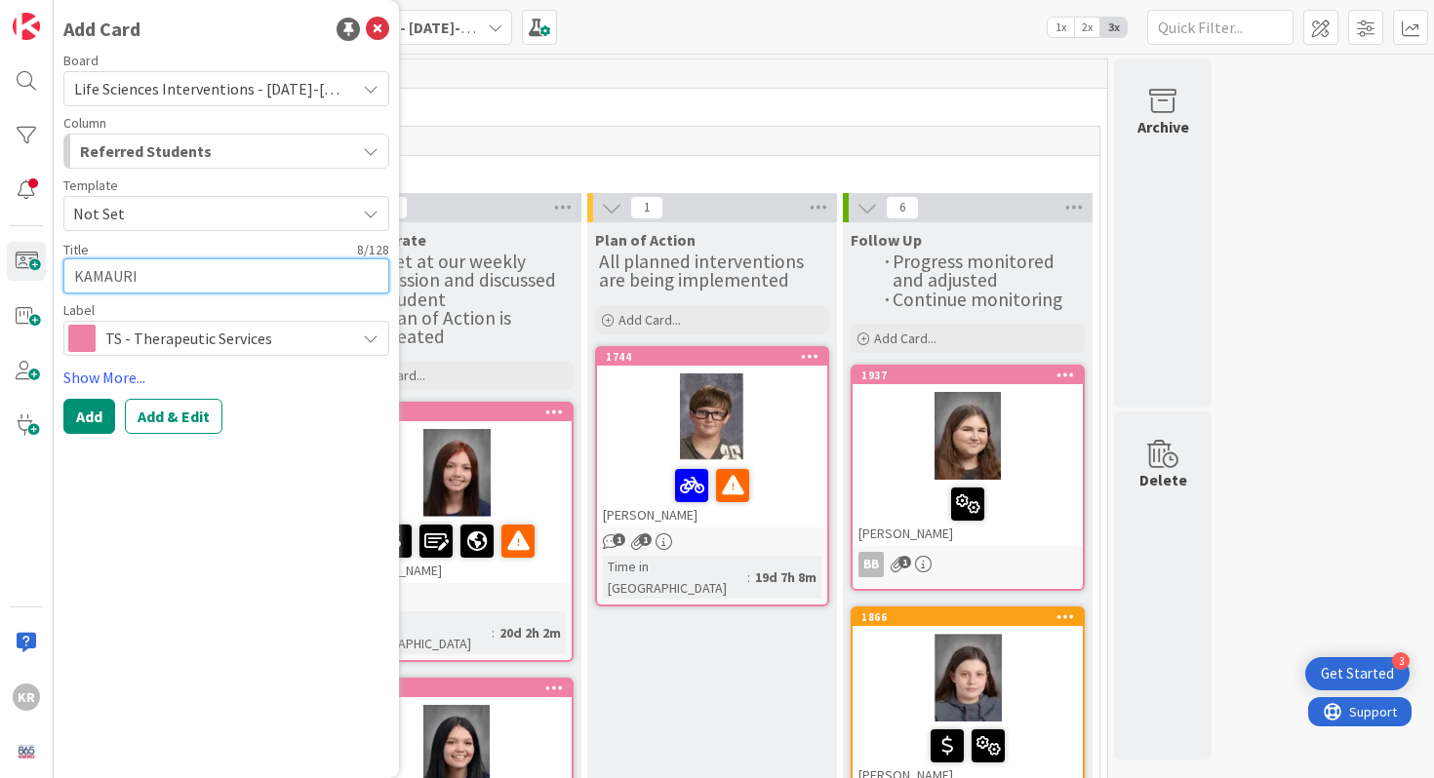
paste textarea "[PERSON_NAME]"
type textarea "x"
type textarea "[PERSON_NAME]"
click at [117, 392] on div "Board Life Sciences Interventions - [DATE]-[DATE] Column Referred Students Temp…" at bounding box center [226, 244] width 326 height 380
click at [95, 415] on button "Add" at bounding box center [89, 416] width 52 height 35
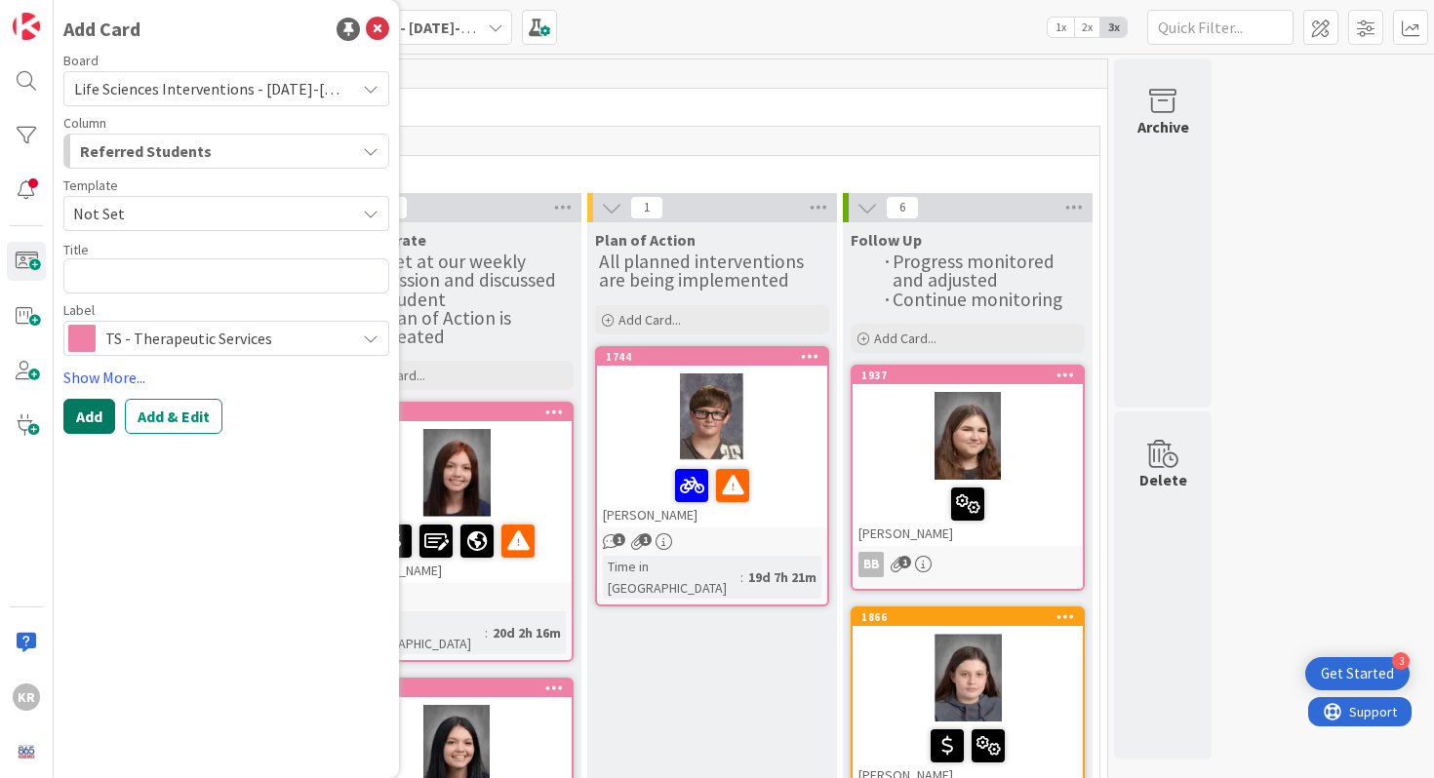
click at [98, 428] on button "Add" at bounding box center [89, 416] width 52 height 35
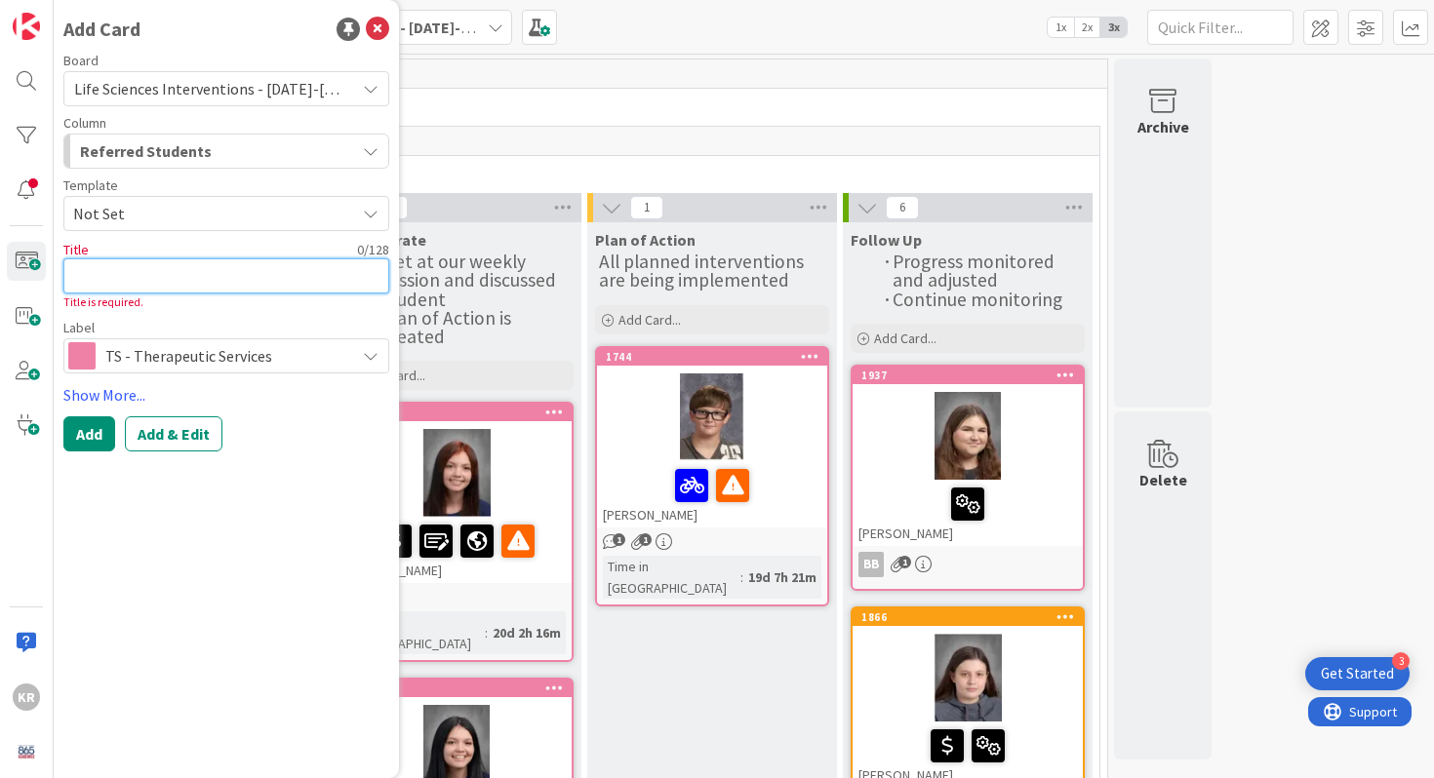
click at [142, 285] on textarea at bounding box center [226, 276] width 326 height 35
click at [546, 145] on div "17" at bounding box center [584, 141] width 1030 height 29
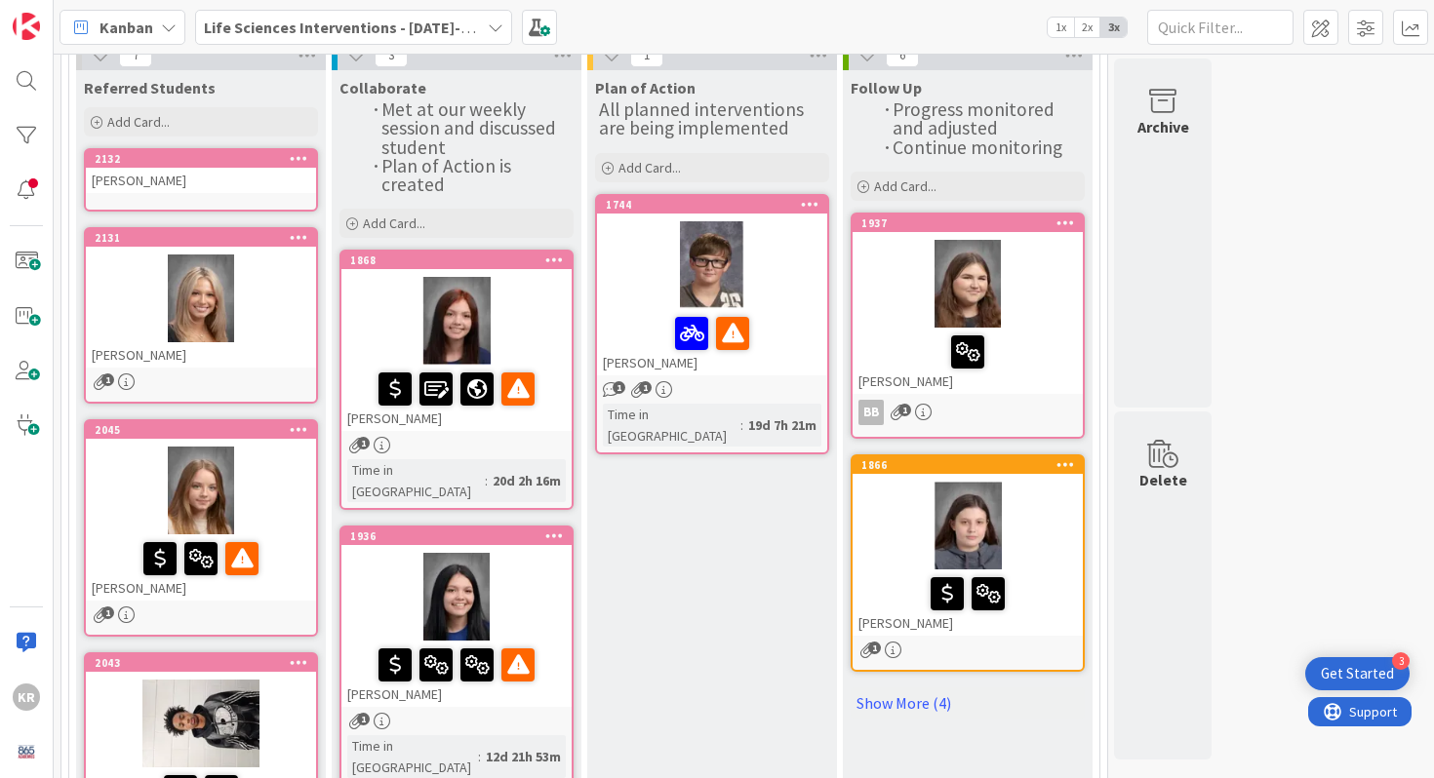
scroll to position [139, 0]
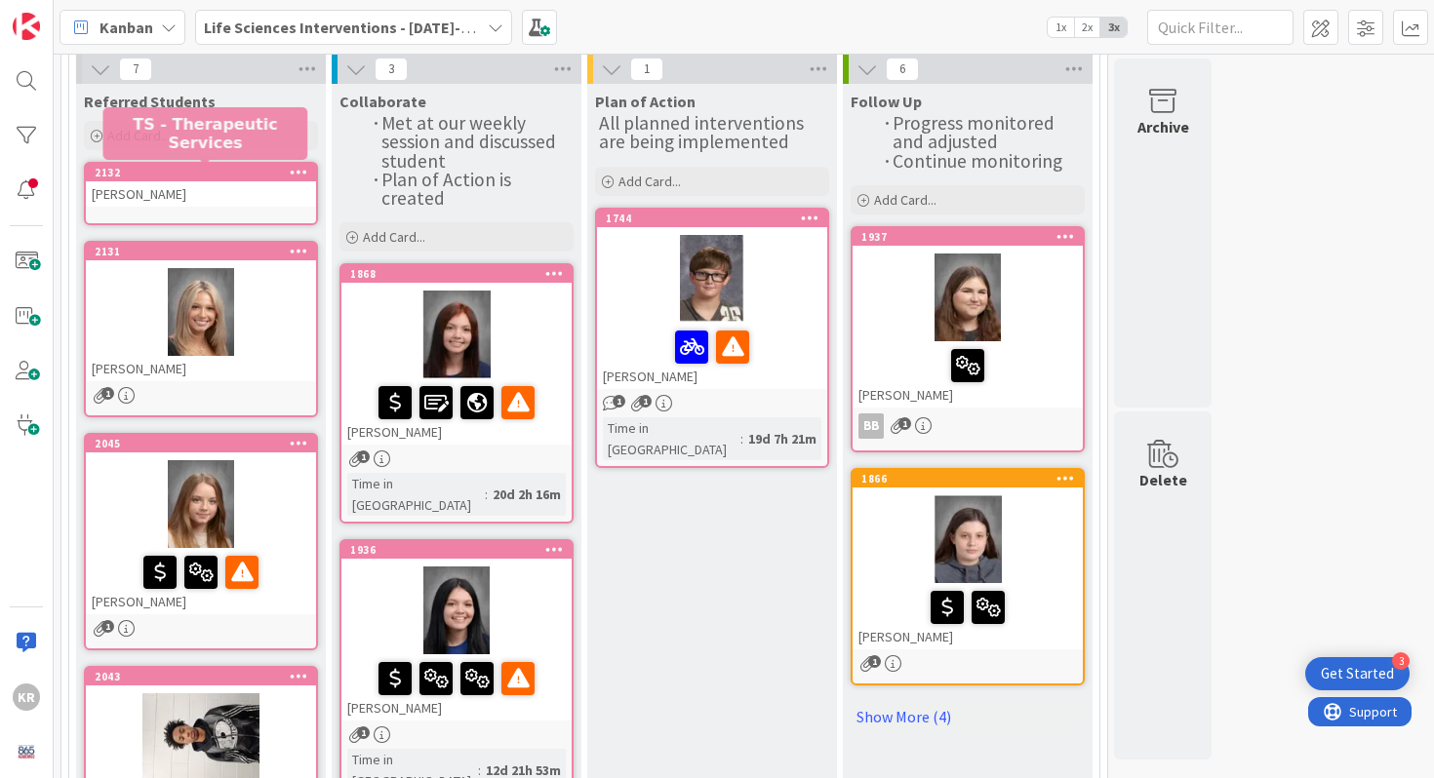
click at [242, 193] on div "[PERSON_NAME]" at bounding box center [201, 193] width 230 height 25
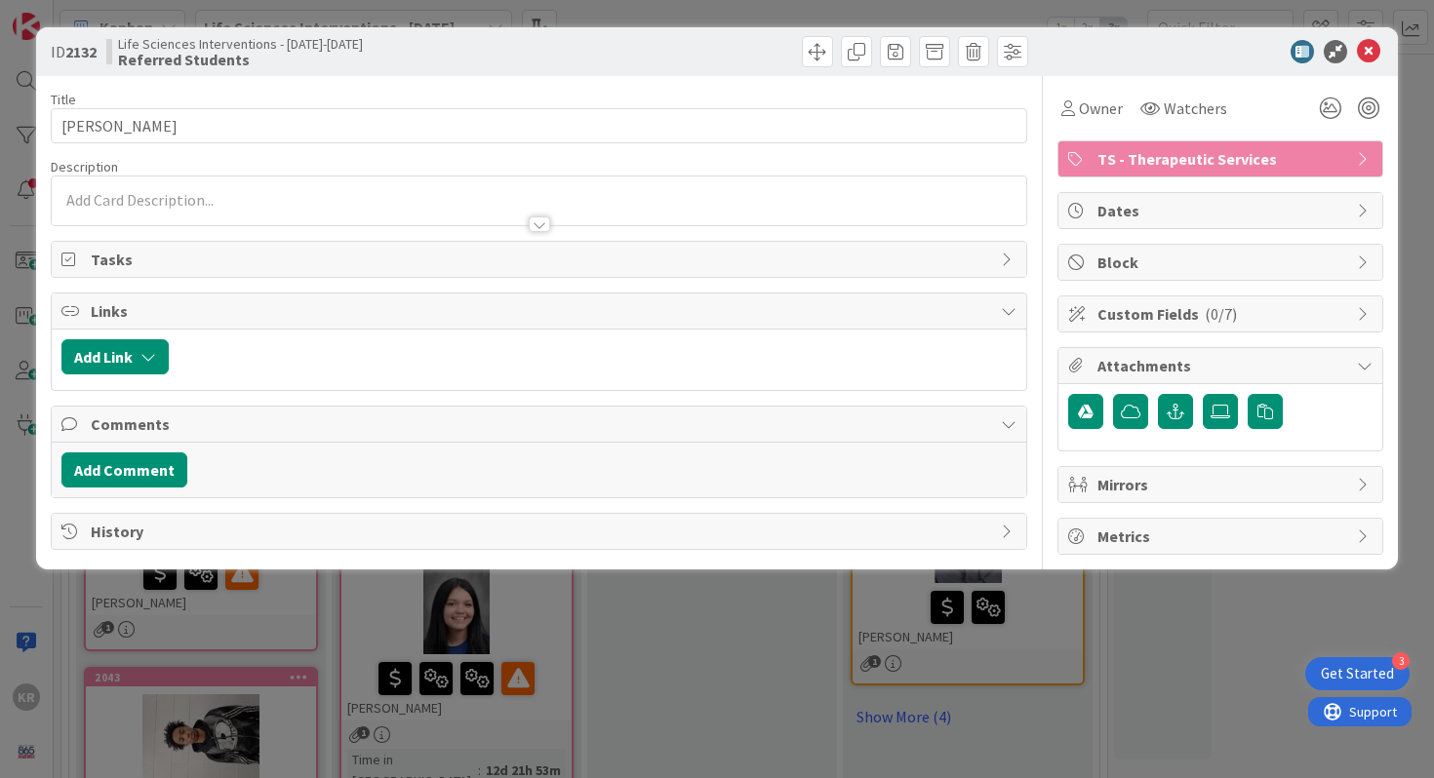
click at [236, 211] on div at bounding box center [540, 215] width 976 height 20
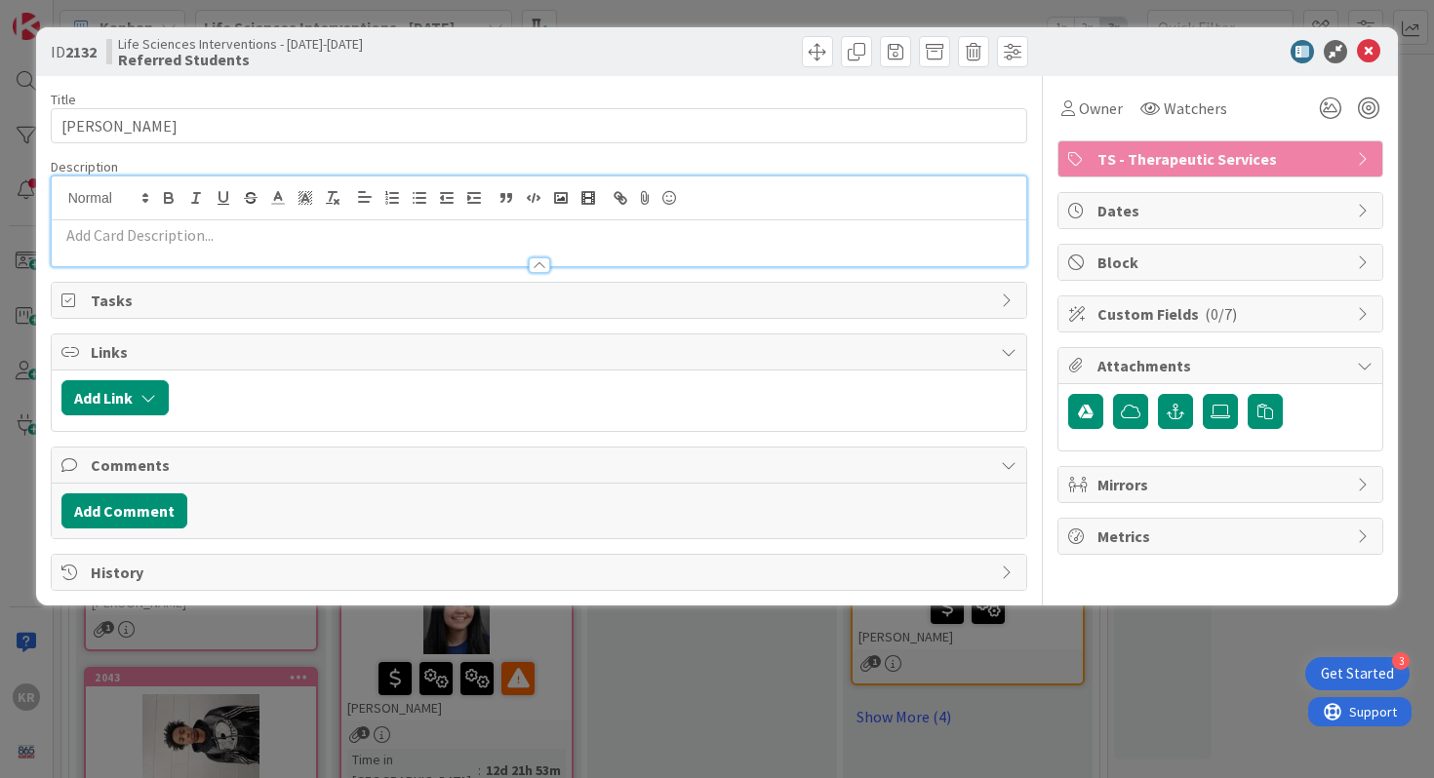
click at [215, 230] on p at bounding box center [539, 235] width 956 height 22
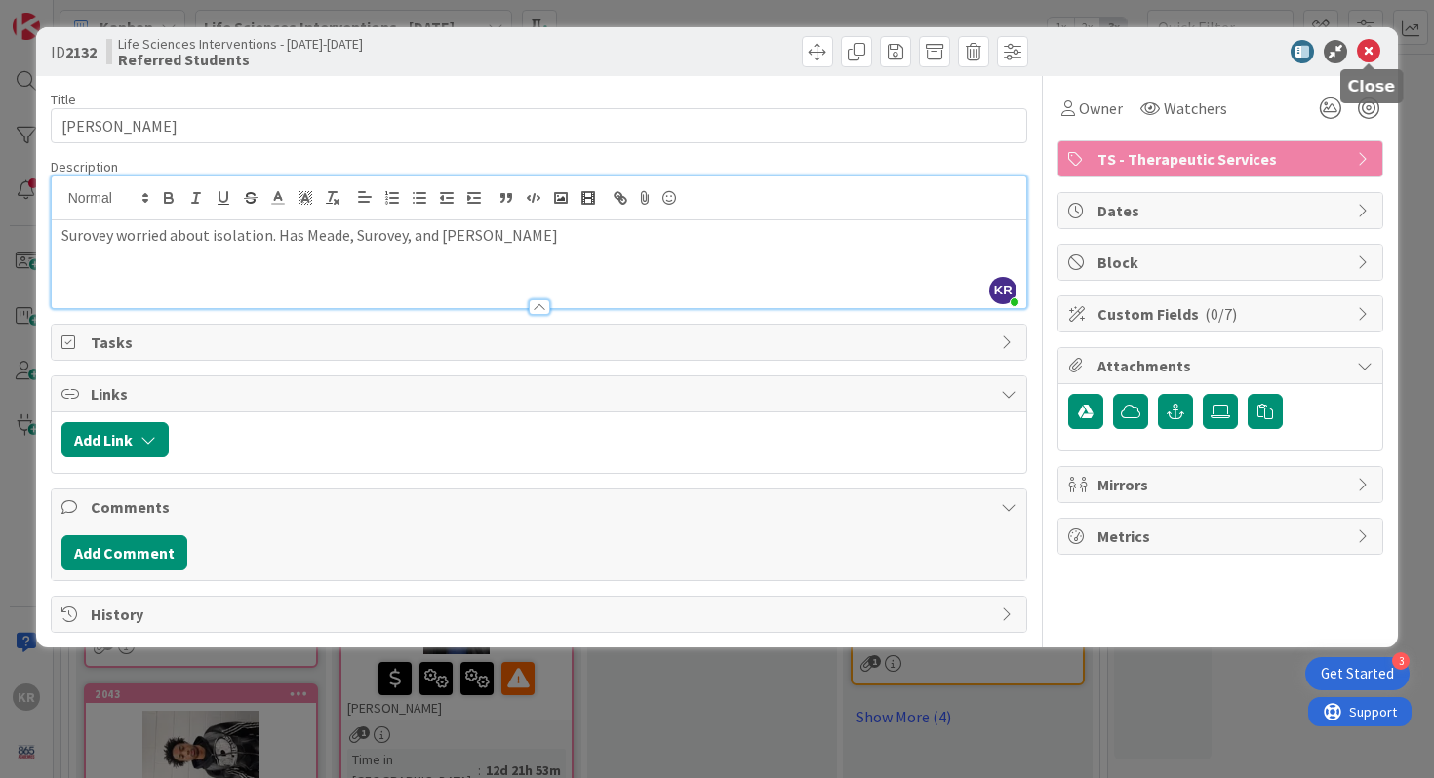
click at [1013, 55] on icon at bounding box center [1368, 51] width 23 height 23
